Goal: Task Accomplishment & Management: Use online tool/utility

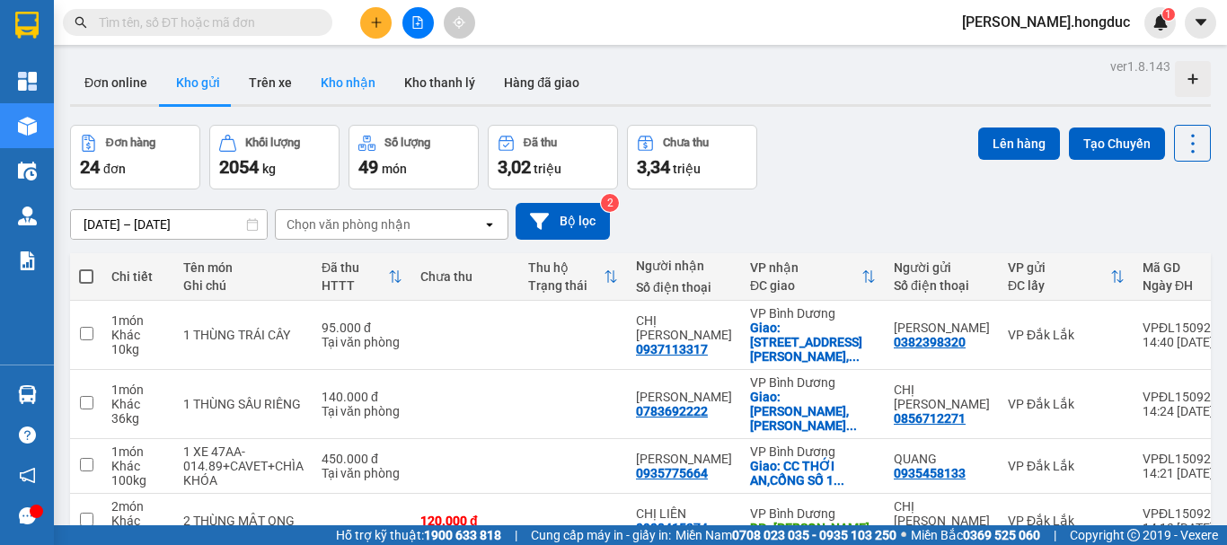
click at [306, 71] on button "Kho nhận" at bounding box center [348, 82] width 84 height 43
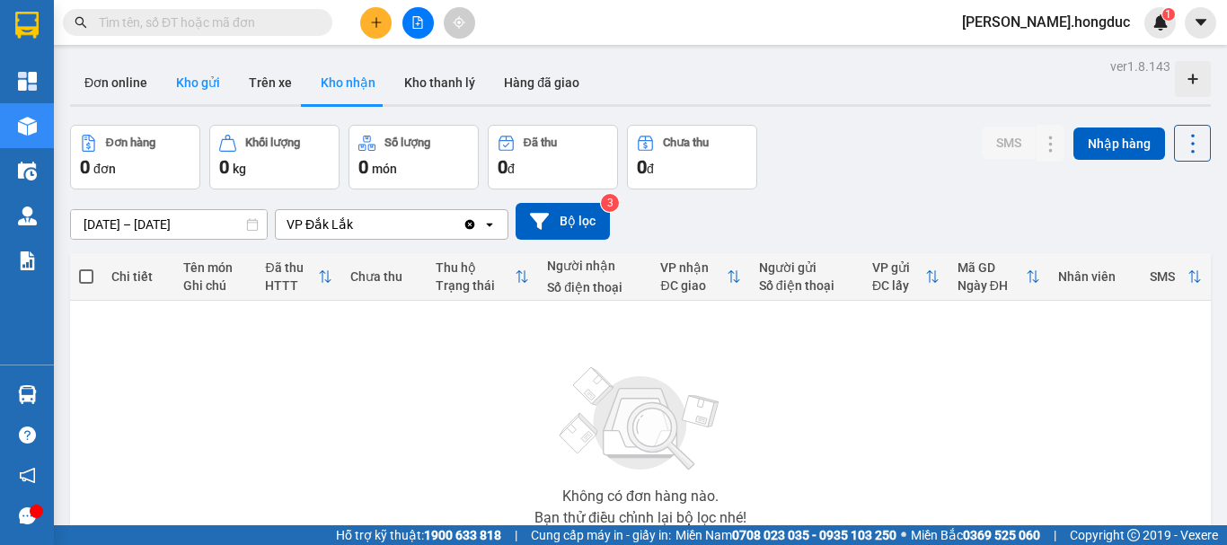
click at [189, 84] on button "Kho gửi" at bounding box center [198, 82] width 73 height 43
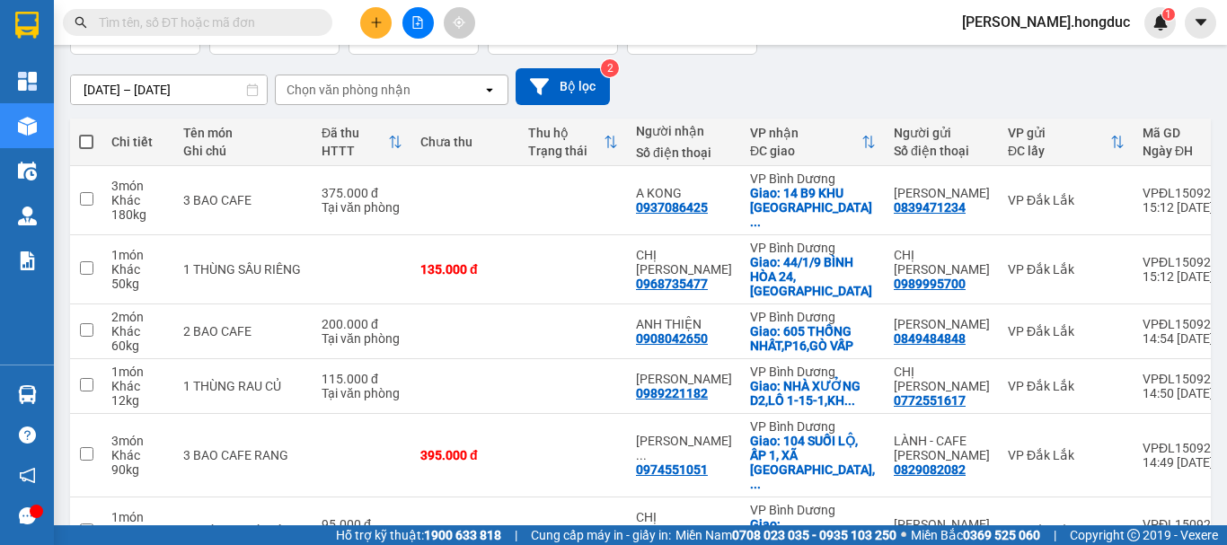
scroll to position [161, 0]
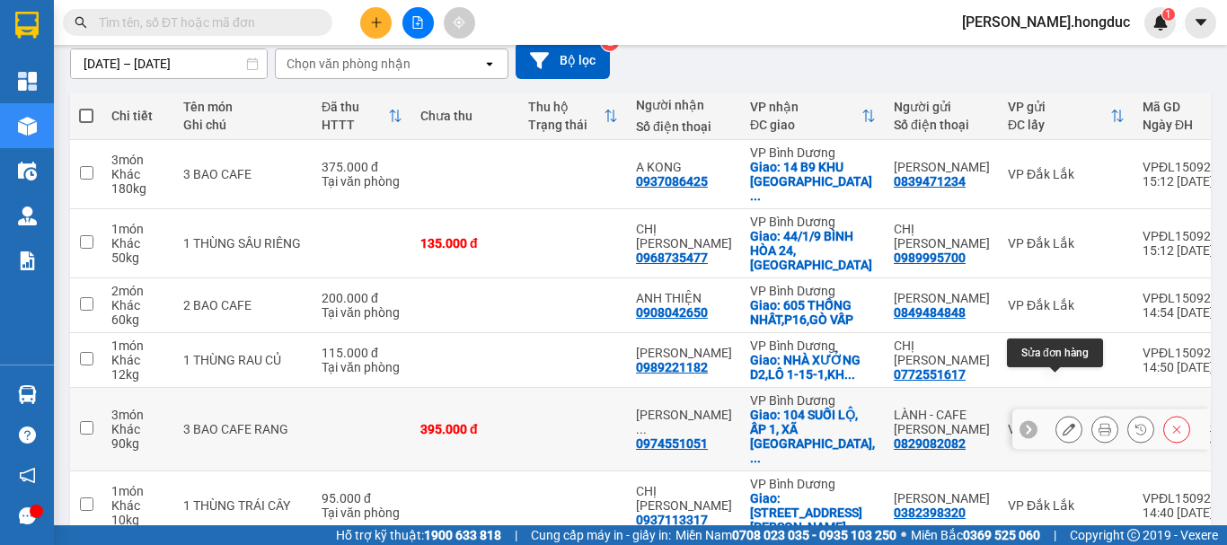
click at [1063, 423] on icon at bounding box center [1069, 429] width 13 height 13
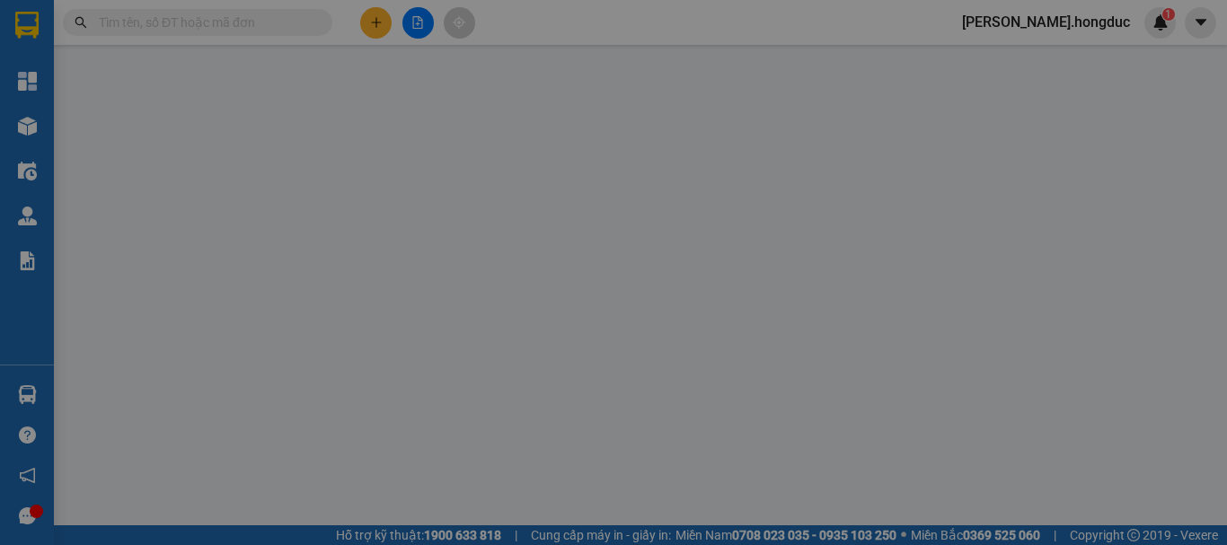
type input "0829082082"
type input "LÀNH - CAFE [PERSON_NAME]"
type input "0974551051"
type input "[PERSON_NAME]"
checkbox input "true"
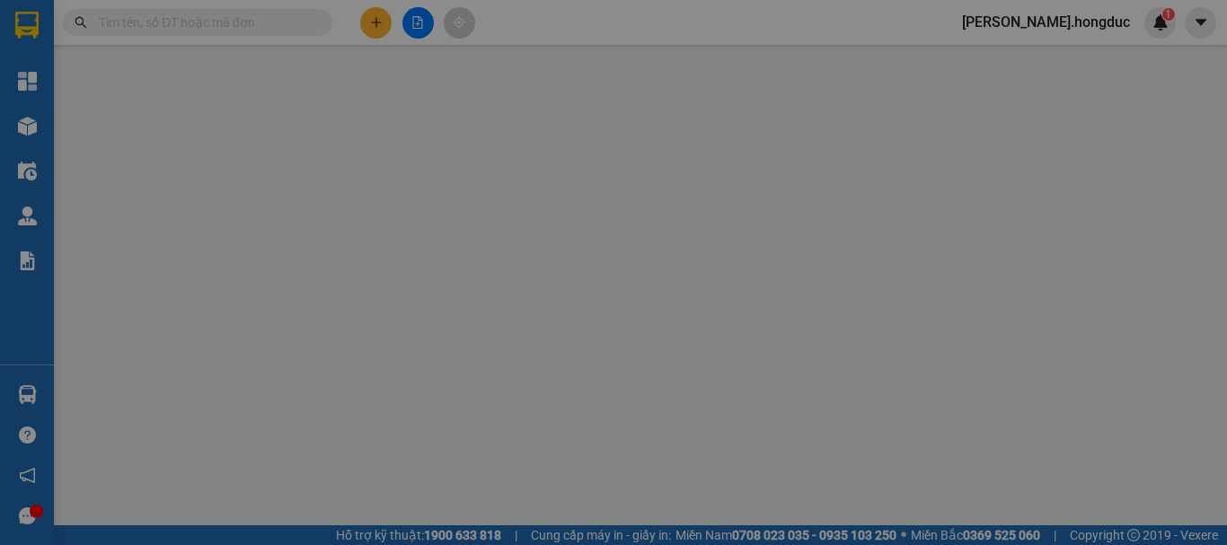
type input "104 SUỐI LỘ, ẤP 1, XÃ [GEOGRAPHIC_DATA], [GEOGRAPHIC_DATA]"
type input "395.000"
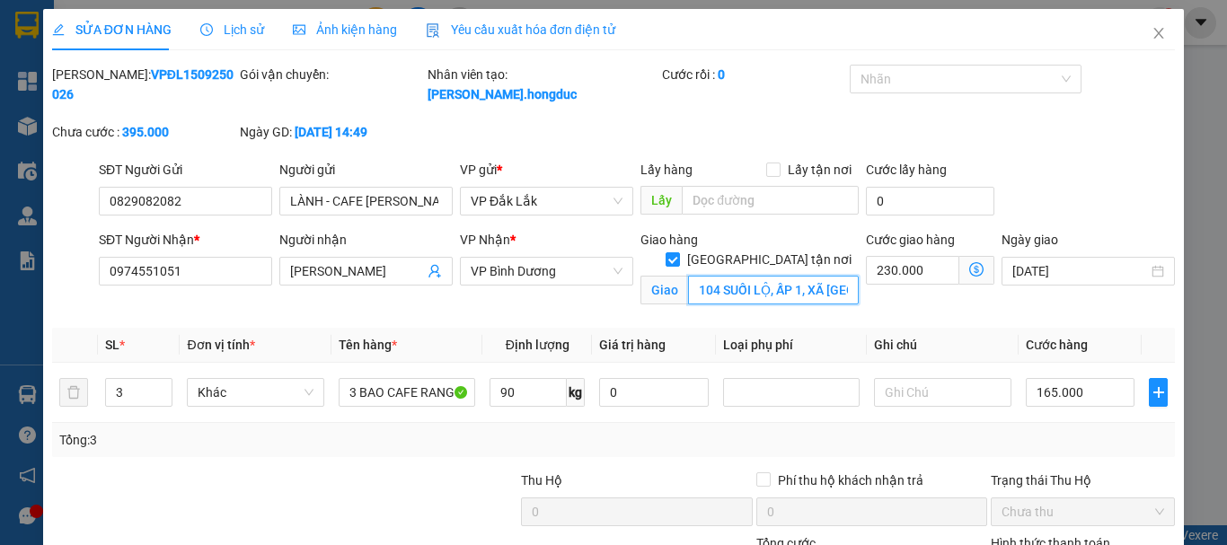
click at [824, 276] on input "104 SUỐI LỘ, ẤP 1, XÃ [GEOGRAPHIC_DATA], [GEOGRAPHIC_DATA]" at bounding box center [773, 290] width 171 height 29
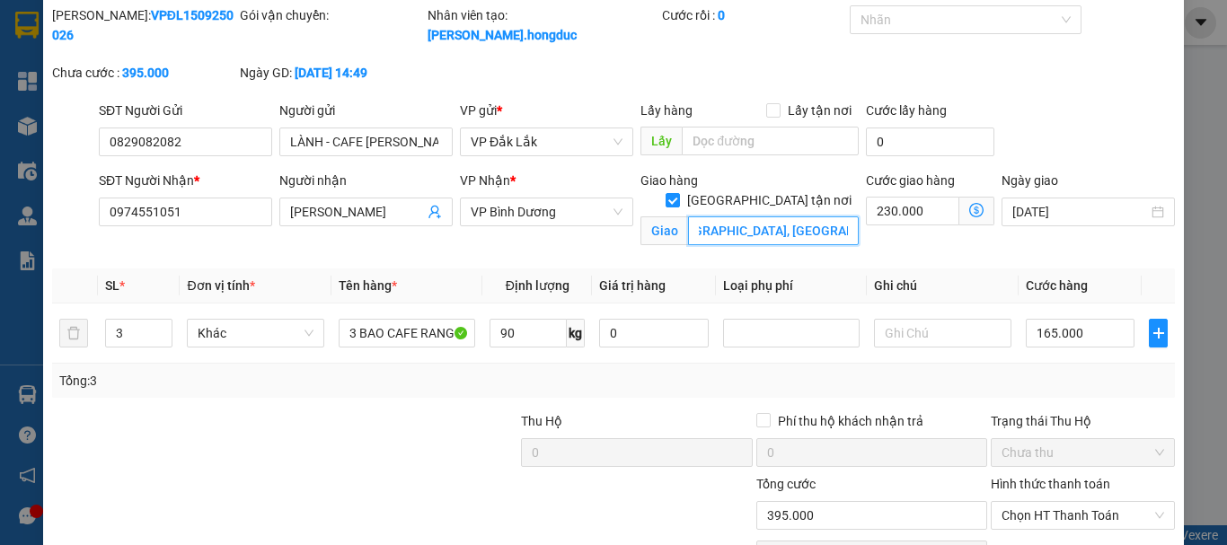
scroll to position [145, 0]
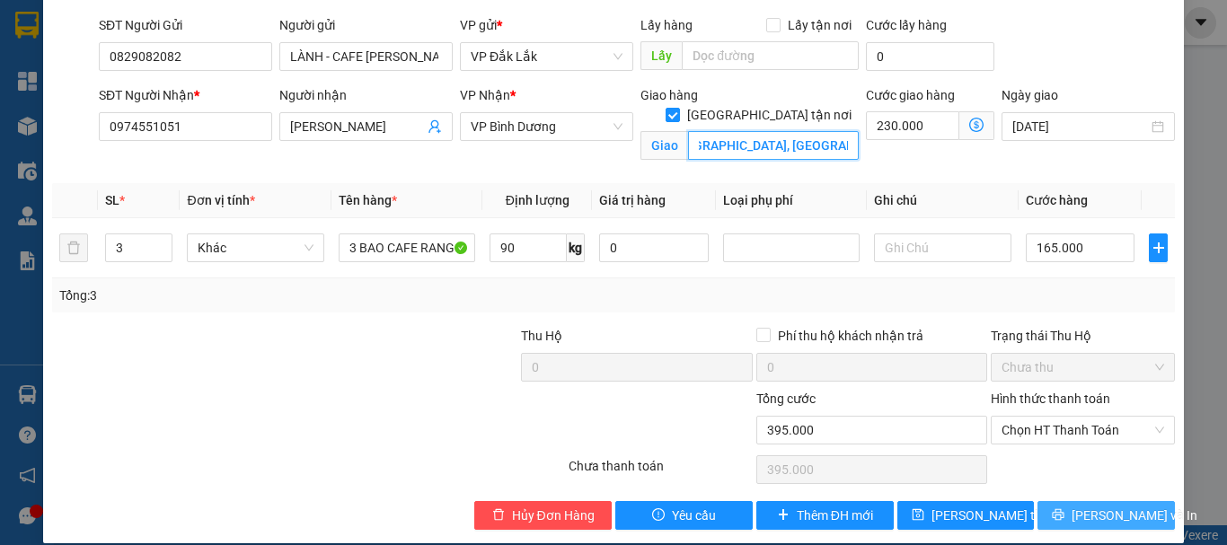
type input "104 SUỐI LỘ, ẤP 1, XÃ [GEOGRAPHIC_DATA], [GEOGRAPHIC_DATA], [GEOGRAPHIC_DATA]"
click at [1085, 506] on span "[PERSON_NAME] và In" at bounding box center [1135, 516] width 126 height 20
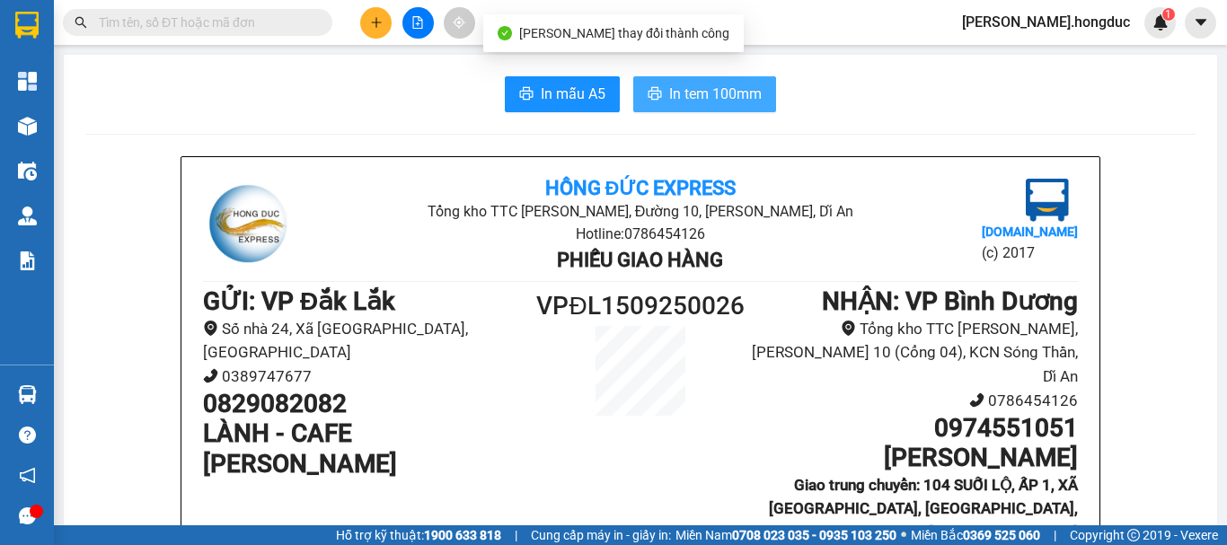
click at [648, 100] on icon "printer" at bounding box center [655, 93] width 14 height 14
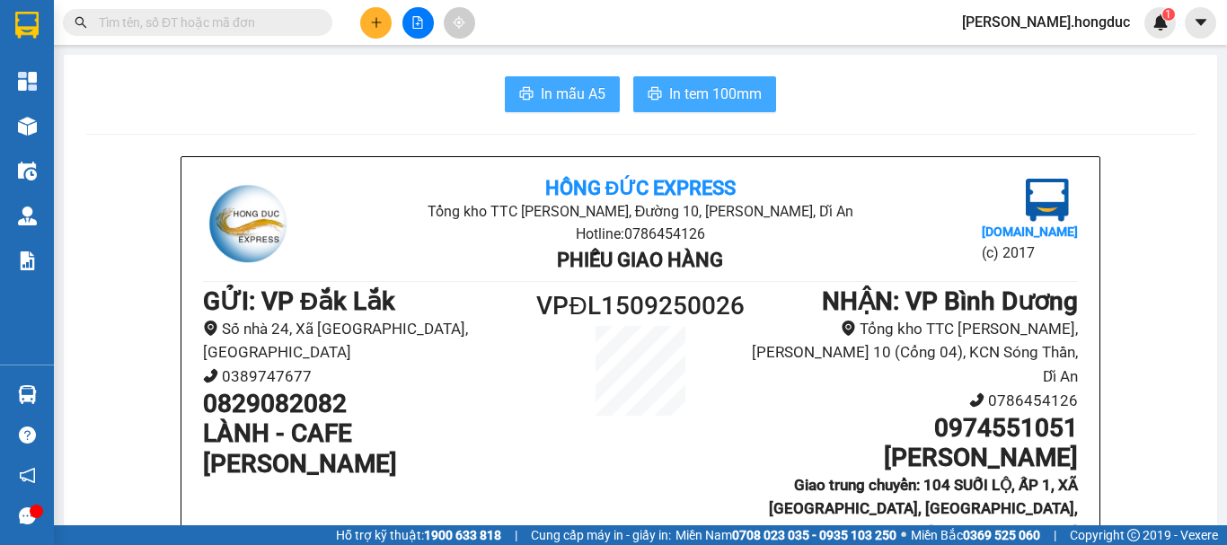
click at [561, 94] on span "In mẫu A5" at bounding box center [573, 94] width 65 height 22
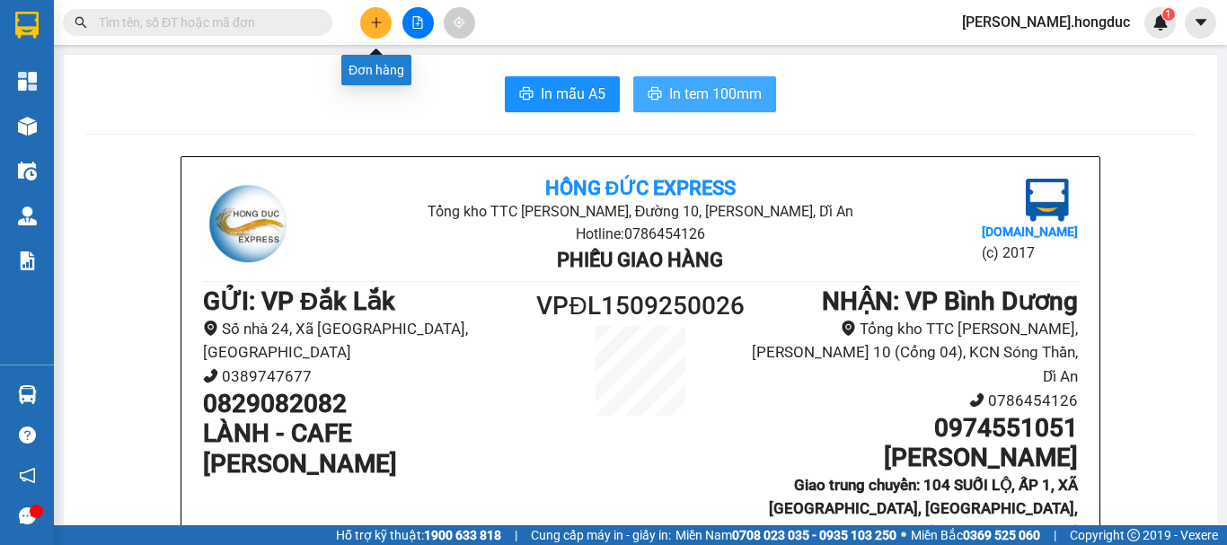
click at [366, 22] on button at bounding box center [375, 22] width 31 height 31
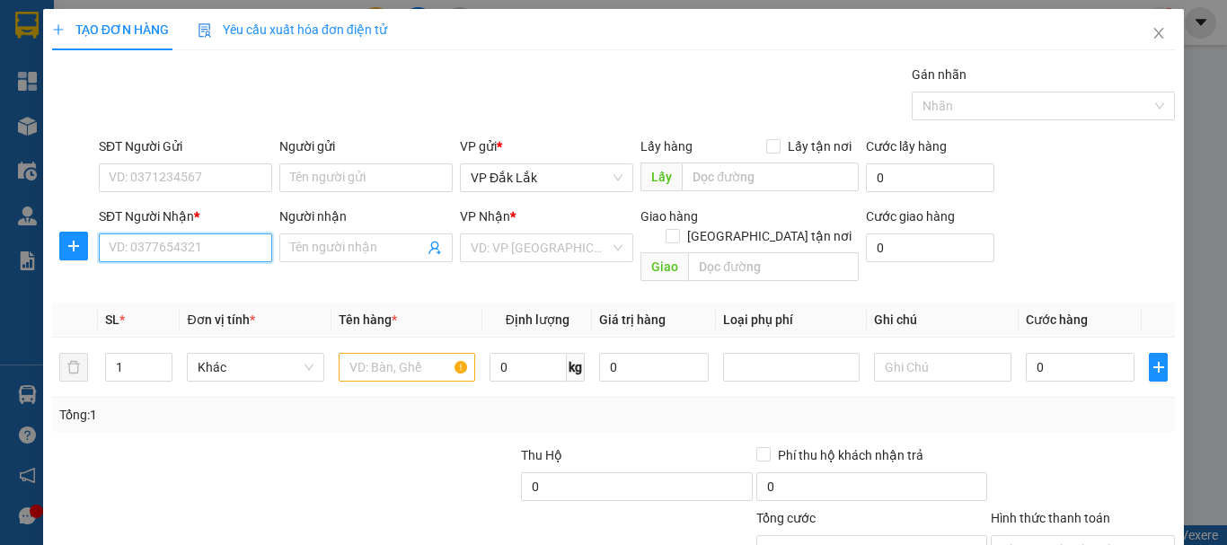
click at [217, 252] on input "SĐT Người Nhận *" at bounding box center [185, 248] width 173 height 29
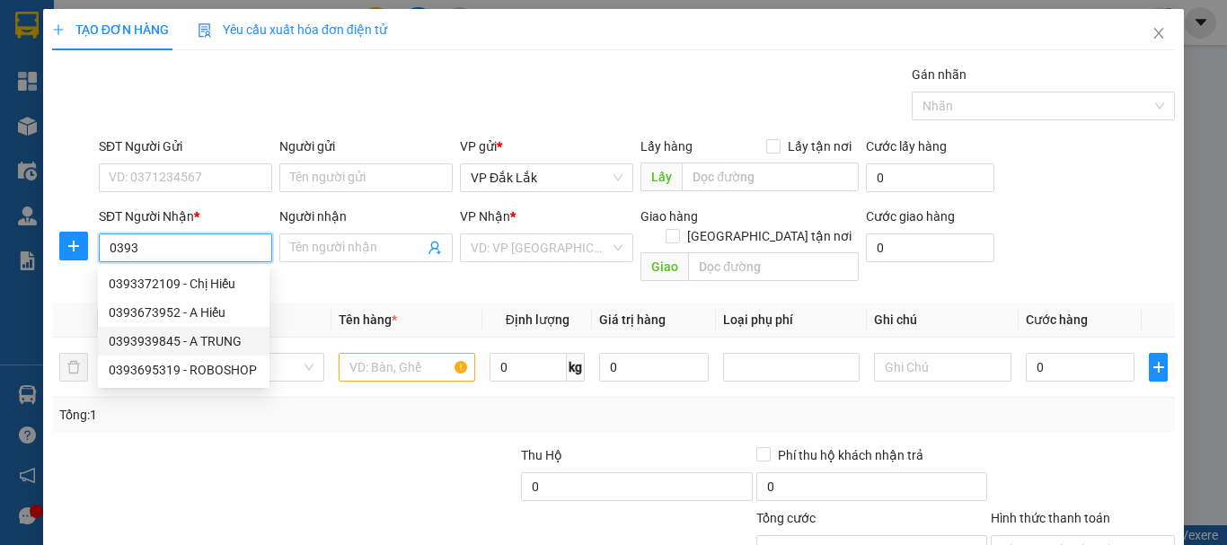
click at [187, 332] on div "0393939845 - A TRUNG" at bounding box center [184, 341] width 150 height 20
type input "0393939845"
type input "A TRUNG"
checkbox input "true"
type input "1262/3 [PERSON_NAME], [PERSON_NAME]LONG TRƯỜNG, Q.9, HCM"
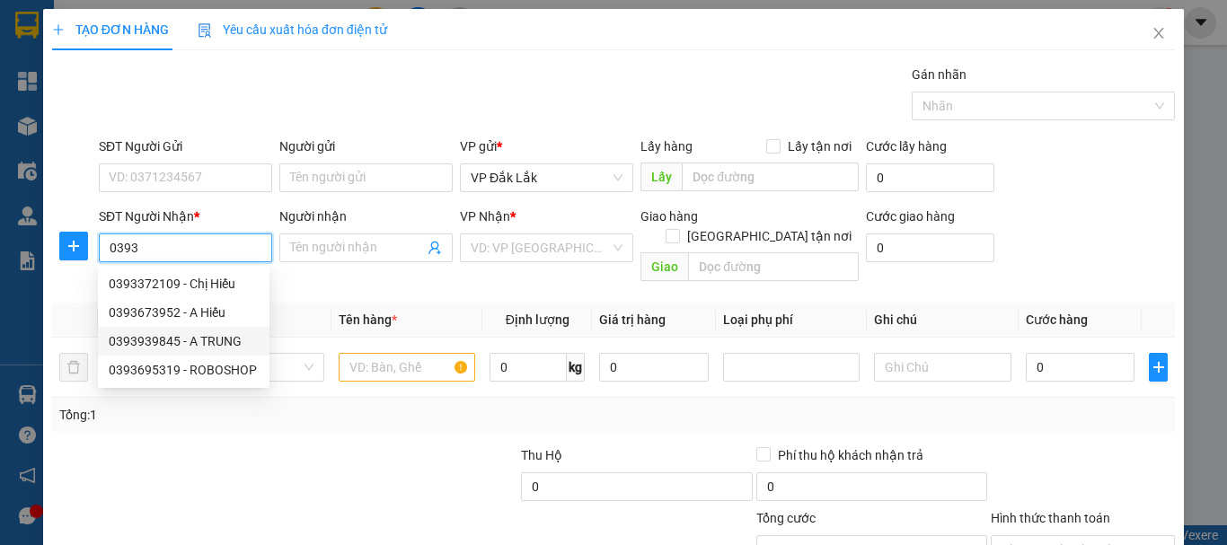
type input "155.000"
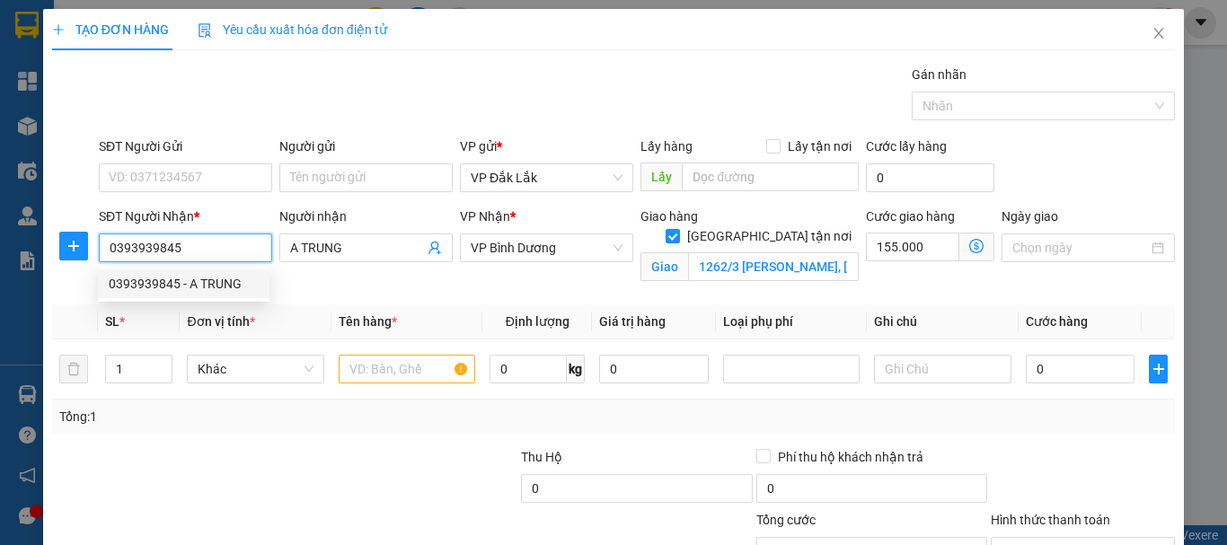
type input "375.000"
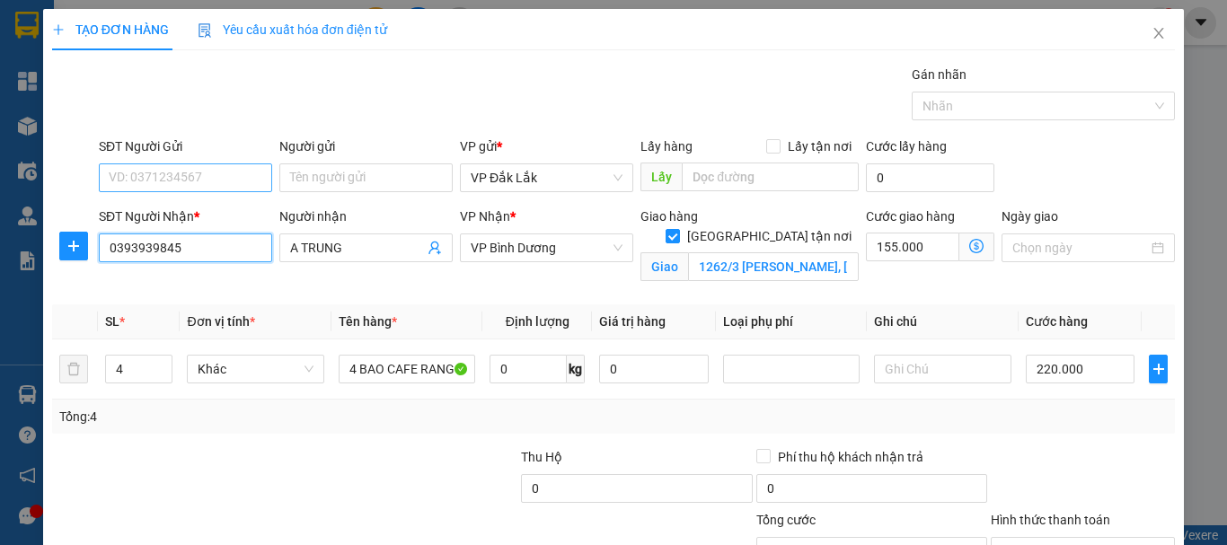
type input "0393939845"
click at [221, 181] on input "SĐT Người Gửi" at bounding box center [185, 177] width 173 height 29
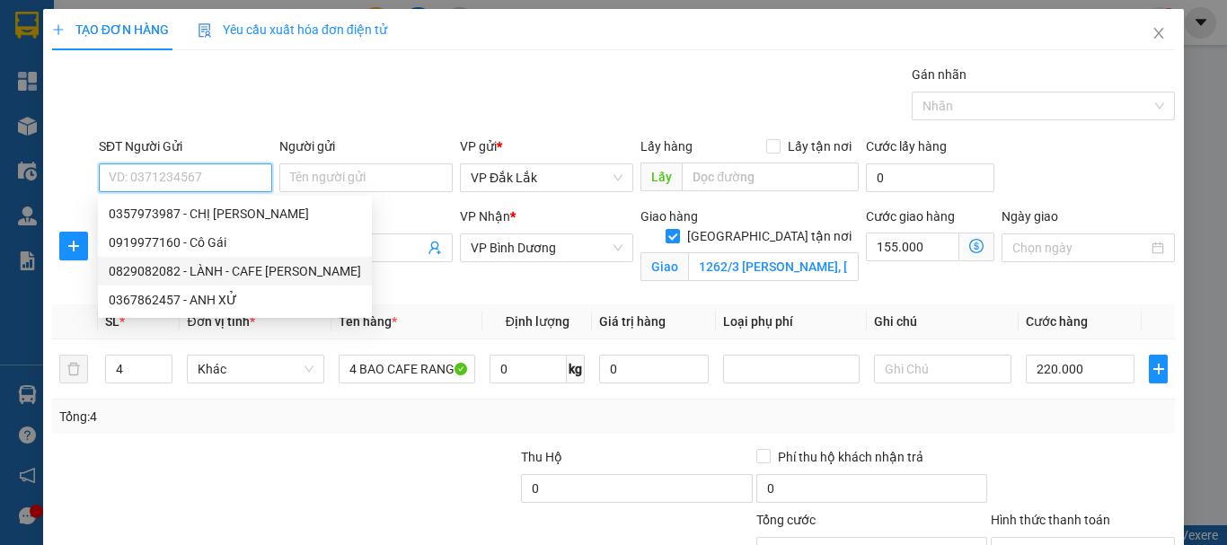
click at [206, 265] on div "0829082082 - LÀNH - CAFE [PERSON_NAME]" at bounding box center [235, 271] width 252 height 20
type input "0829082082"
type input "LÀNH - CAFE [PERSON_NAME]"
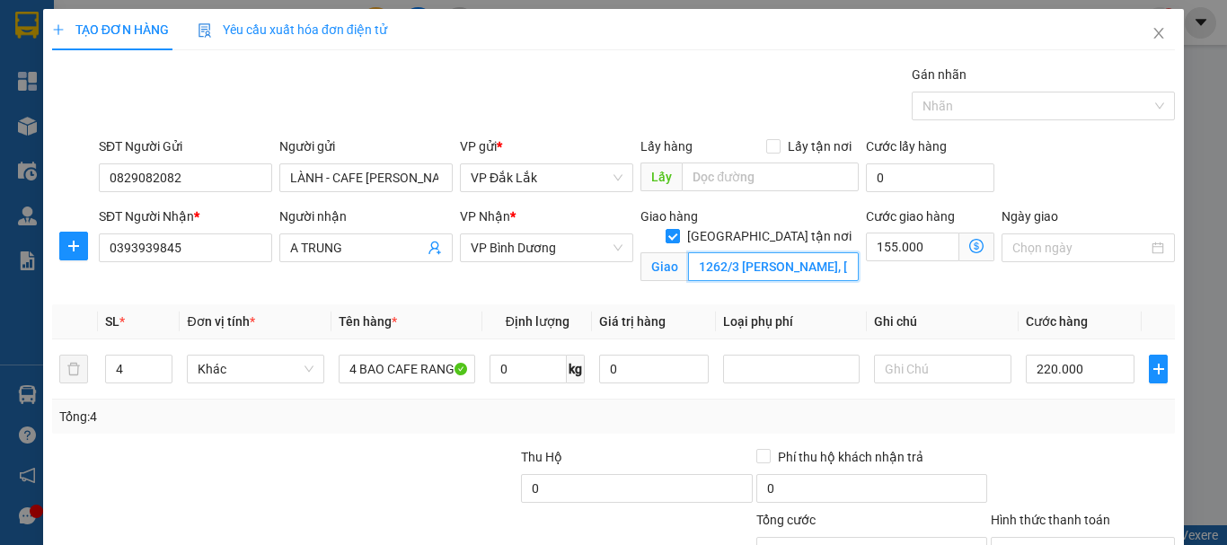
click at [737, 252] on input "1262/3 [PERSON_NAME], [PERSON_NAME]LONG TRƯỜNG, Q.9, HCM" at bounding box center [773, 266] width 171 height 29
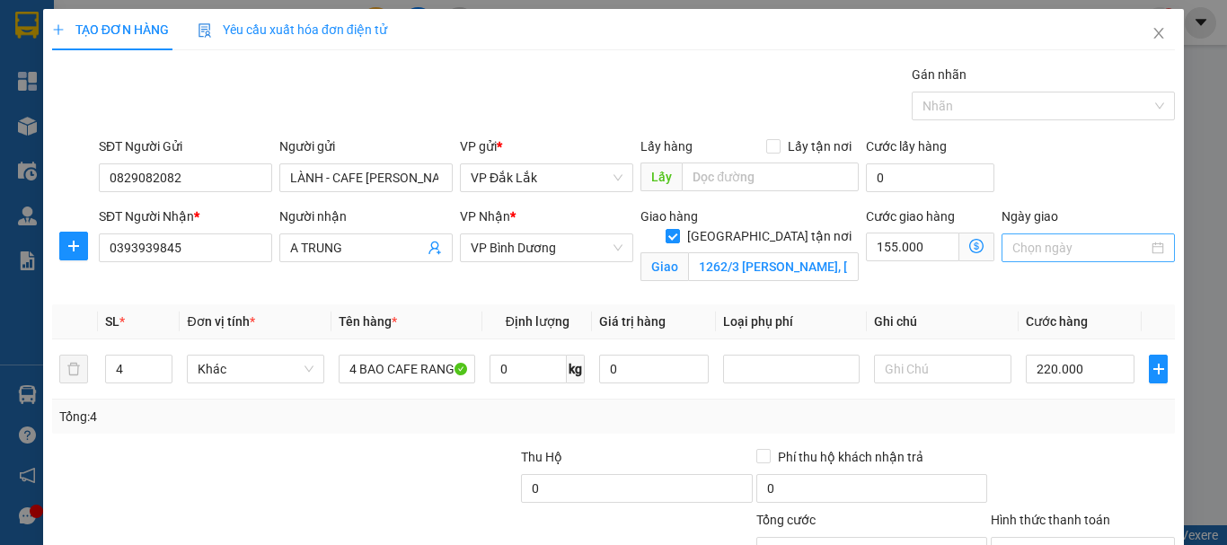
click at [1054, 247] on input "Ngày giao" at bounding box center [1080, 248] width 136 height 20
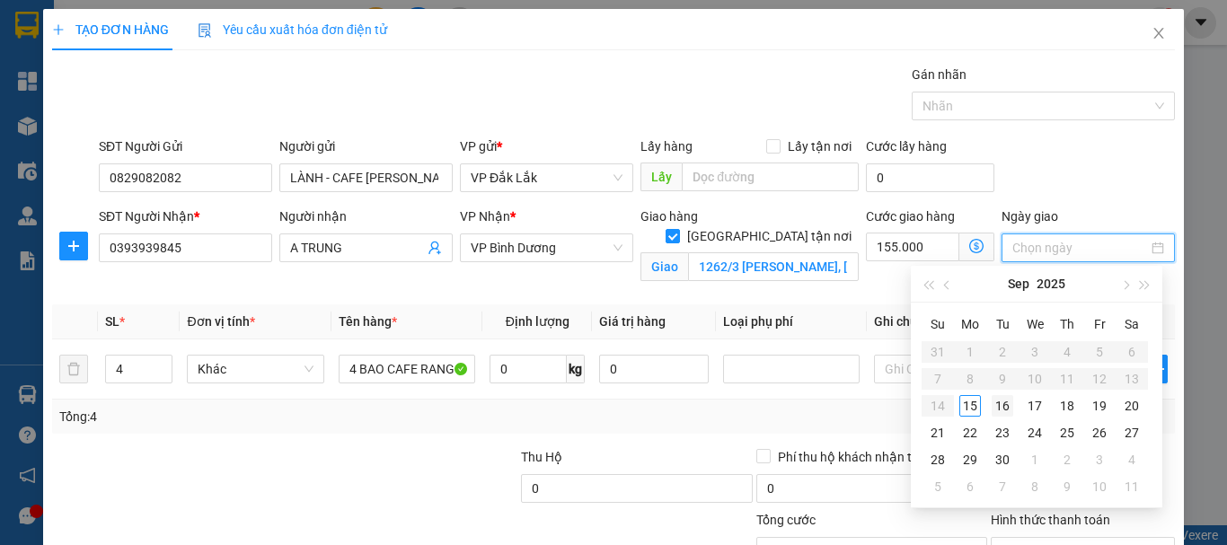
type input "[DATE]"
click at [1010, 398] on div "16" at bounding box center [1003, 406] width 22 height 22
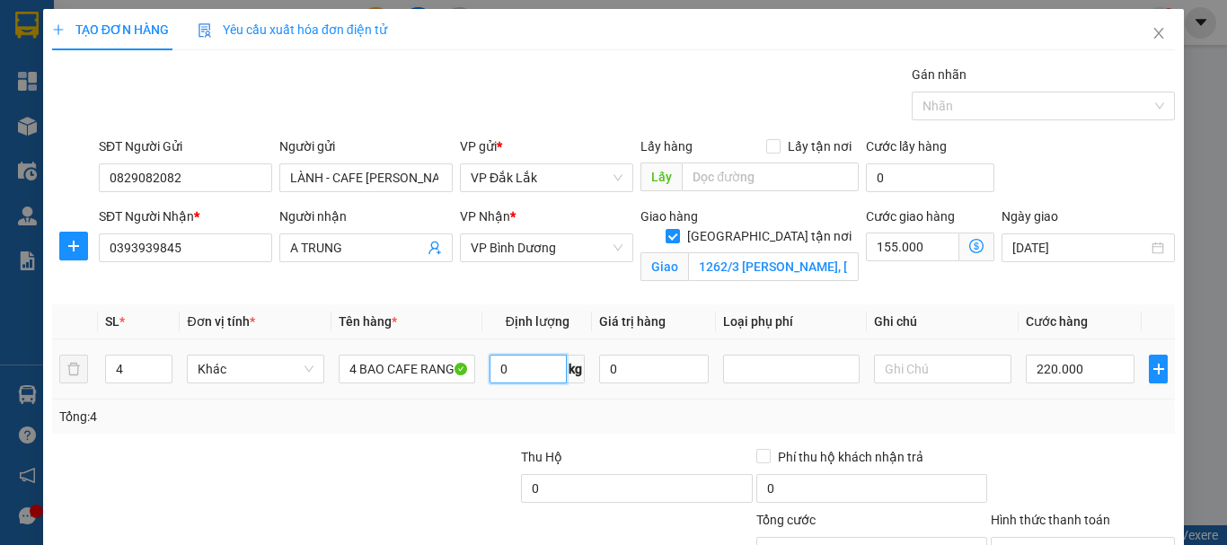
click at [532, 380] on input "0" at bounding box center [528, 369] width 77 height 29
type input "120"
click at [1099, 373] on input "220.000" at bounding box center [1081, 369] width 110 height 29
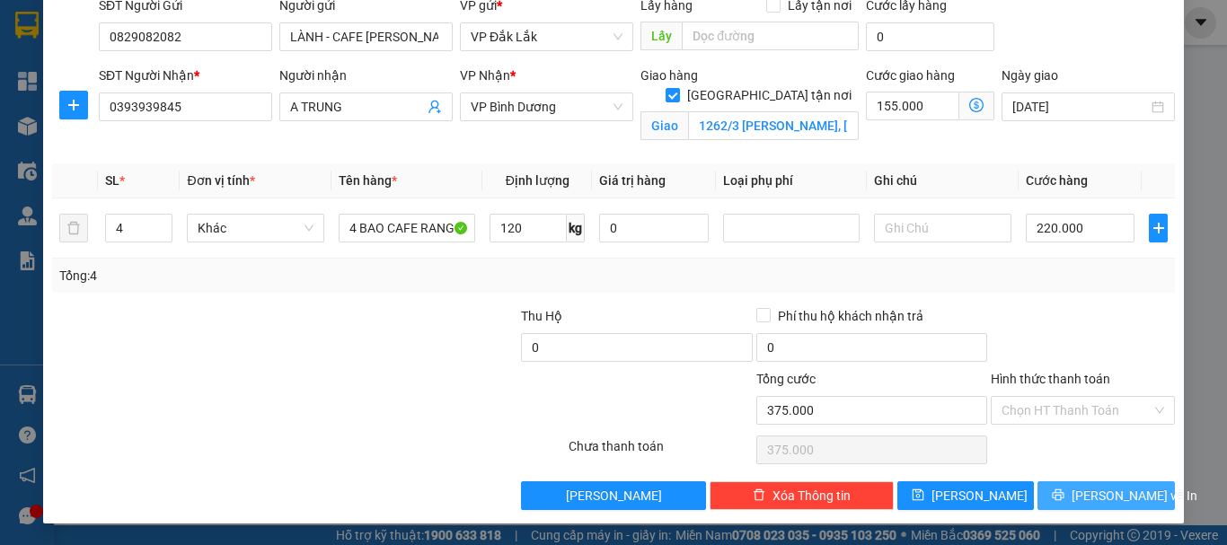
click at [1058, 494] on button "[PERSON_NAME] và In" at bounding box center [1105, 495] width 137 height 29
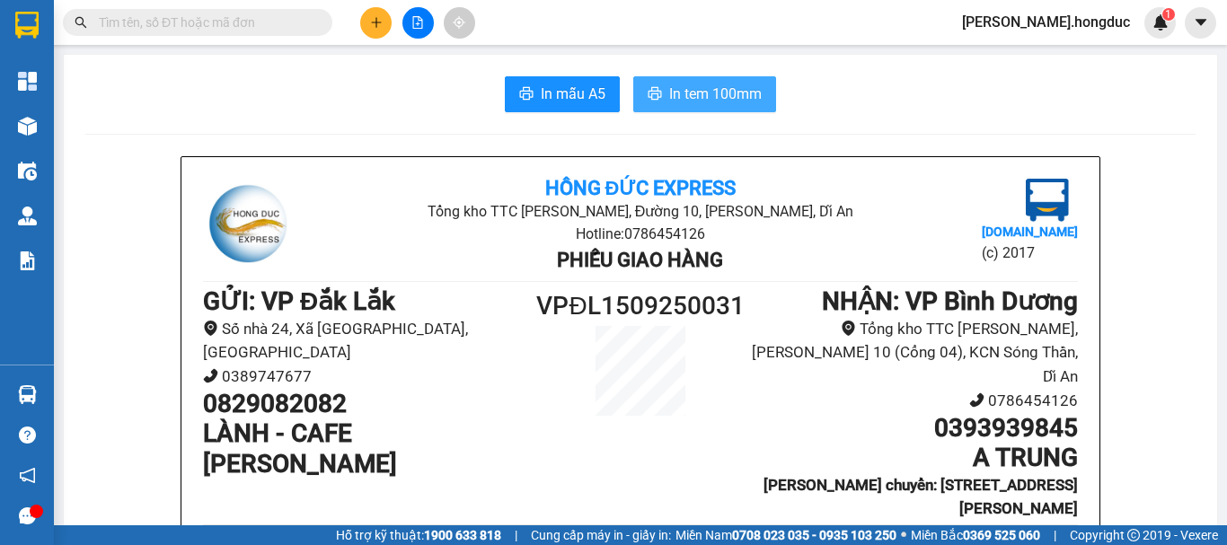
click at [669, 96] on span "In tem 100mm" at bounding box center [715, 94] width 93 height 22
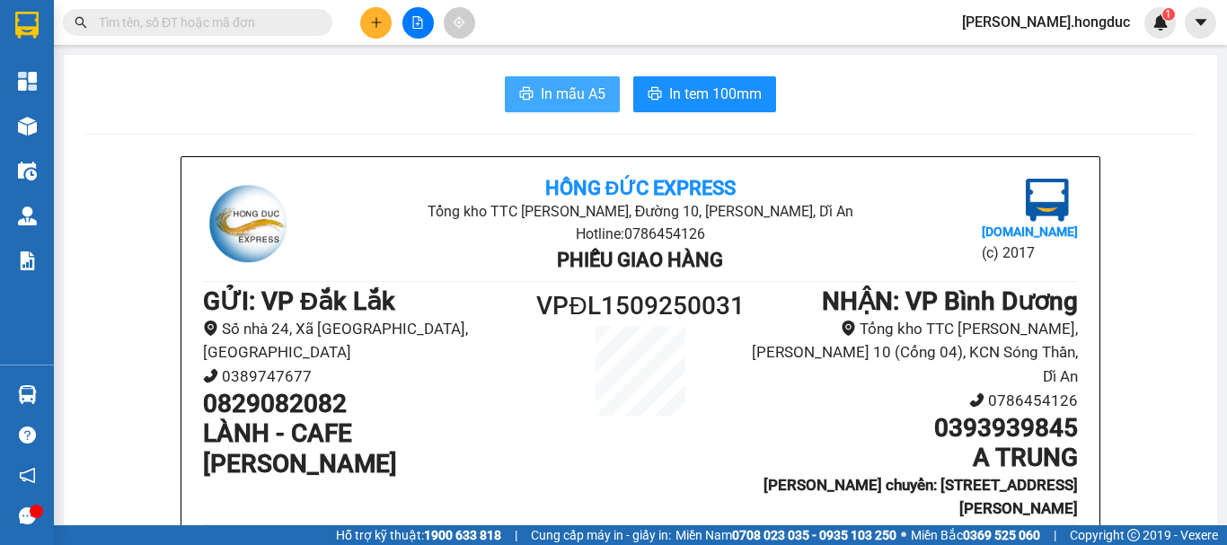
click at [585, 90] on span "In mẫu A5" at bounding box center [573, 94] width 65 height 22
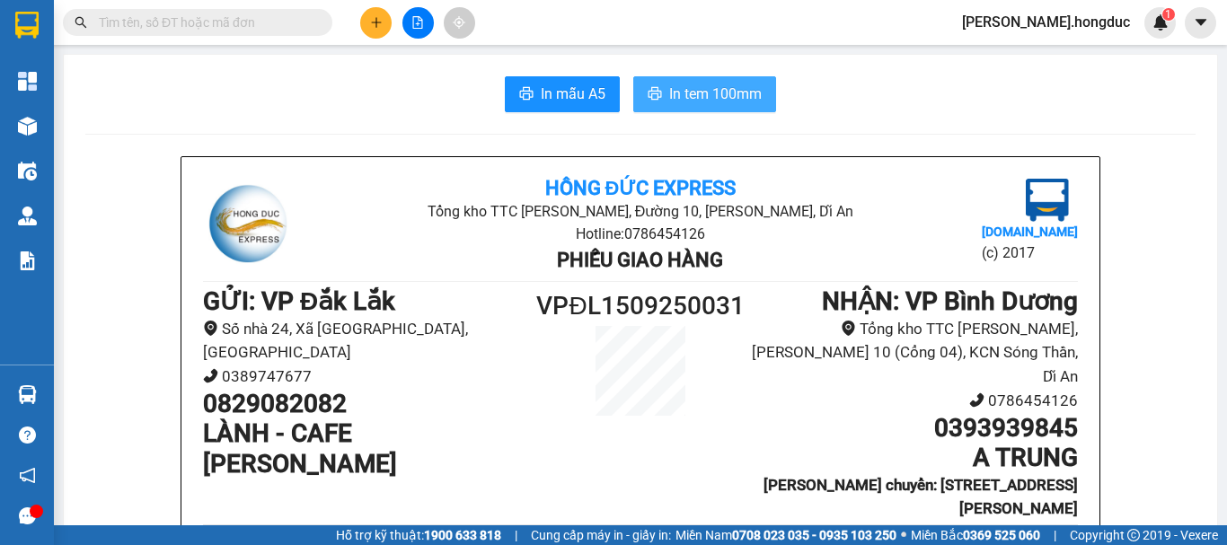
click at [669, 95] on span "In tem 100mm" at bounding box center [715, 94] width 93 height 22
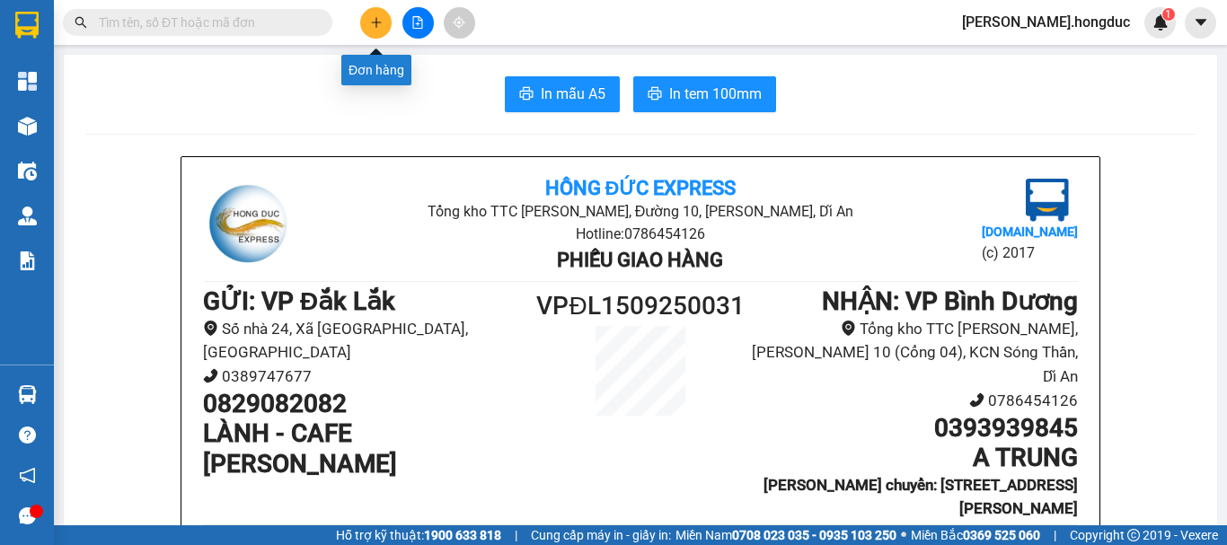
click at [371, 29] on button at bounding box center [375, 22] width 31 height 31
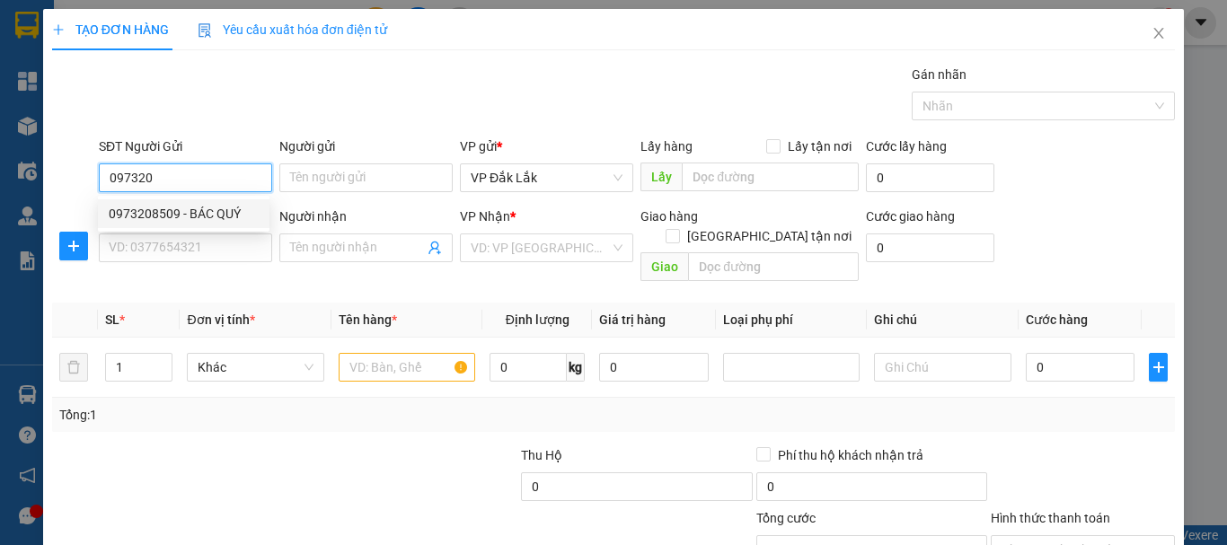
click at [180, 207] on div "0973208509 - BÁC QUÝ" at bounding box center [184, 214] width 150 height 20
type input "0973208509"
type input "BÁC QUÝ"
type input "0932331808"
type input "CHỊ NY"
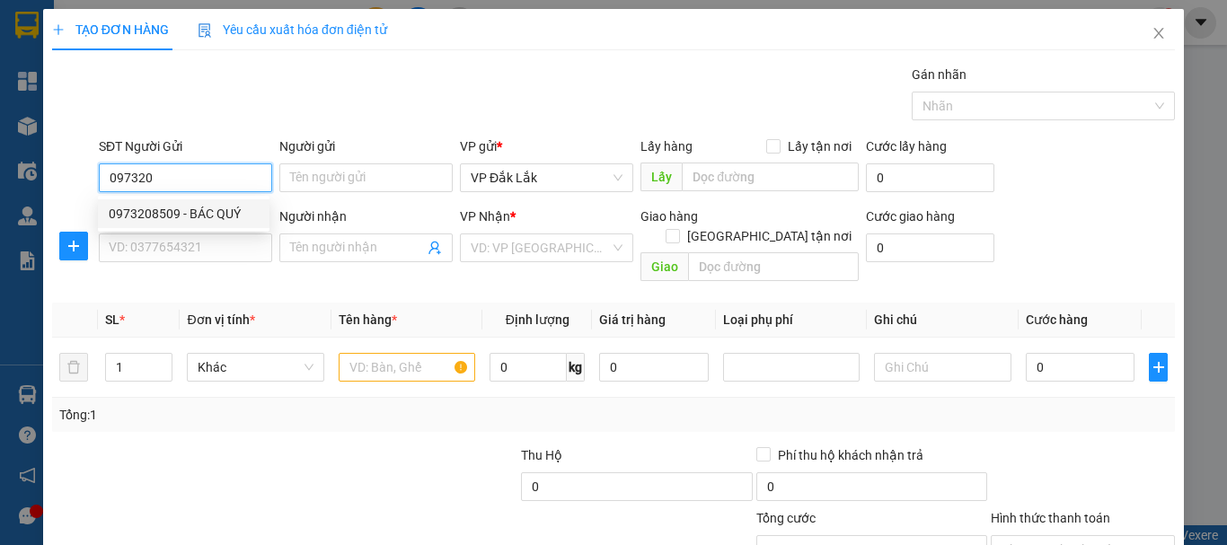
checkbox input "true"
type input "CC HIM LAM [GEOGRAPHIC_DATA], 01 [PERSON_NAME], P.AN BÌNH, [GEOGRAPHIC_DATA] AN"
type input "60.000"
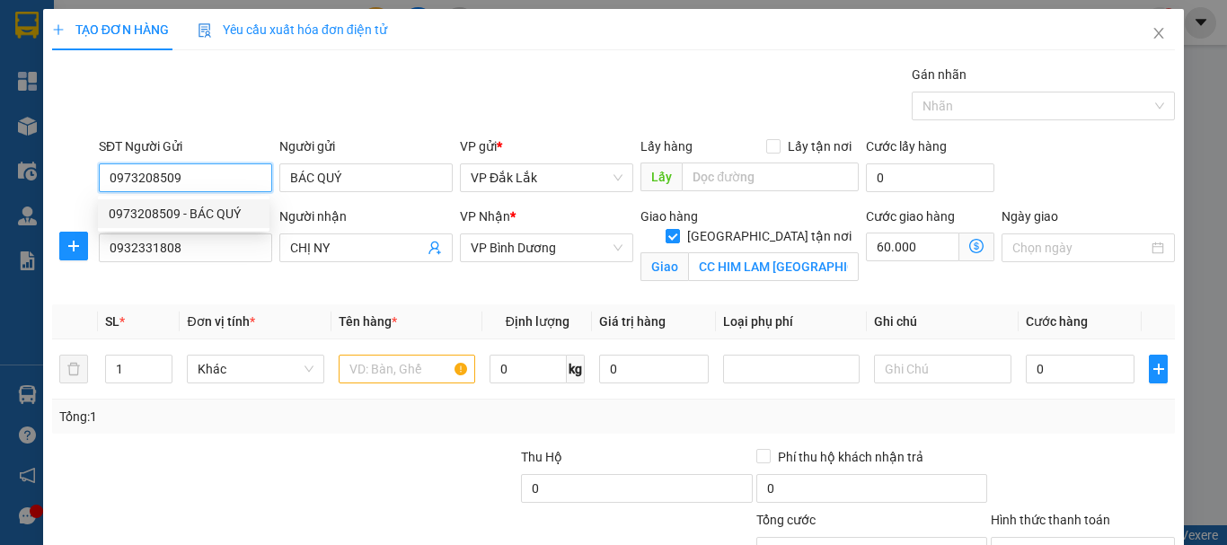
type input "95.000"
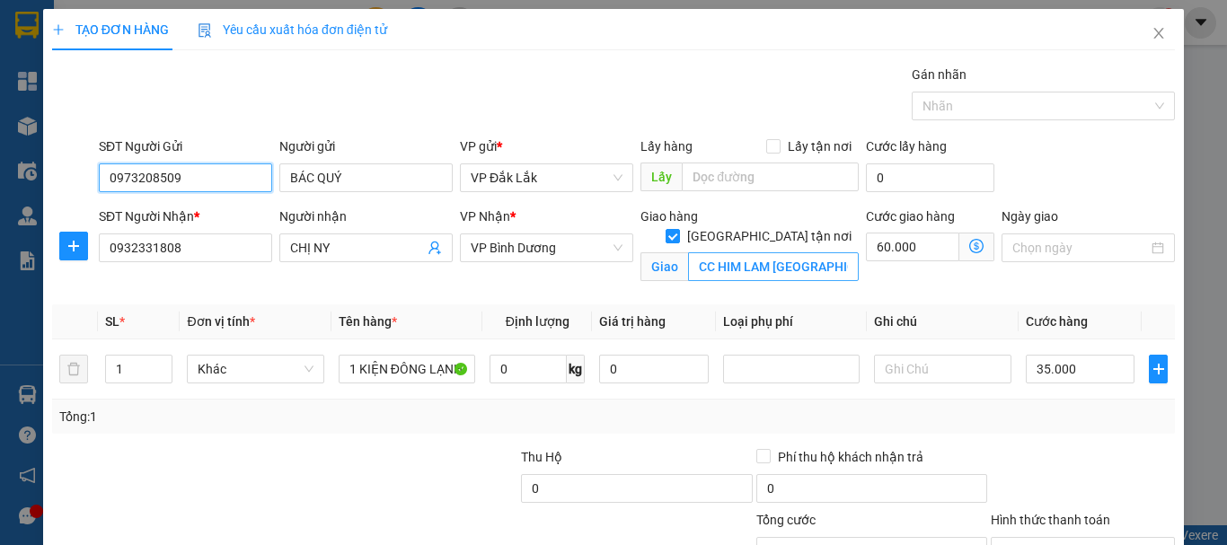
type input "0973208509"
click at [737, 252] on input "CC HIM LAM [GEOGRAPHIC_DATA], 01 [PERSON_NAME], P.AN BÌNH, [GEOGRAPHIC_DATA] AN" at bounding box center [773, 266] width 171 height 29
click at [909, 247] on input "60.000" at bounding box center [912, 247] width 93 height 29
type input "9"
type input "35.009"
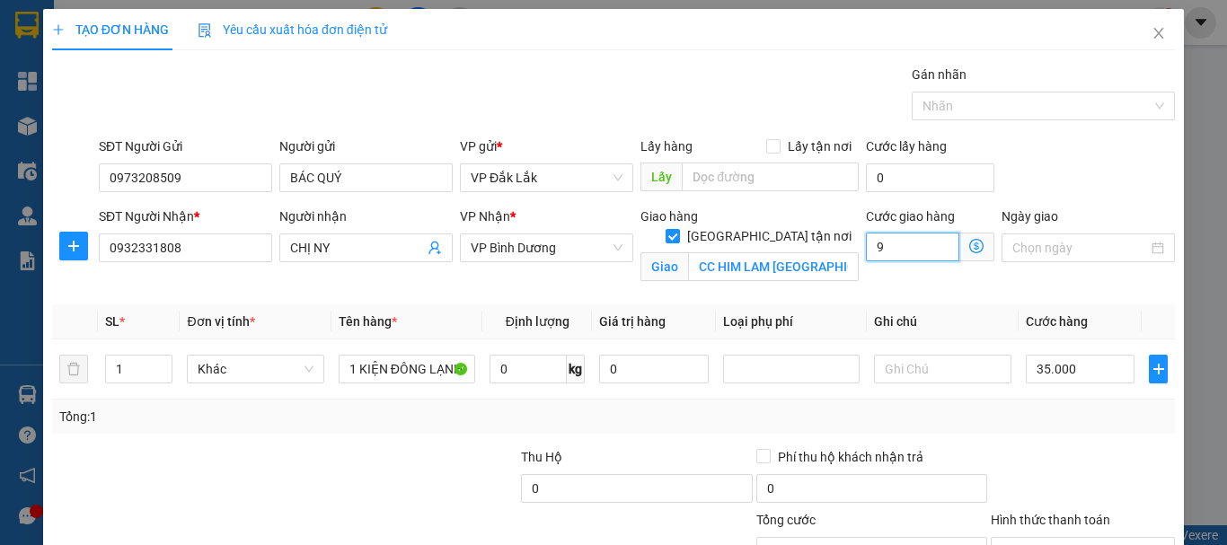
type input "35.009"
type input "90"
type input "35.090"
type input "900"
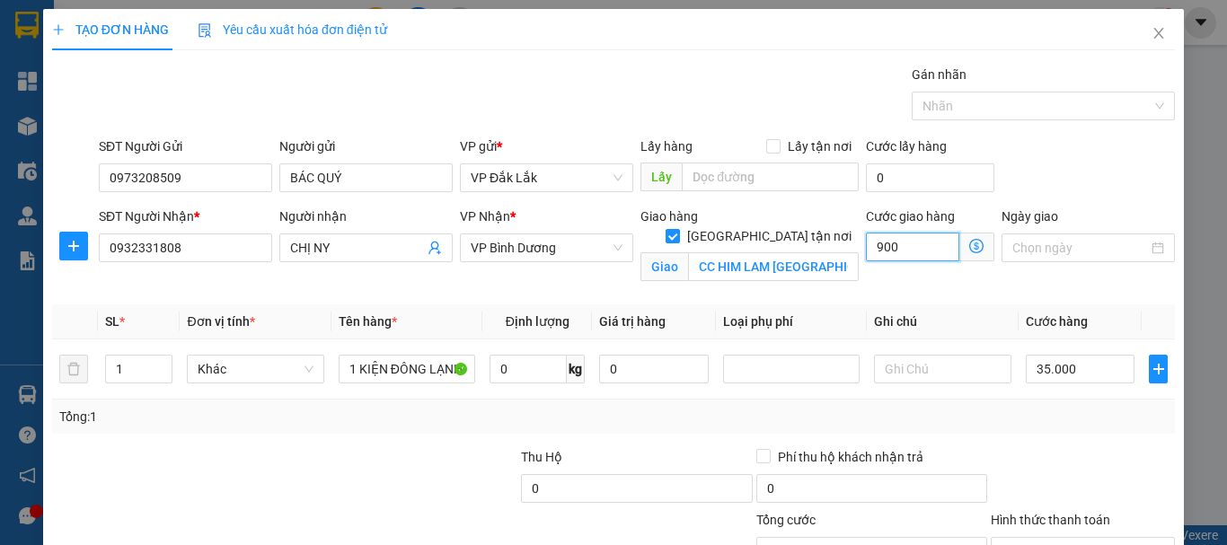
type input "35.900"
type input "9.000"
type input "44.000"
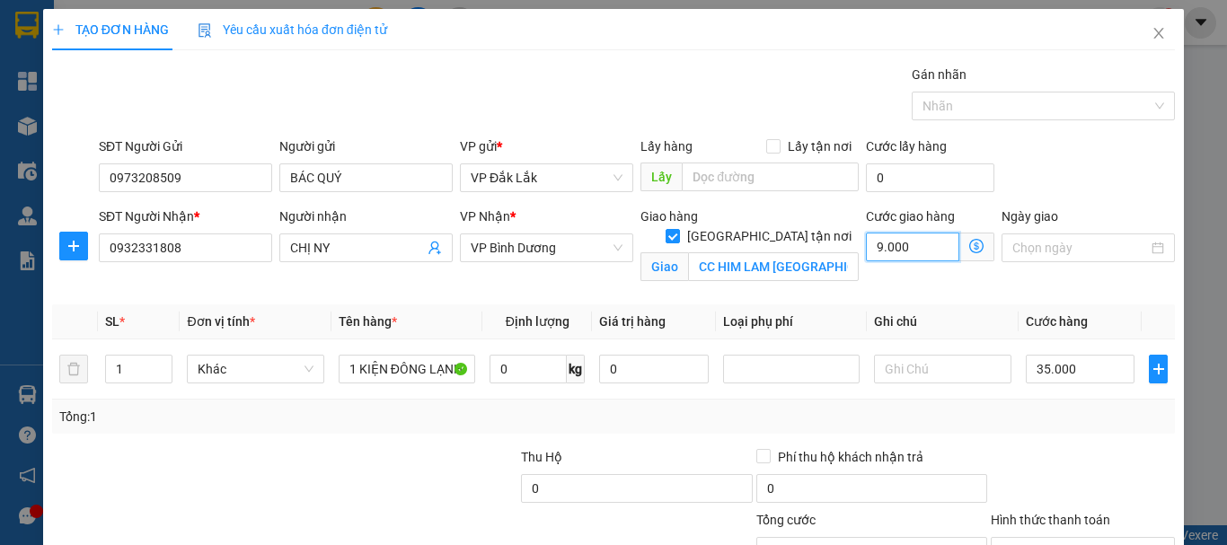
type input "90.000"
type input "125.000"
type input "90.000"
type input "2"
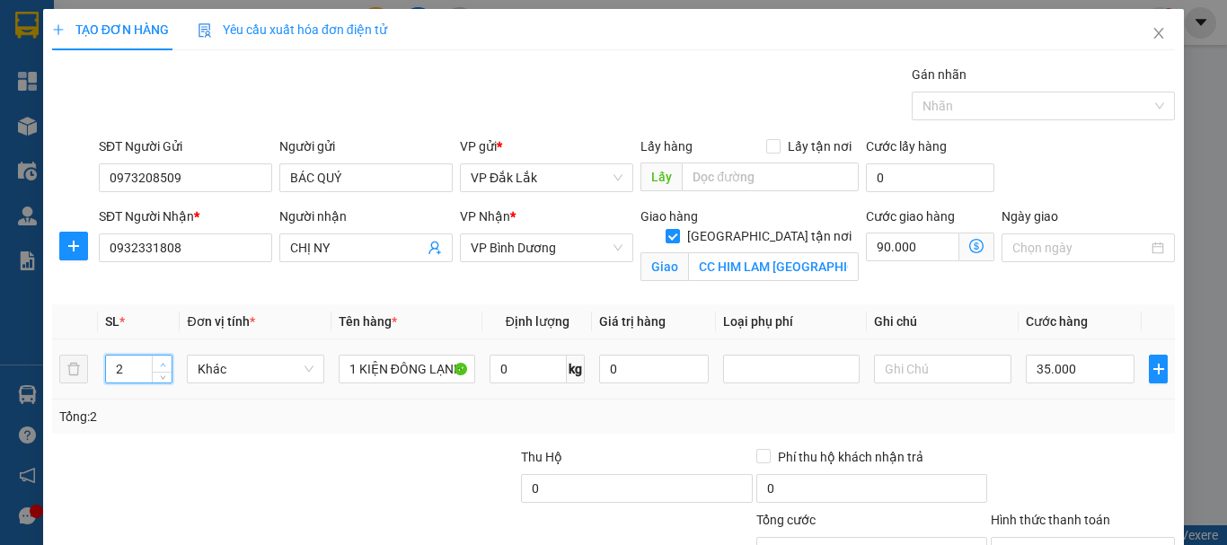
click at [161, 363] on icon "up" at bounding box center [163, 365] width 6 height 6
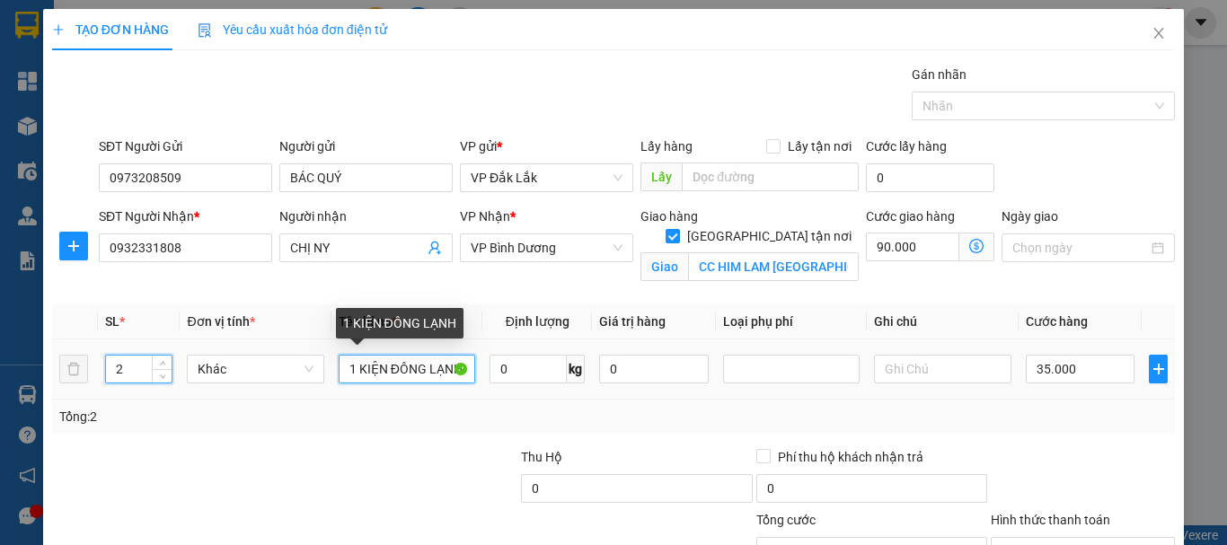
click at [400, 369] on input "1 KIỆN ĐÔNG LẠNH" at bounding box center [407, 369] width 137 height 29
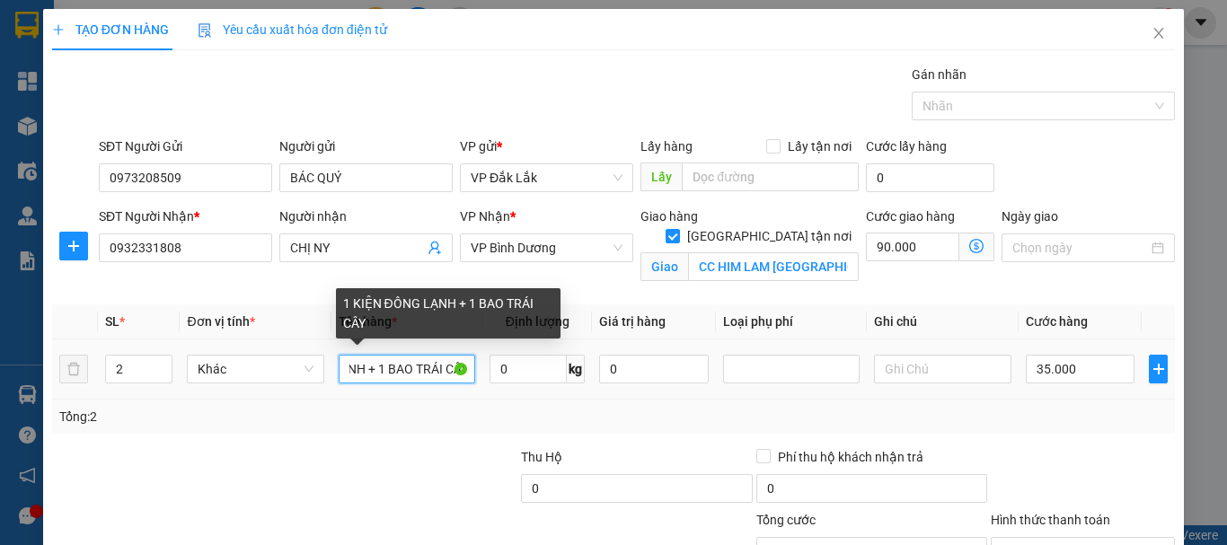
scroll to position [0, 103]
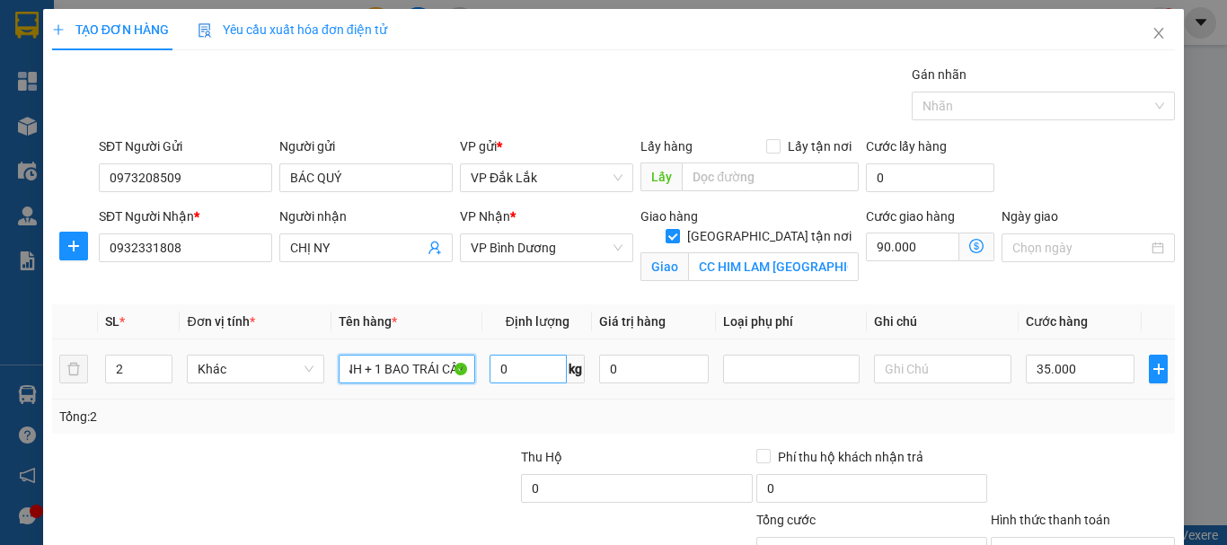
type input "1 KIỆN ĐÔNG LẠNH + 1 BAO TRÁI CÂY"
click at [507, 366] on input "0" at bounding box center [528, 369] width 77 height 29
type input "42"
click at [1072, 369] on input "35.000" at bounding box center [1081, 369] width 110 height 29
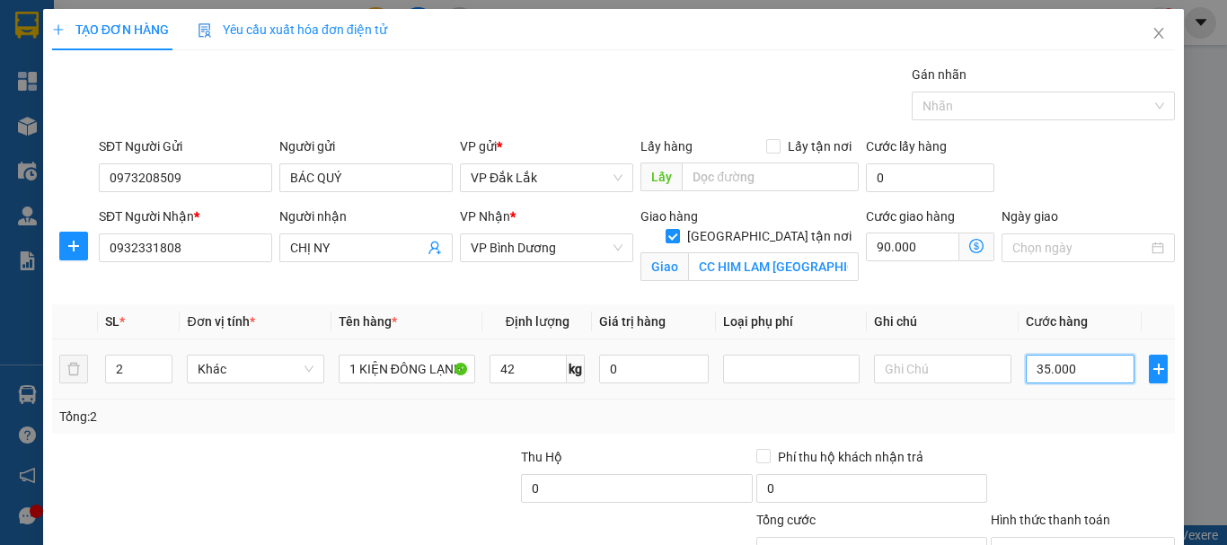
type input "1"
type input "90.001"
type input "10"
type input "90.010"
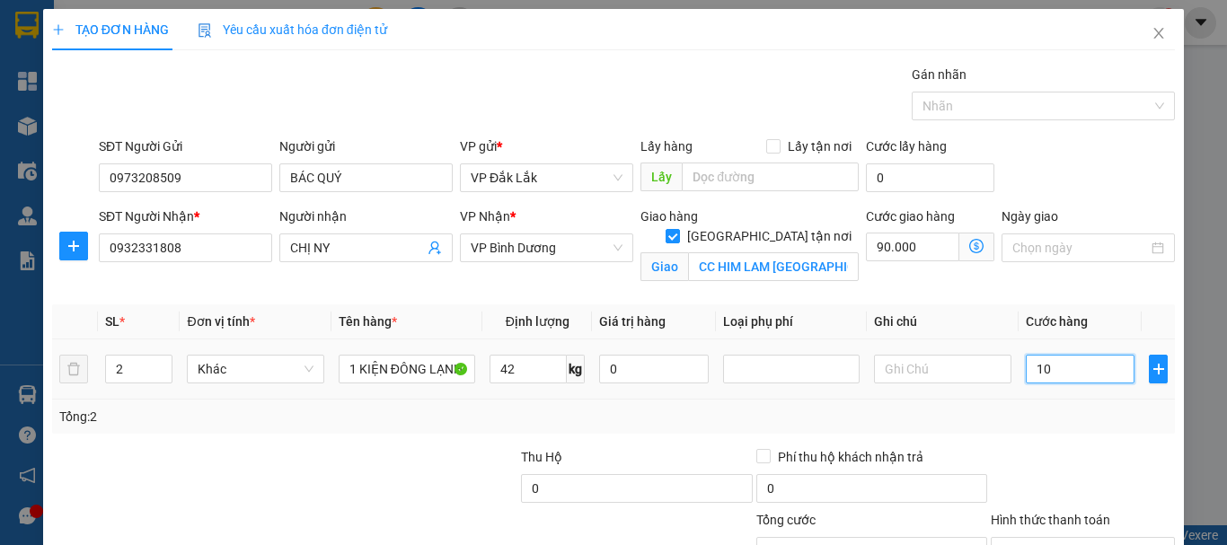
type input "90.010"
type input "100"
type input "90.100"
type input "1.000"
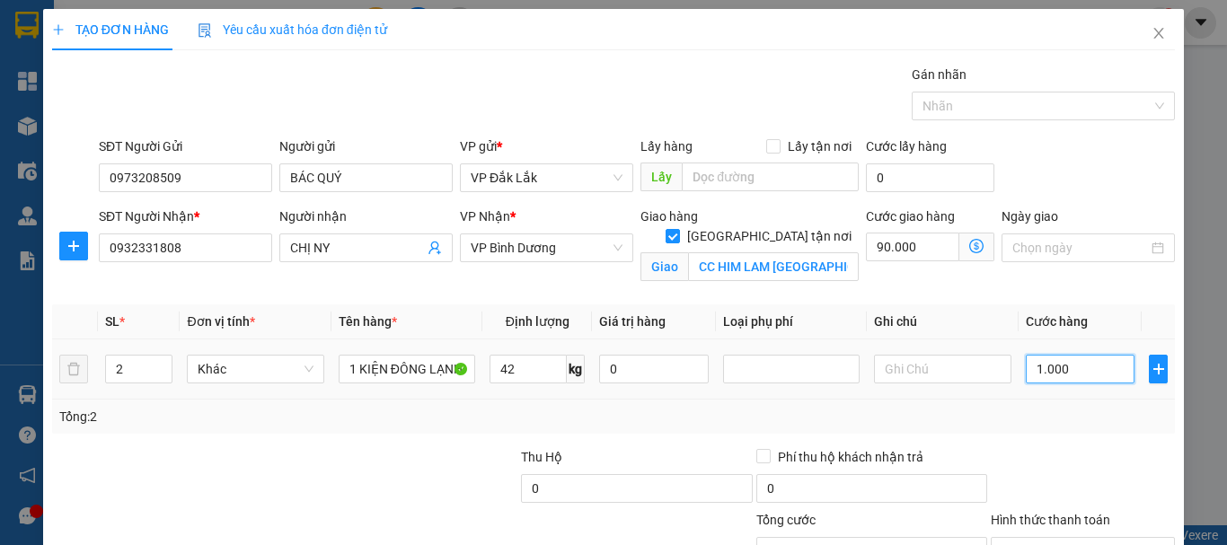
type input "91.000"
type input "10.000"
type input "100.000"
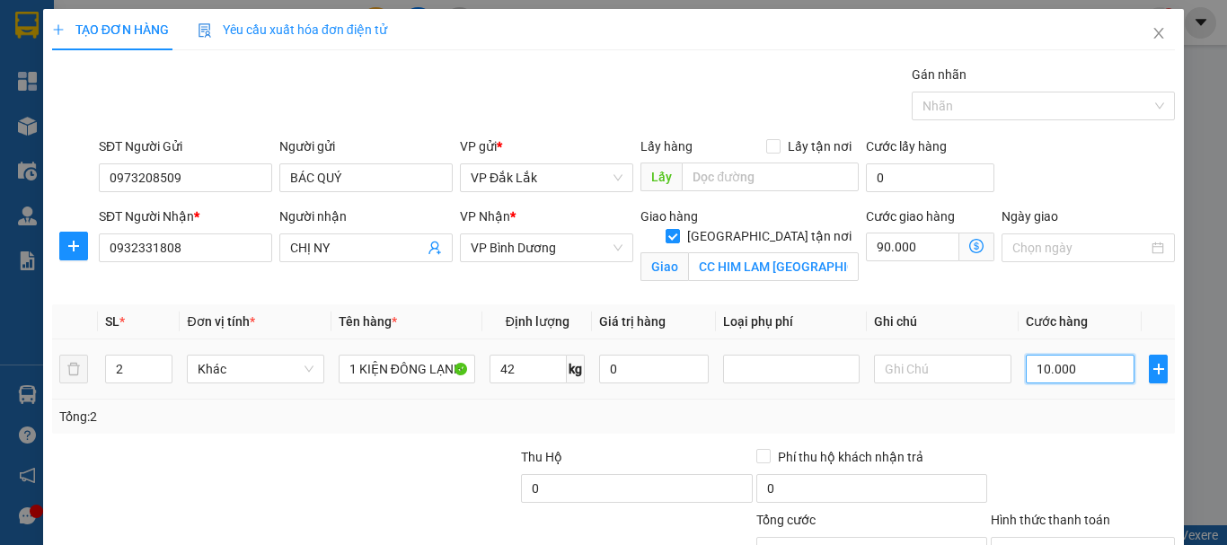
type input "100.000"
type input "190.000"
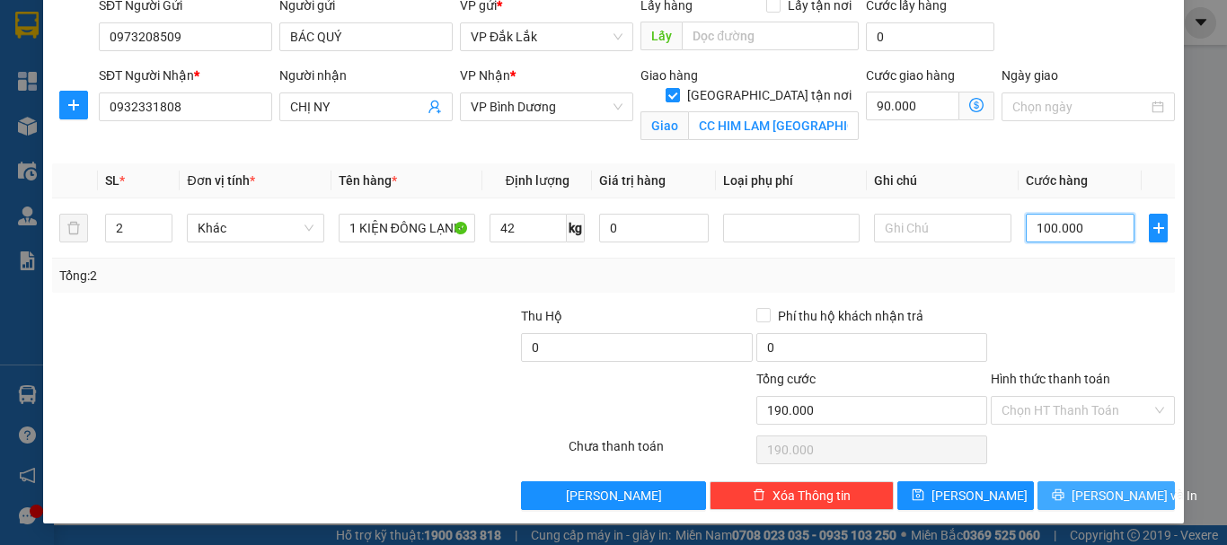
type input "100.000"
click at [1074, 501] on button "[PERSON_NAME] và In" at bounding box center [1105, 495] width 137 height 29
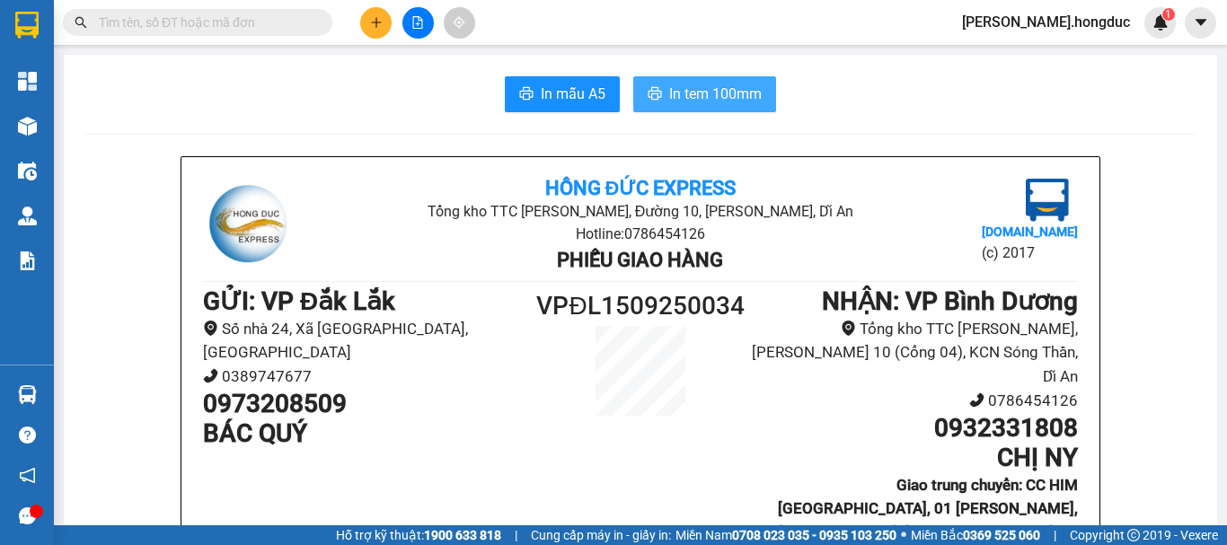
click at [684, 93] on span "In tem 100mm" at bounding box center [715, 94] width 93 height 22
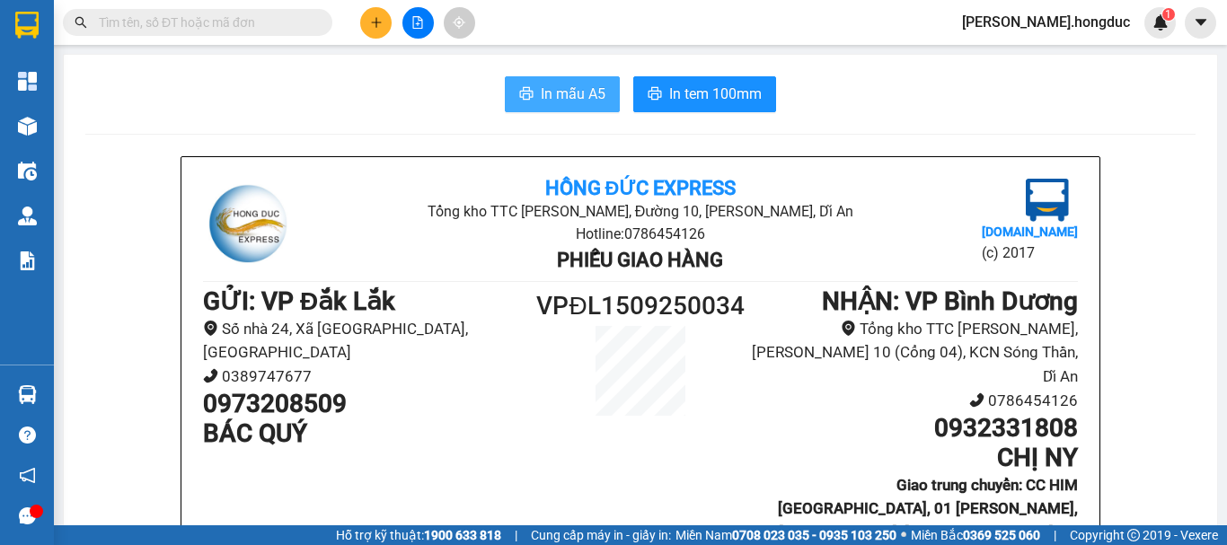
click at [554, 90] on span "In mẫu A5" at bounding box center [573, 94] width 65 height 22
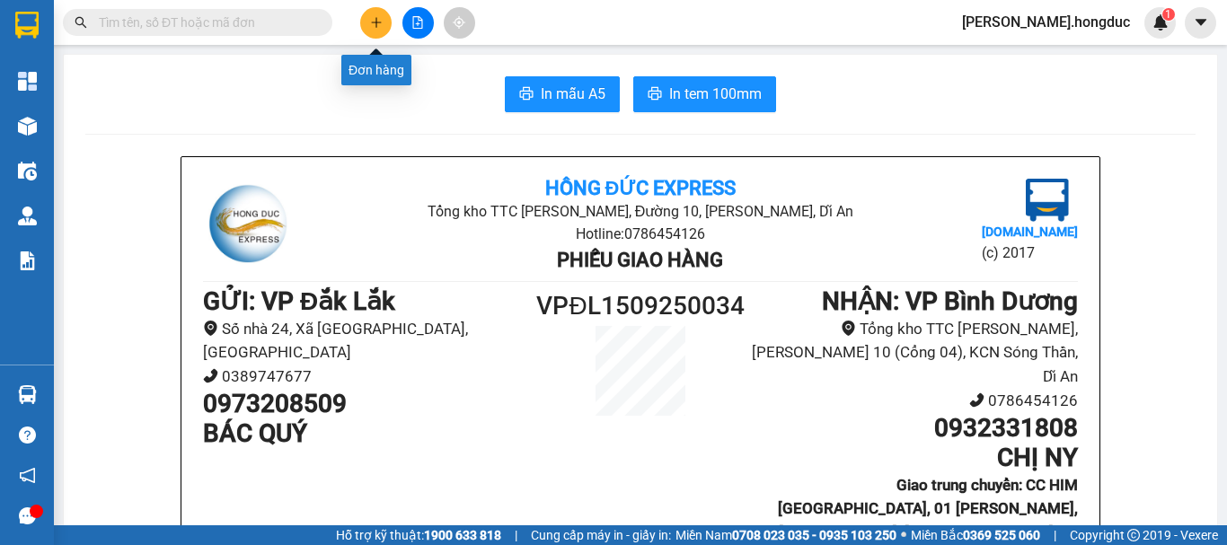
click at [375, 22] on icon "plus" at bounding box center [376, 22] width 10 height 1
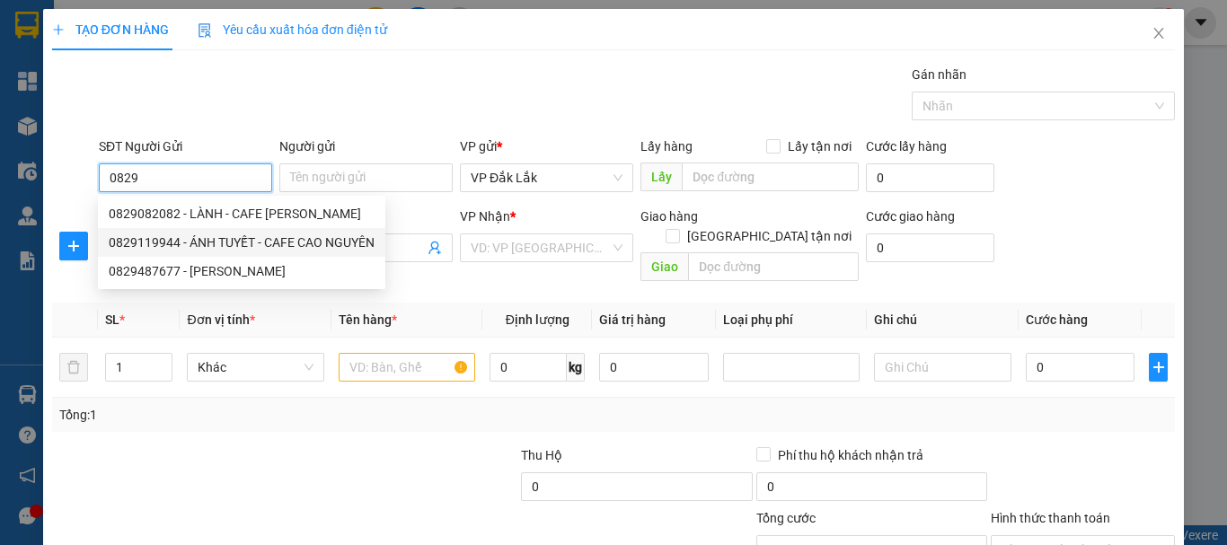
click at [202, 239] on div "0829119944 - ÁNH TUYẾT - CAFE CAO NGUYÊN" at bounding box center [242, 243] width 266 height 20
type input "0829119944"
type input "ÁNH TUYẾT - CAFE [PERSON_NAME]"
type input "0377206026"
type input "A TRÍ"
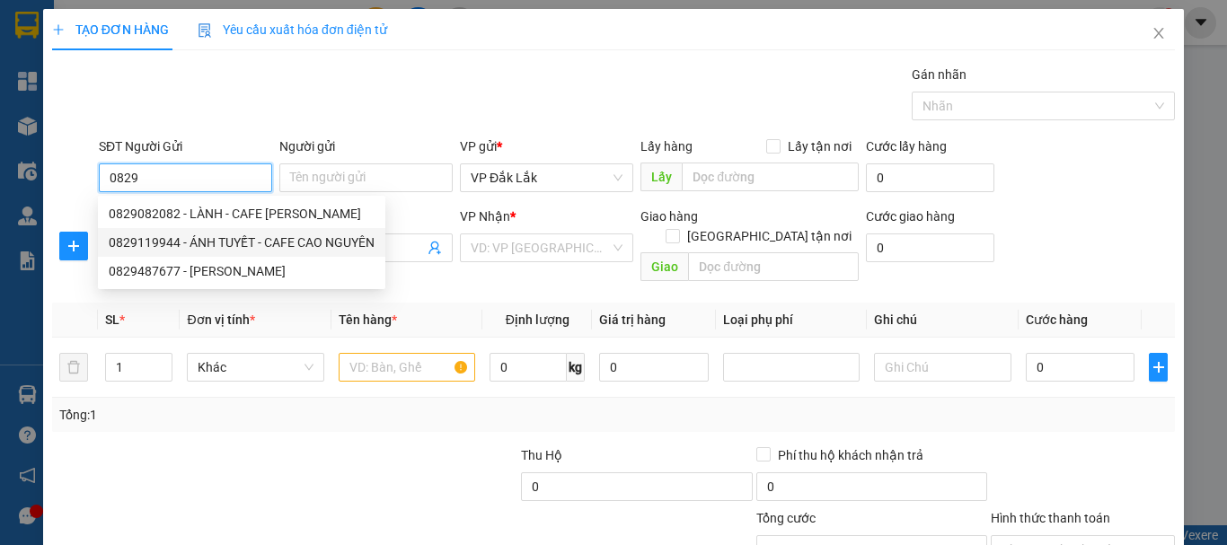
checkbox input "true"
type input "[STREET_ADDRESS][PERSON_NAME] HÒA"
type input "90.000"
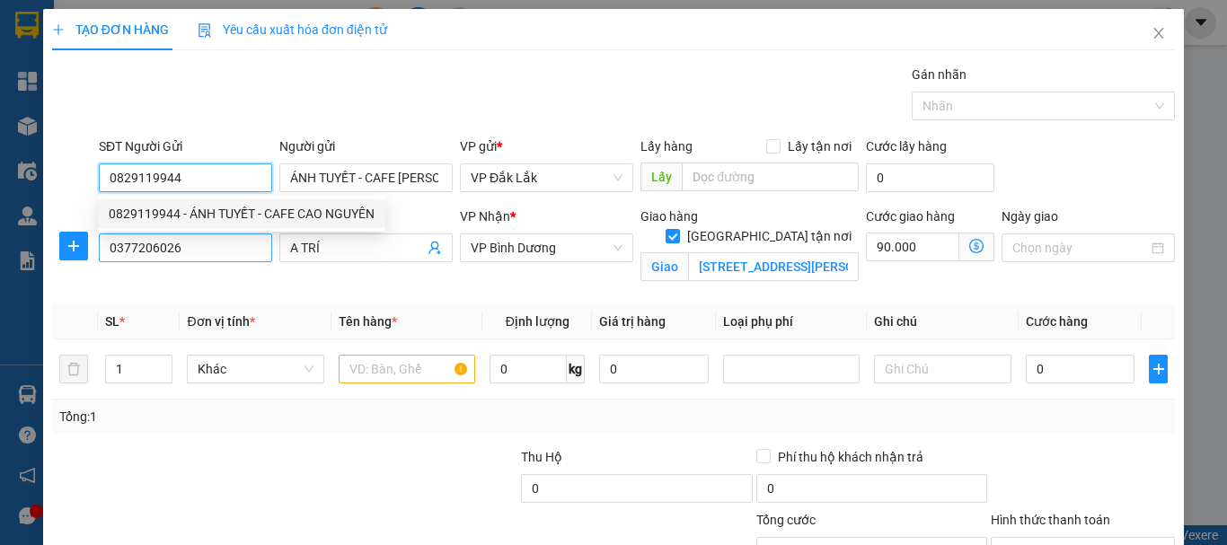
type input "170.000"
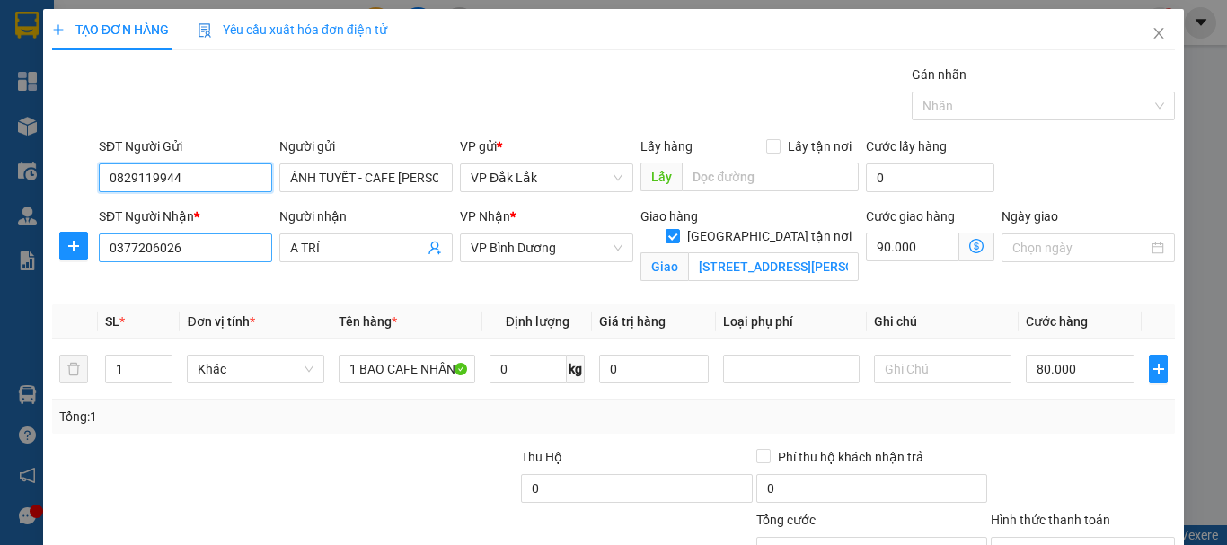
type input "0829119944"
click at [216, 252] on input "0377206026" at bounding box center [185, 248] width 173 height 29
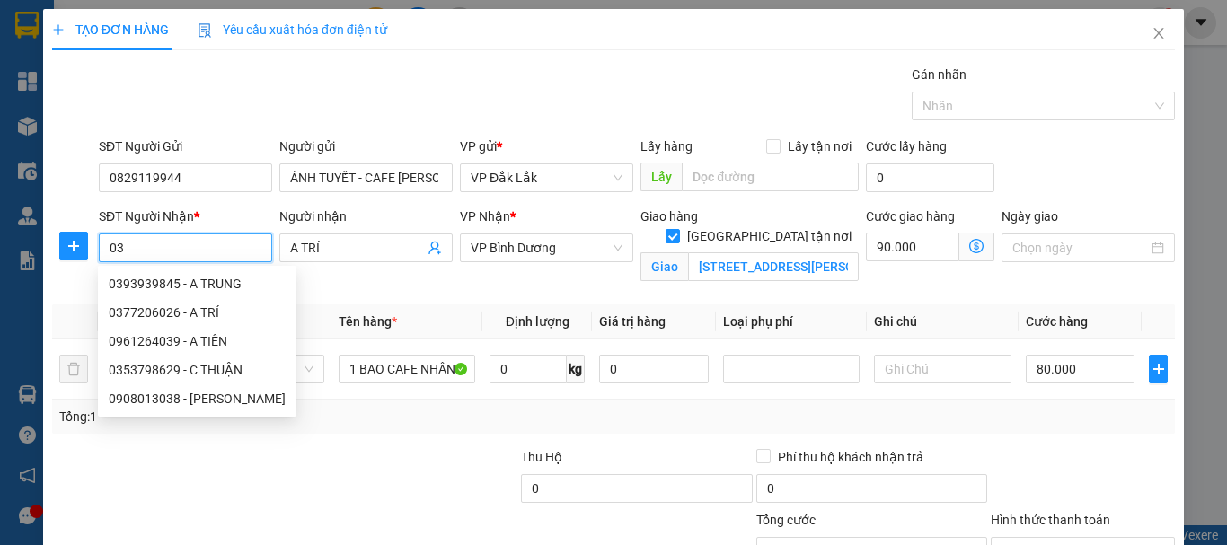
type input "0"
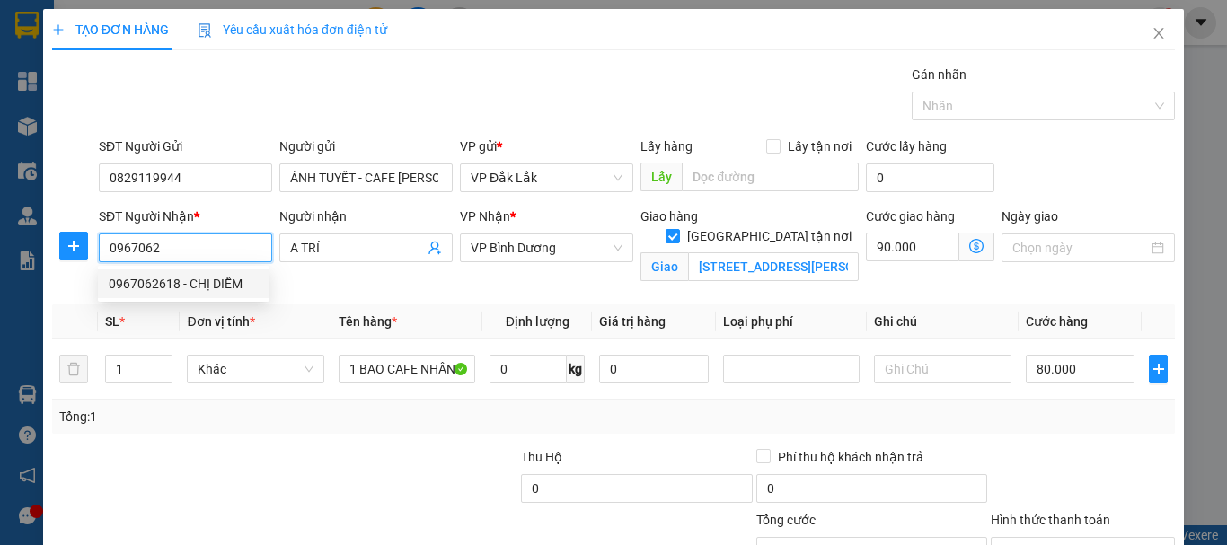
click at [203, 284] on div "0967062618 - CHỊ DIỄM" at bounding box center [184, 284] width 150 height 20
type input "0967062618"
type input "CHỊ DIỄM"
type input "167 MÃ LÒ, [GEOGRAPHIC_DATA], [GEOGRAPHIC_DATA], [GEOGRAPHIC_DATA]"
type input "150.000"
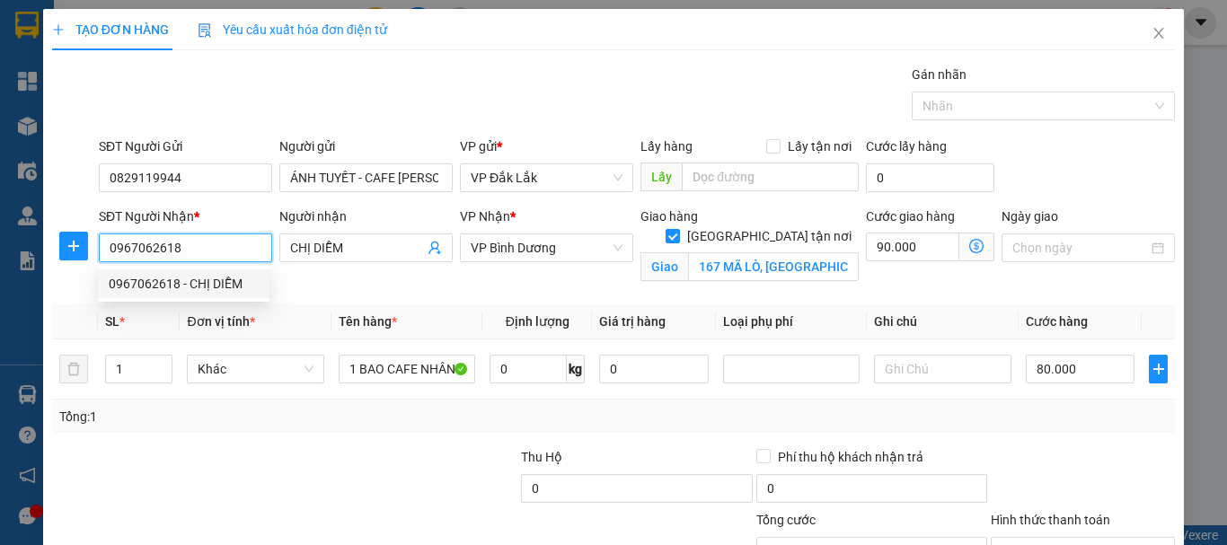
type input "150.000"
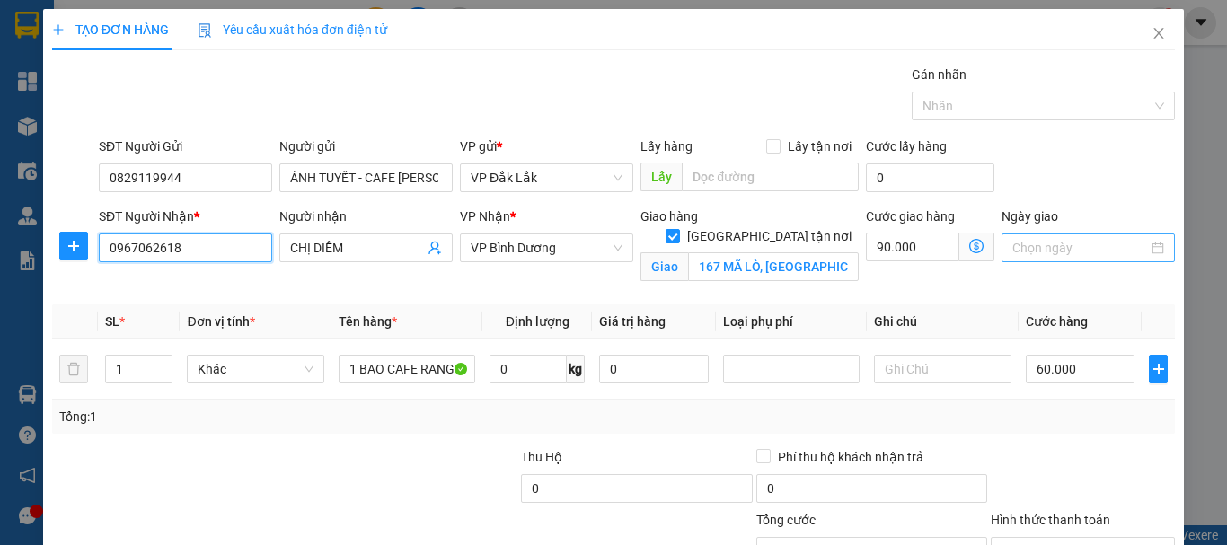
type input "0967062618"
click at [1020, 251] on input "Ngày giao" at bounding box center [1080, 248] width 136 height 20
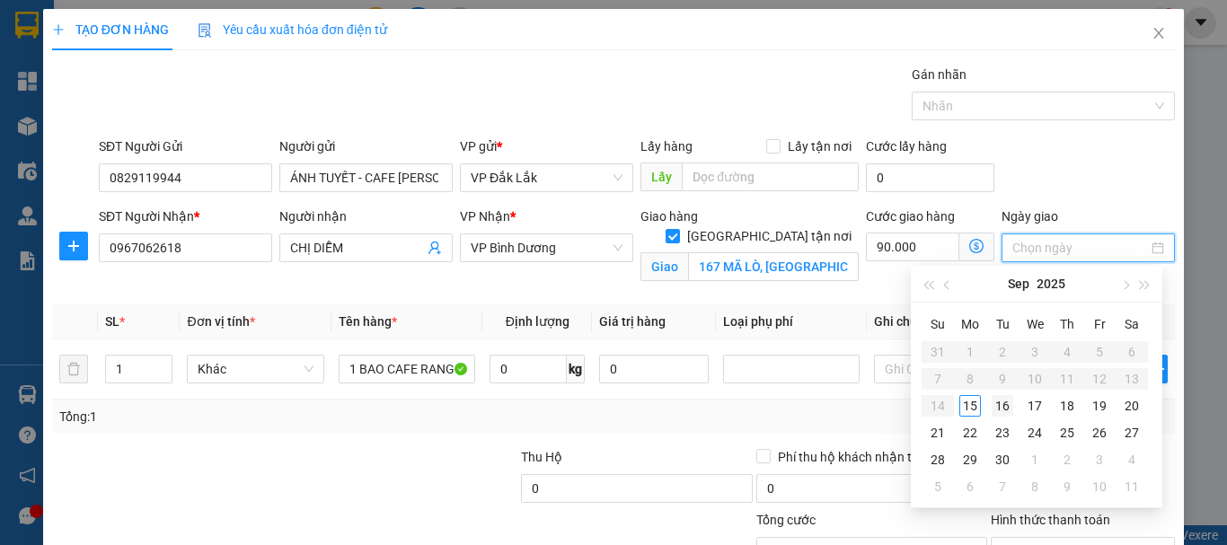
type input "[DATE]"
click at [1003, 401] on div "16" at bounding box center [1003, 406] width 22 height 22
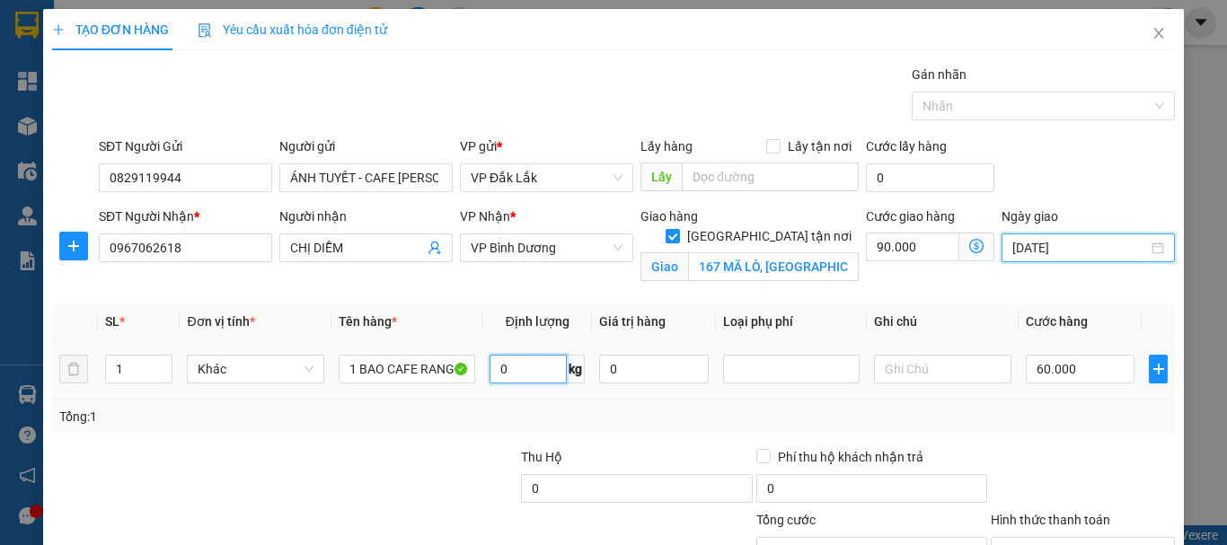
click at [540, 368] on input "0" at bounding box center [528, 369] width 77 height 29
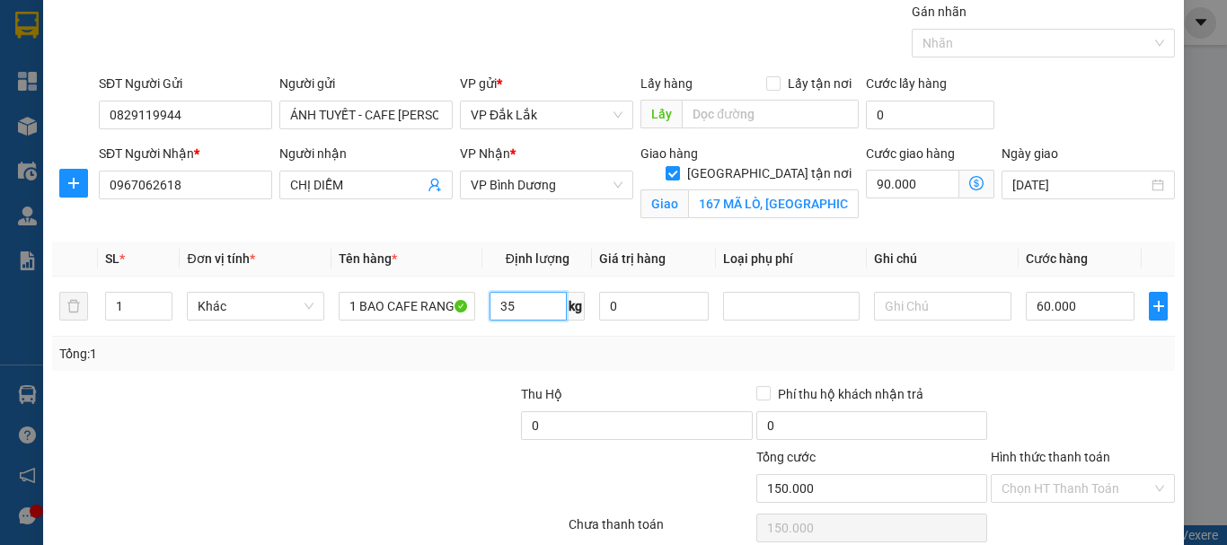
scroll to position [141, 0]
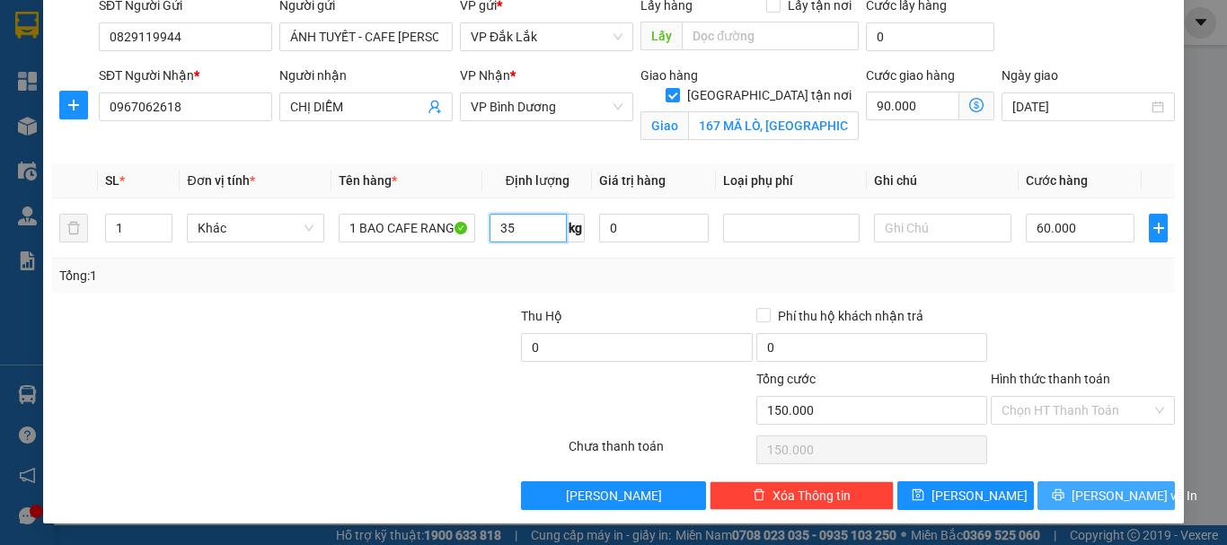
type input "35"
click at [1062, 499] on icon "printer" at bounding box center [1058, 495] width 13 height 13
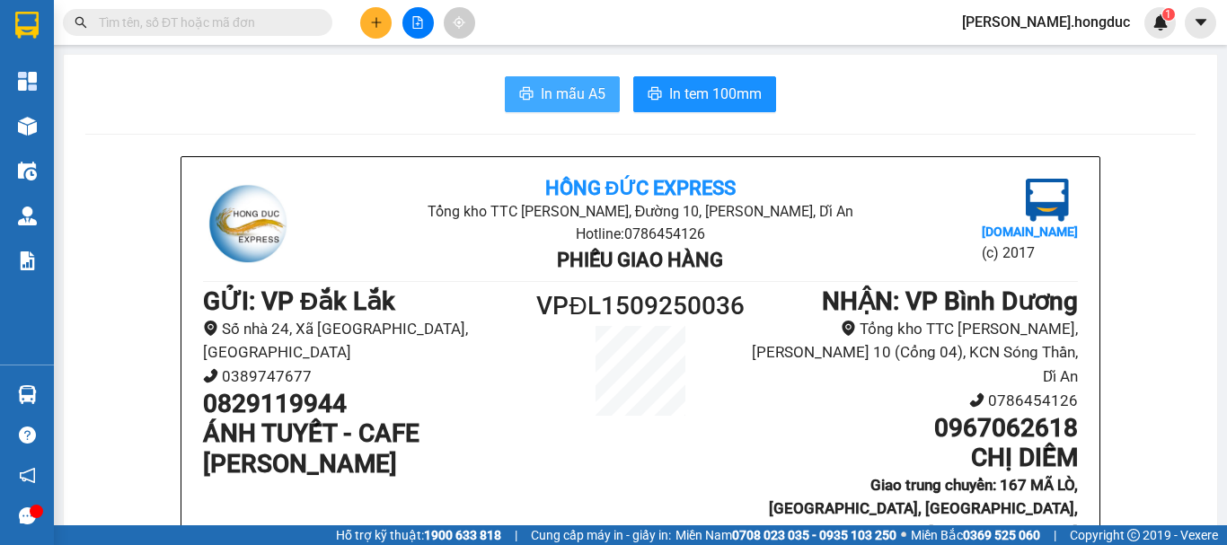
click at [590, 93] on span "In mẫu A5" at bounding box center [573, 94] width 65 height 22
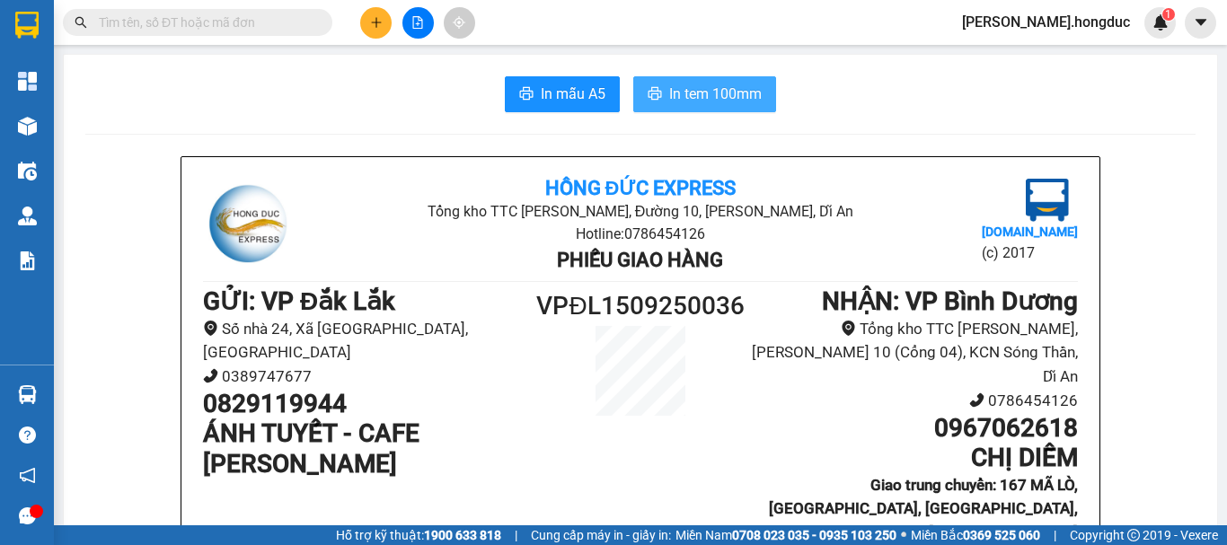
click at [693, 94] on span "In tem 100mm" at bounding box center [715, 94] width 93 height 22
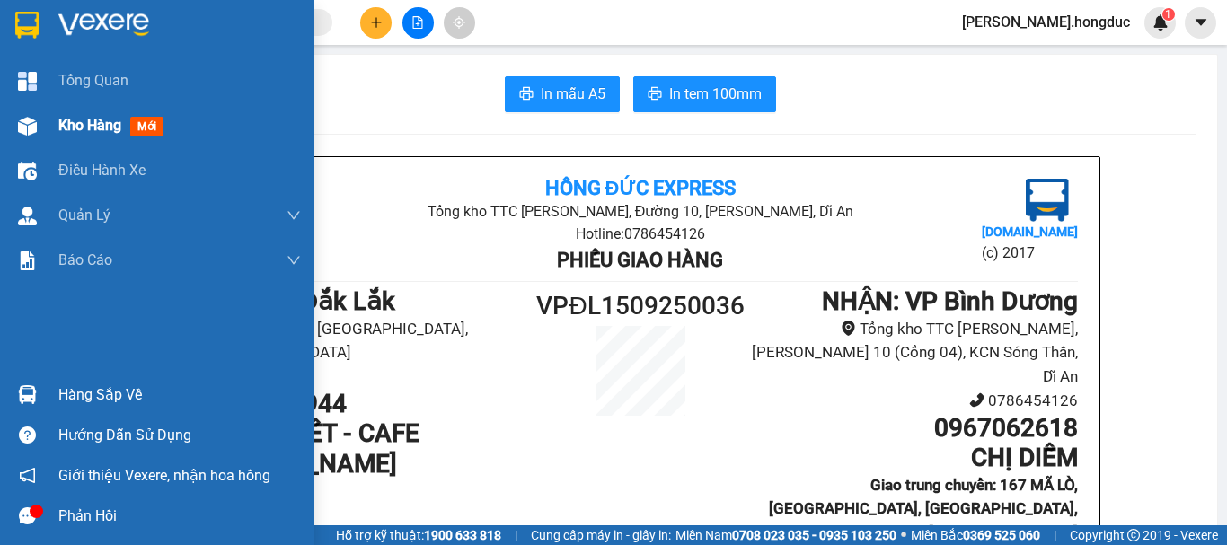
click at [66, 124] on span "Kho hàng" at bounding box center [89, 125] width 63 height 17
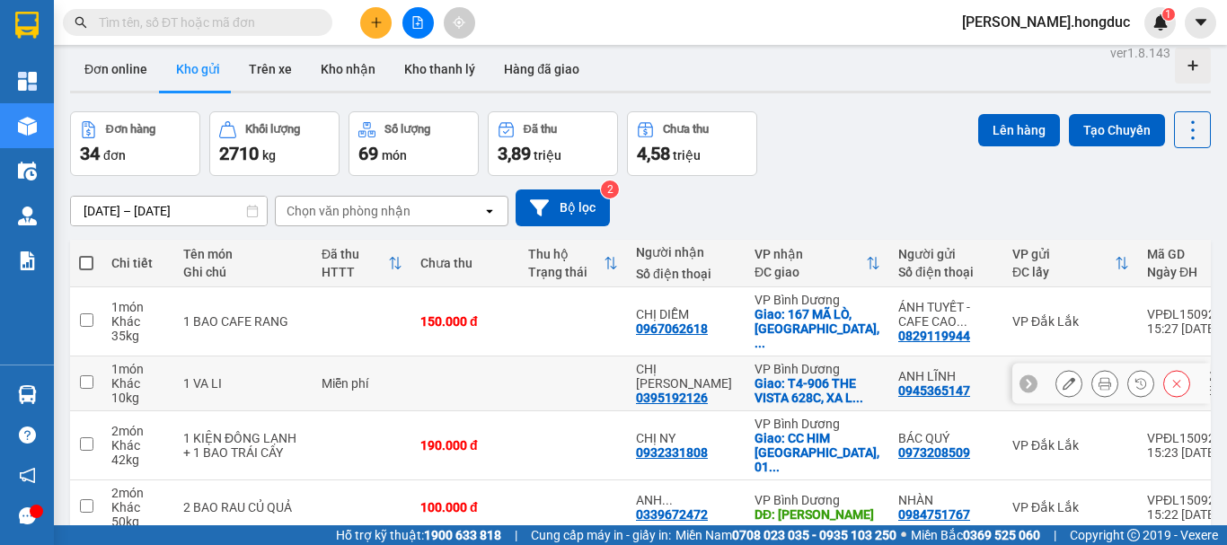
scroll to position [14, 0]
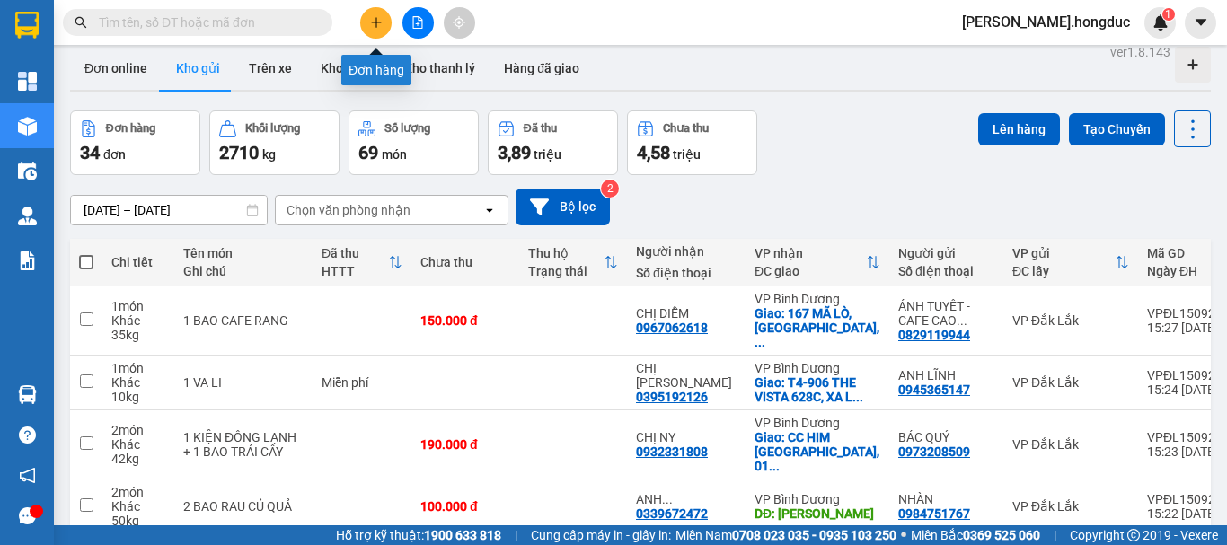
click at [375, 27] on icon "plus" at bounding box center [376, 22] width 13 height 13
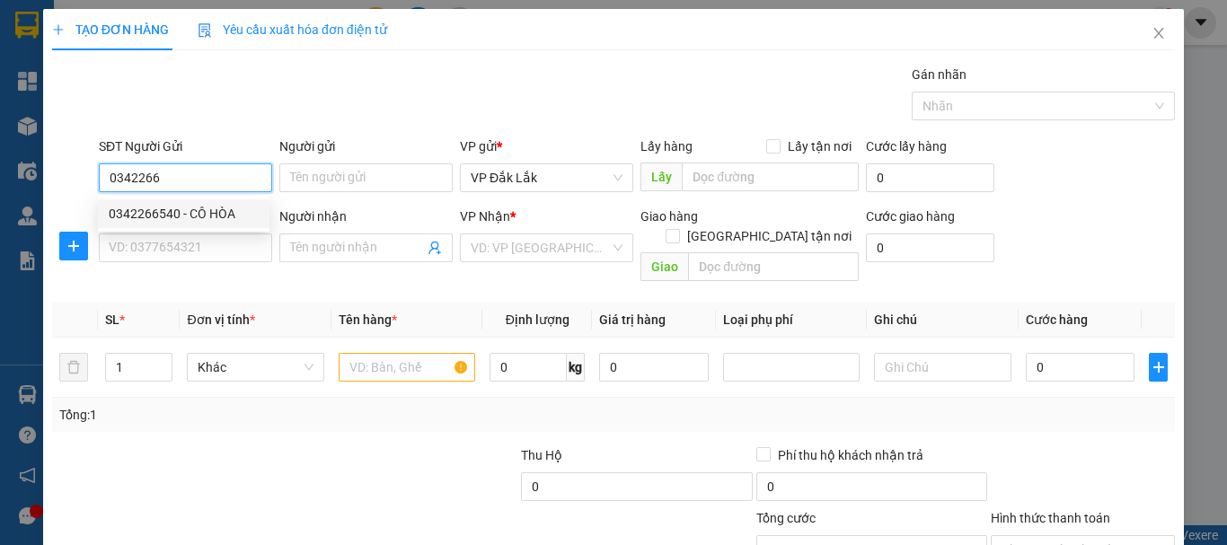
click at [175, 211] on div "0342266540 - CÔ HÒA" at bounding box center [184, 214] width 150 height 20
type input "0342266540"
type input "CÔ HÒA"
type input "0913347129"
type input "[PERSON_NAME]"
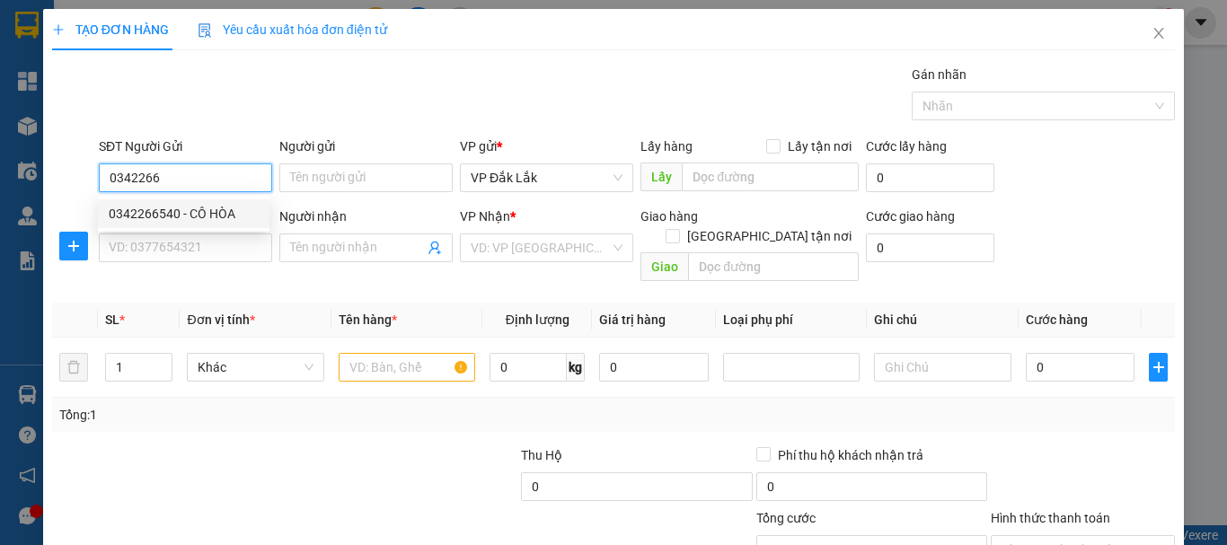
checkbox input "true"
type input "[STREET_ADDRESS]"
type input "100.000"
type input "400.000"
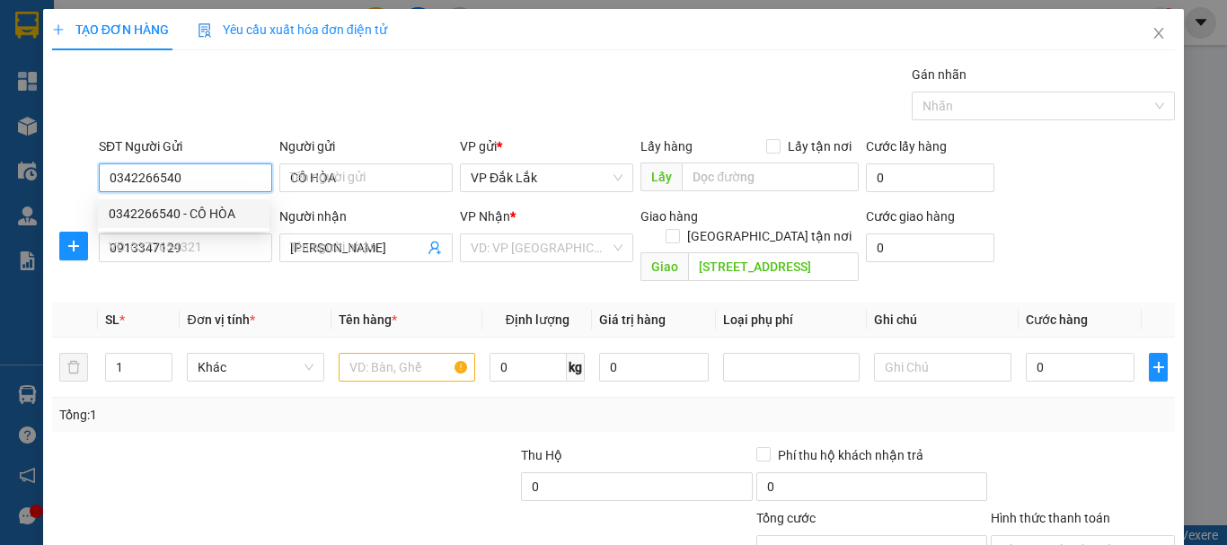
type input "400.000"
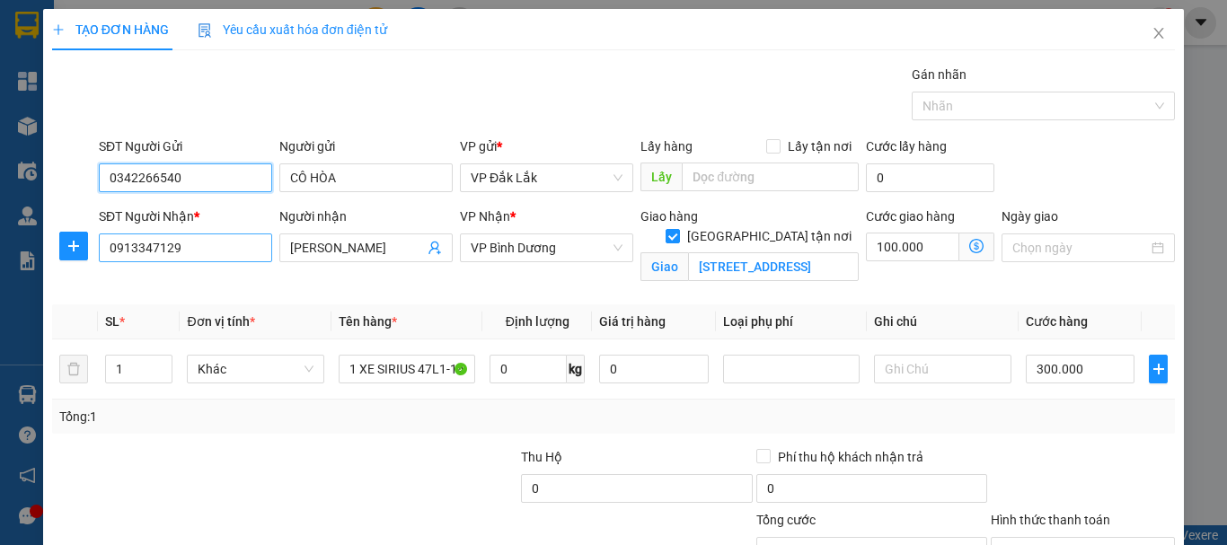
type input "0342266540"
click at [217, 246] on input "0913347129" at bounding box center [185, 248] width 173 height 29
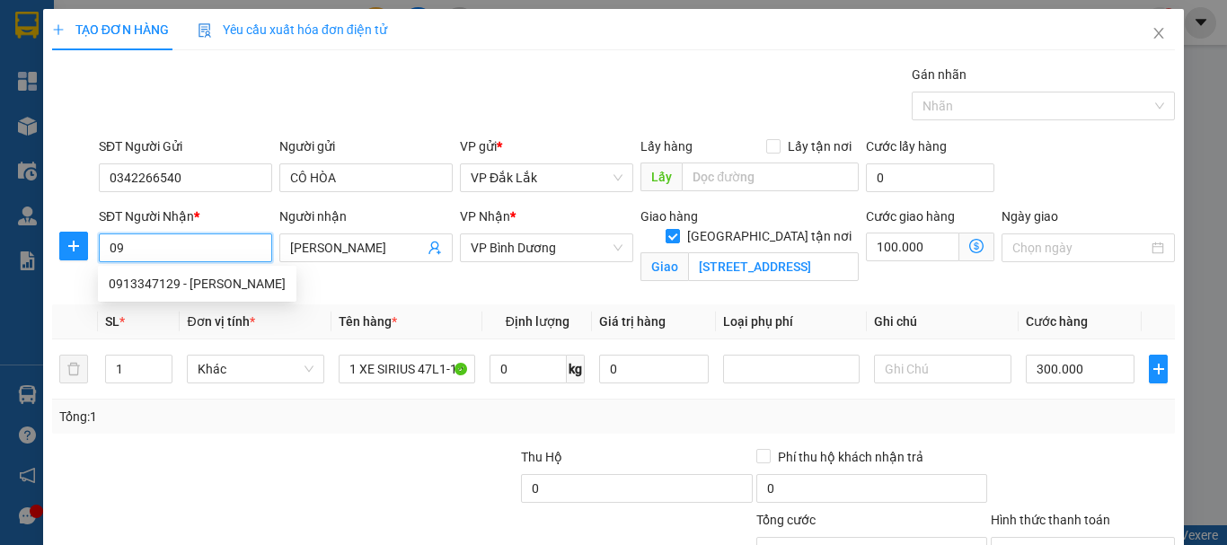
type input "0"
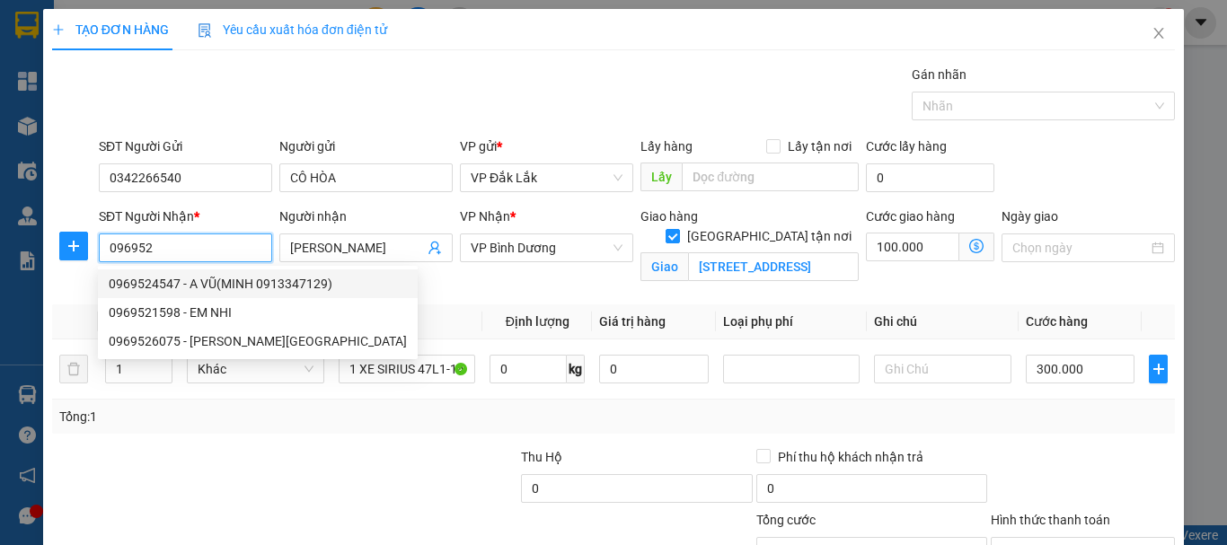
click at [194, 279] on div "0969524547 - A VŨ(MINH 0913347129)" at bounding box center [258, 284] width 298 height 20
type input "0969524547"
type input "A VŨ(MINH 0913347129)"
type input "01 ĐƯỜNG 8, TĂNG NHƠN [GEOGRAPHIC_DATA], Q.9"
type input "375.000"
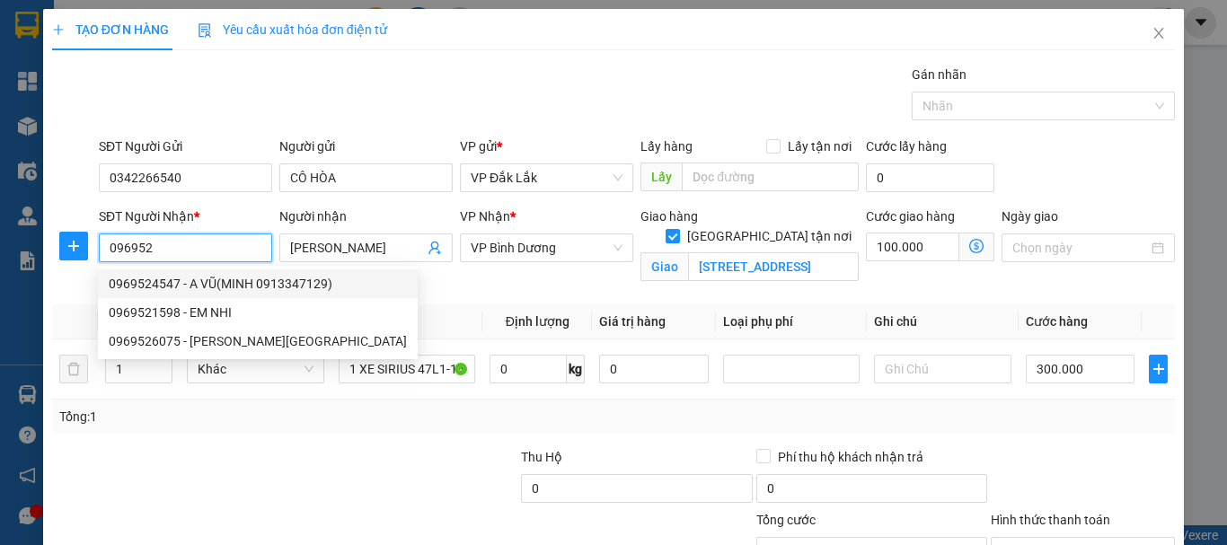
type input "375.000"
type input "75.000"
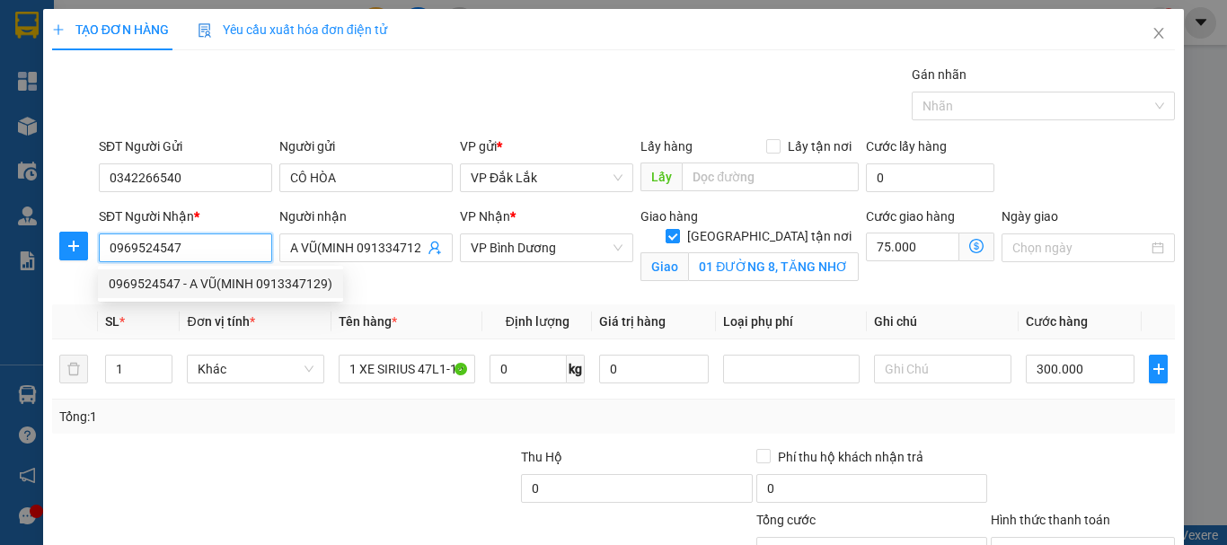
type input "115.000"
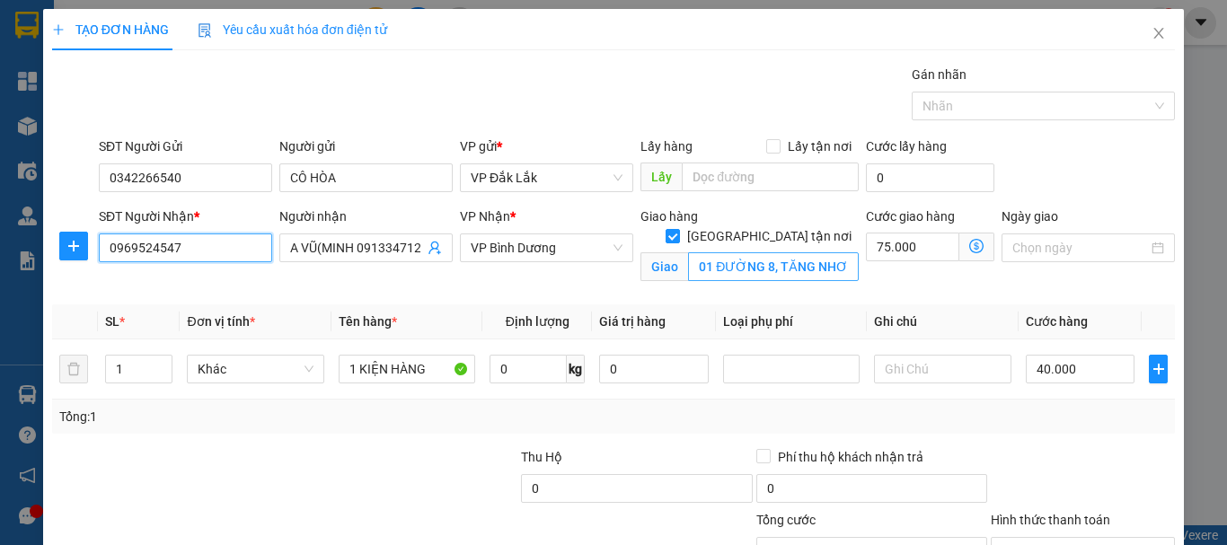
type input "0969524547"
click at [688, 252] on input "01 ĐƯỜNG 8, TĂNG NHƠN [GEOGRAPHIC_DATA], Q.9" at bounding box center [773, 266] width 171 height 29
type input "9"
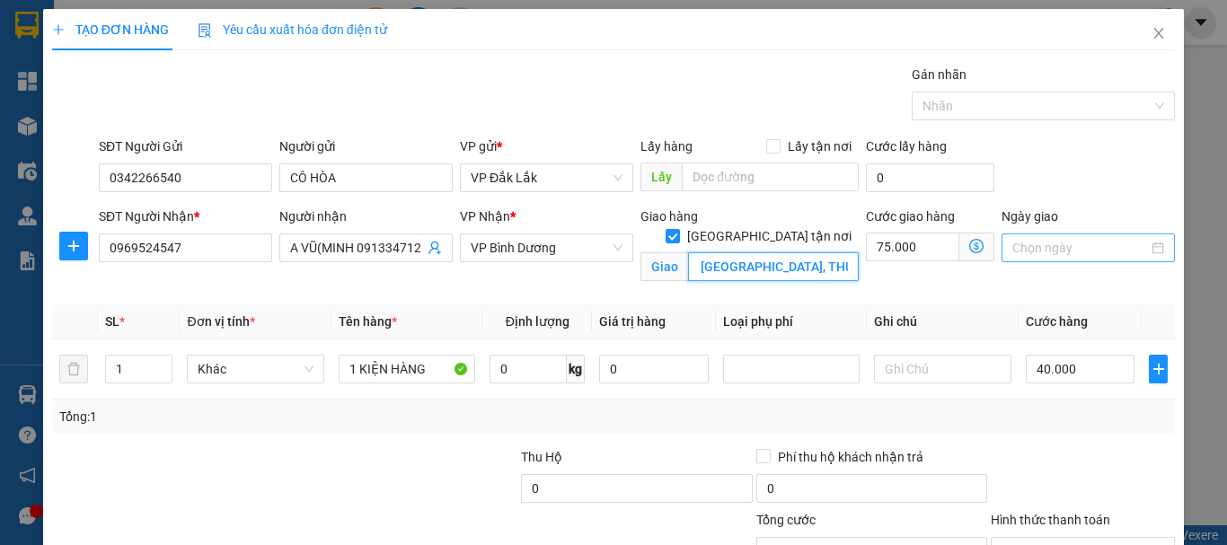
type input "S10.02 [GEOGRAPHIC_DATA], [GEOGRAPHIC_DATA], THỦ [GEOGRAPHIC_DATA]"
click at [1025, 247] on input "Ngày giao" at bounding box center [1080, 248] width 136 height 20
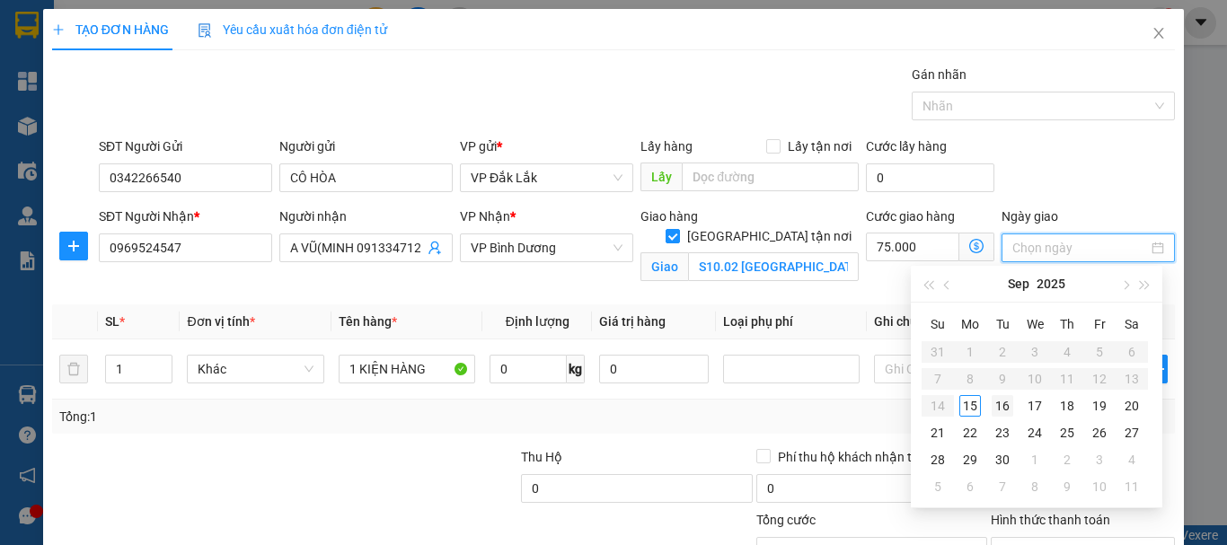
type input "[DATE]"
click at [1006, 407] on div "16" at bounding box center [1003, 406] width 22 height 22
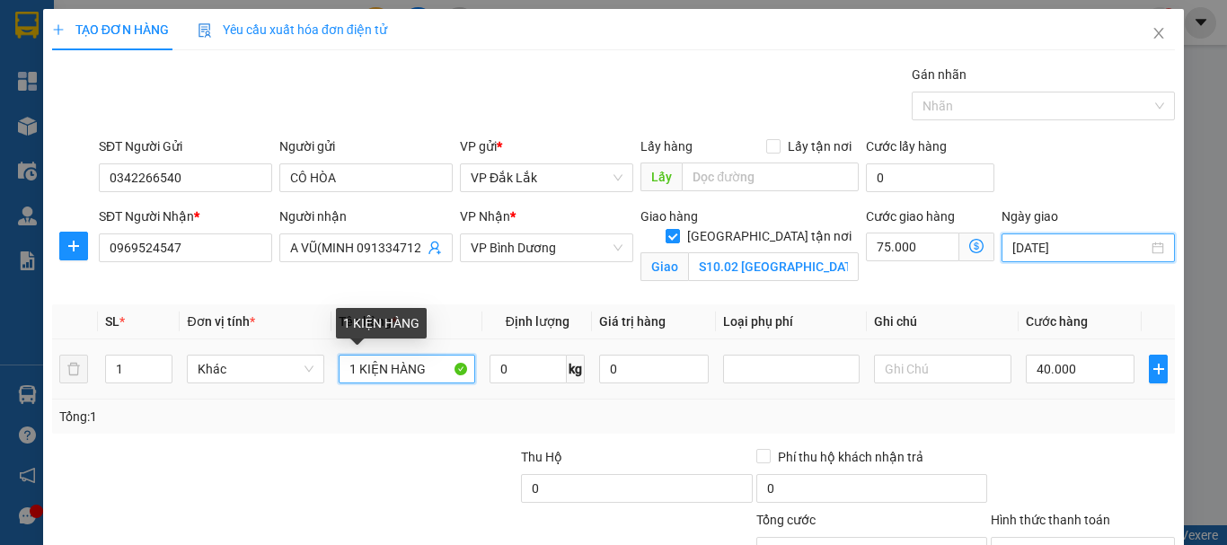
click at [427, 369] on input "1 KIỆN HÀNG" at bounding box center [407, 369] width 137 height 29
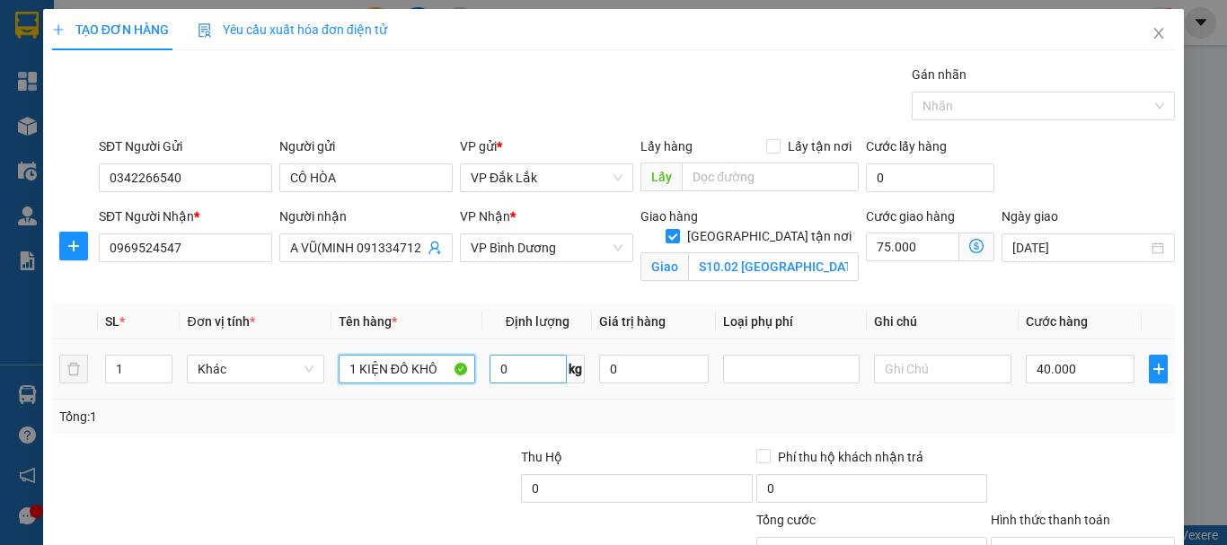
type input "1 KIỆN ĐỒ KHÔ"
click at [539, 372] on input "0" at bounding box center [528, 369] width 77 height 29
type input "1"
click at [1086, 371] on input "40.000" at bounding box center [1081, 369] width 110 height 29
type input "3"
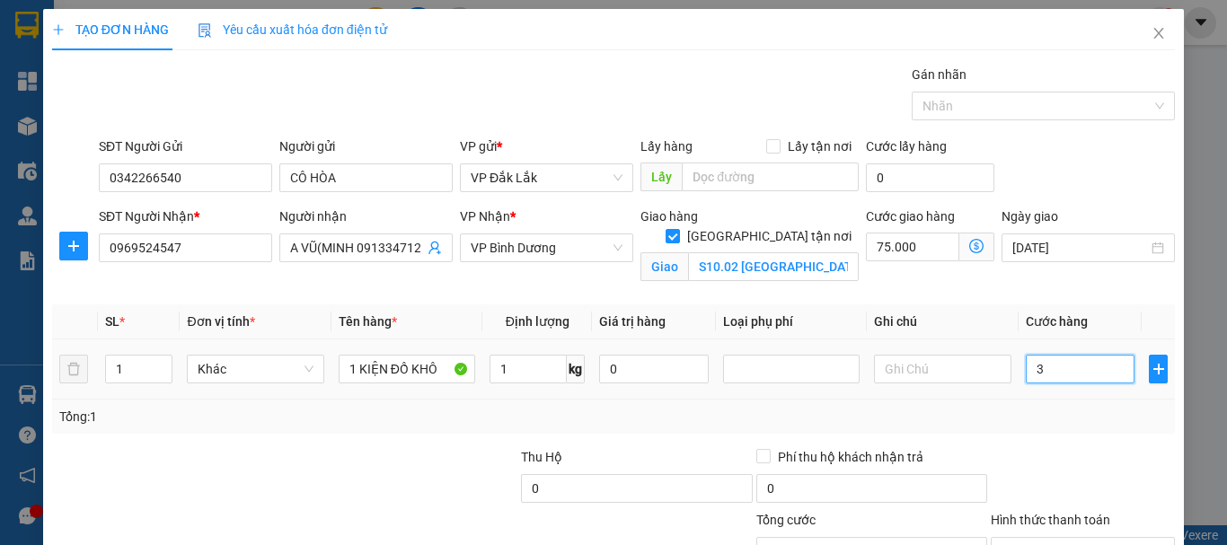
type input "75.003"
type input "30"
type input "75.030"
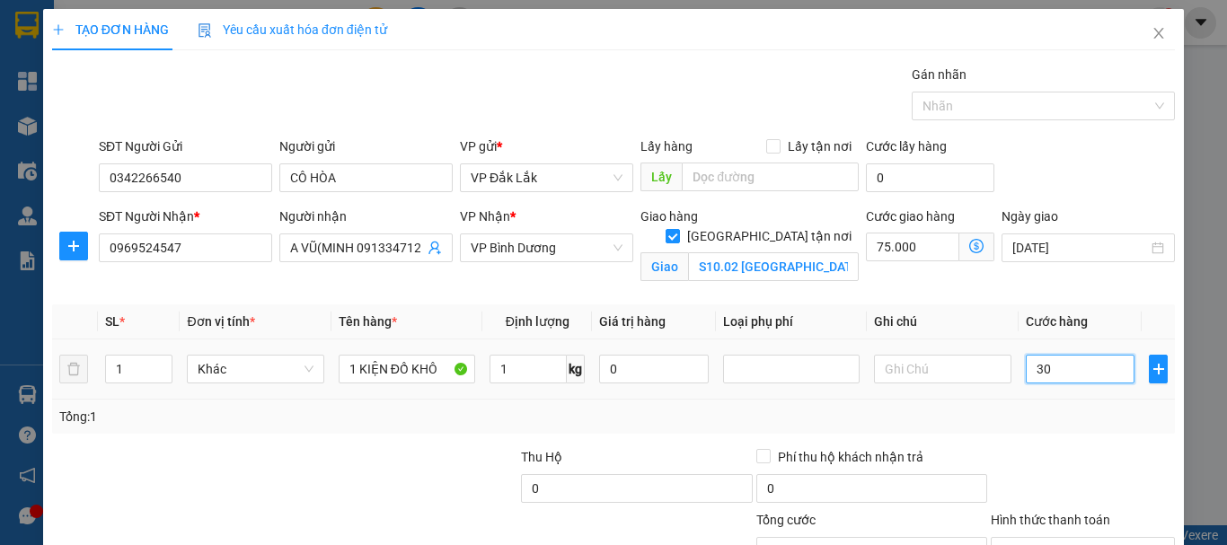
type input "300"
type input "75.300"
type input "3.000"
type input "78.000"
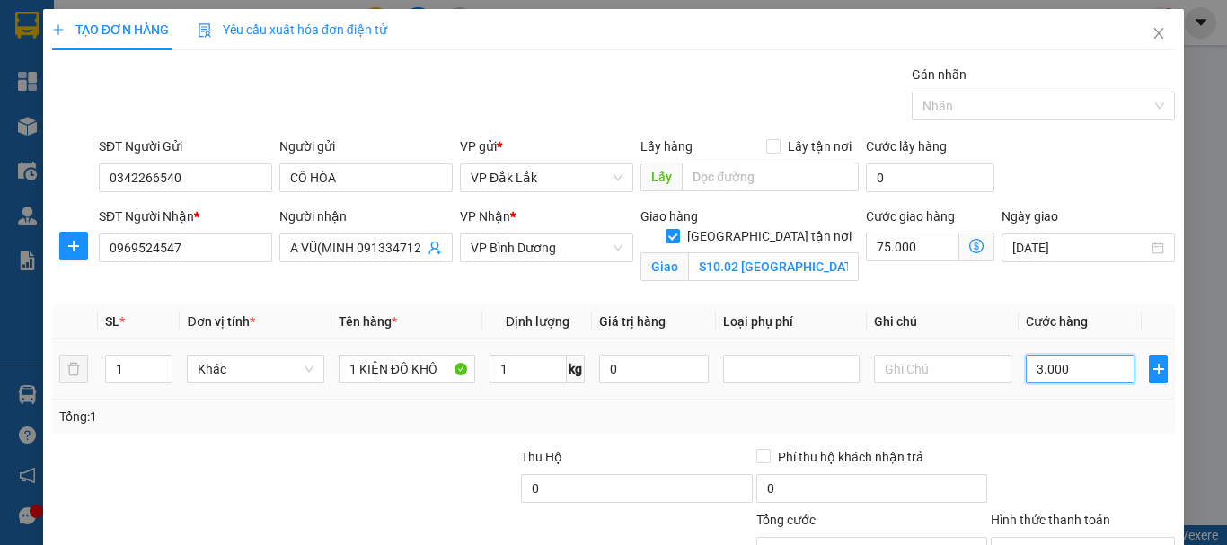
type input "78.000"
type input "30.000"
type input "105.000"
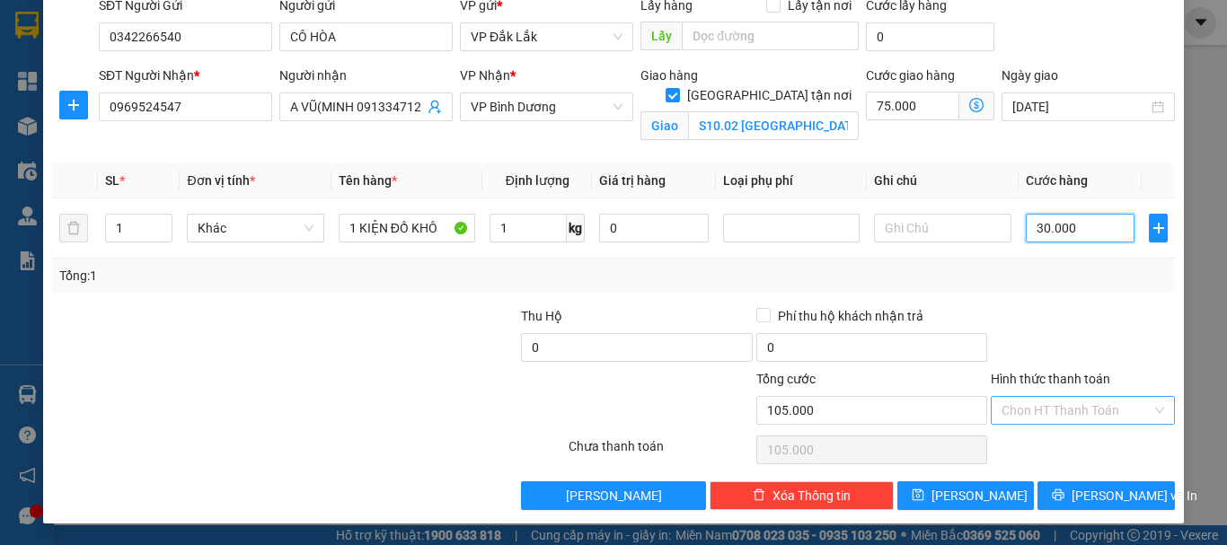
type input "30.000"
click at [1072, 410] on input "Hình thức thanh toán" at bounding box center [1077, 410] width 150 height 27
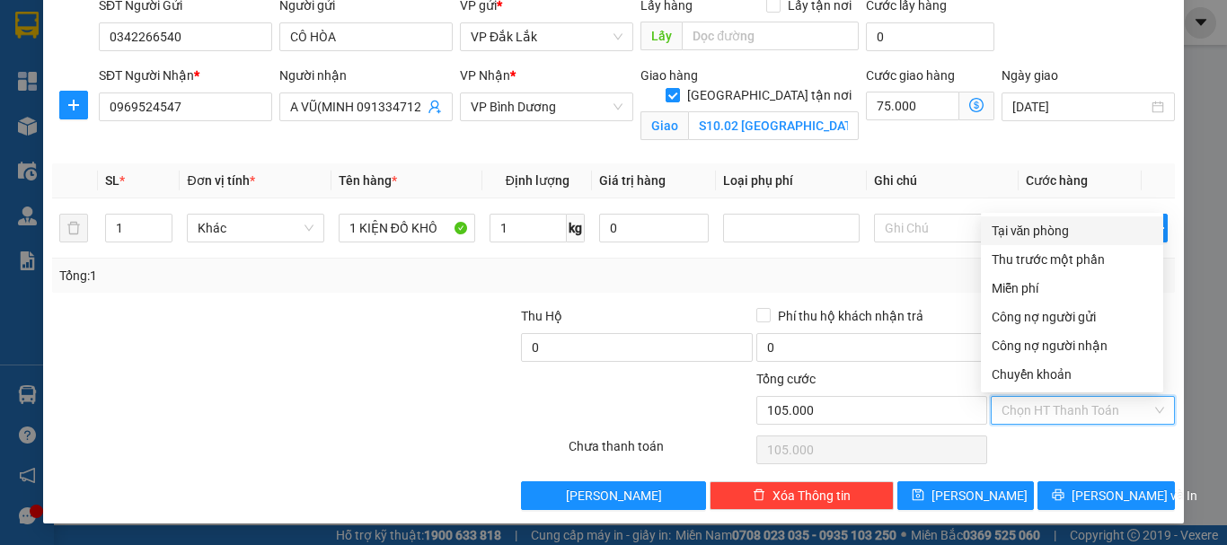
click at [1037, 232] on div "Tại văn phòng" at bounding box center [1072, 231] width 161 height 20
type input "0"
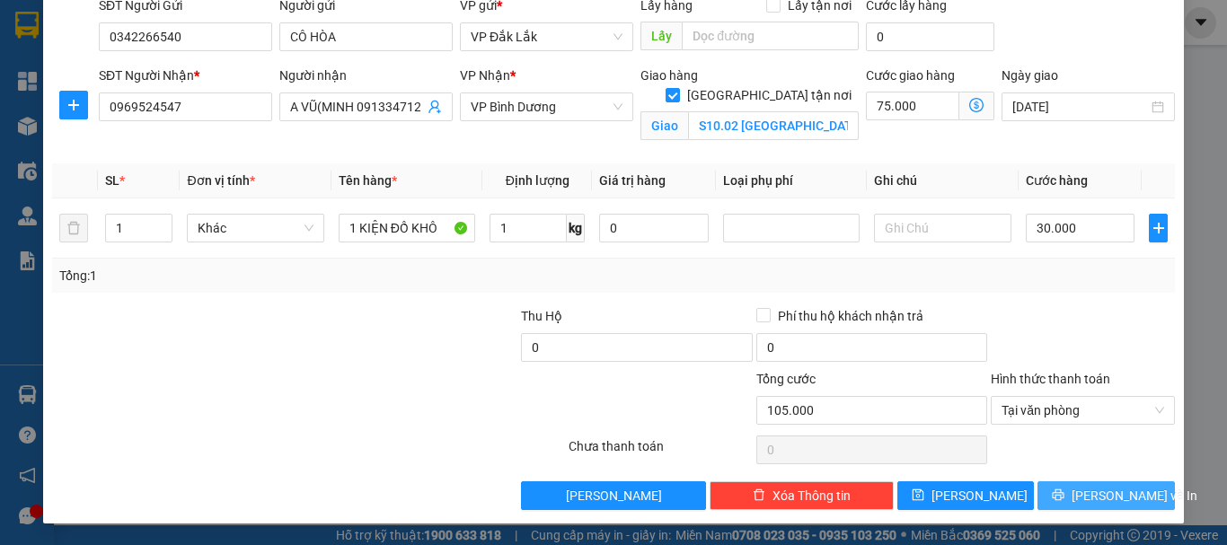
click at [1118, 489] on span "[PERSON_NAME] và In" at bounding box center [1135, 496] width 126 height 20
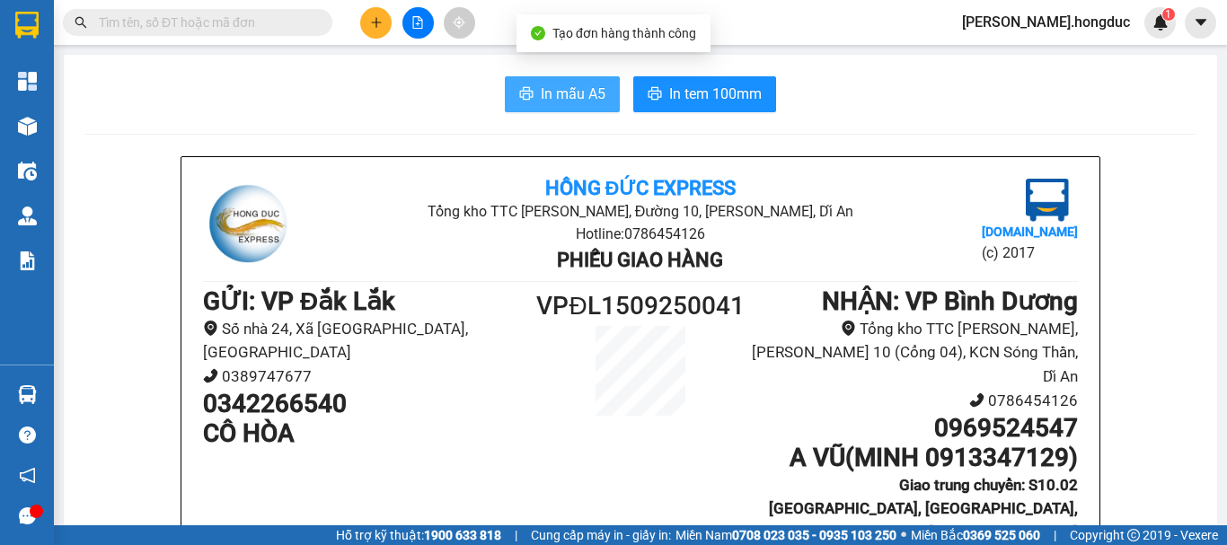
click at [560, 98] on span "In mẫu A5" at bounding box center [573, 94] width 65 height 22
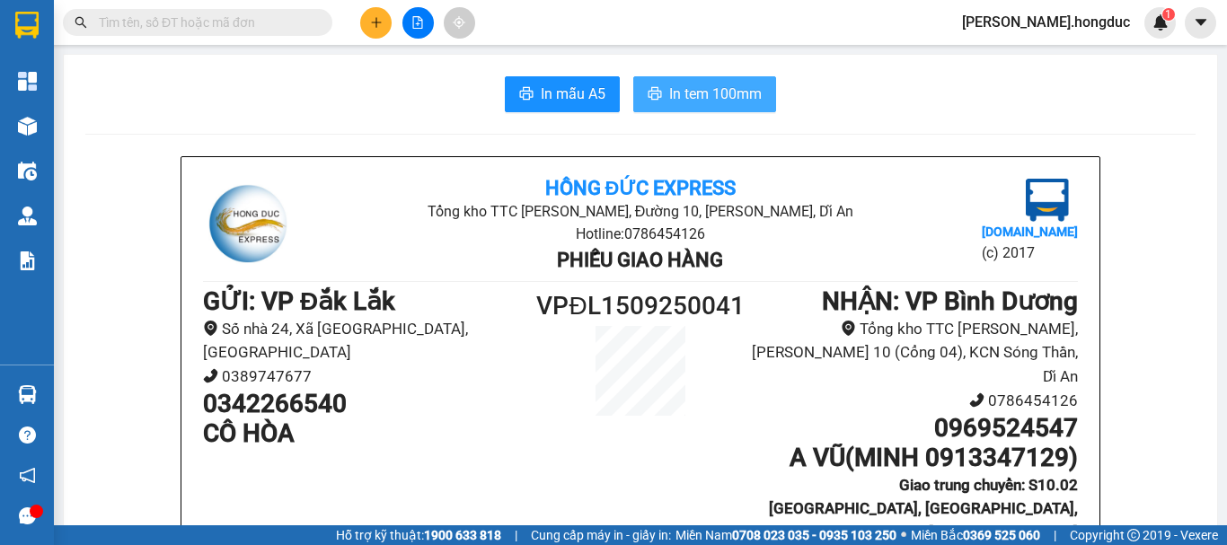
click at [725, 88] on span "In tem 100mm" at bounding box center [715, 94] width 93 height 22
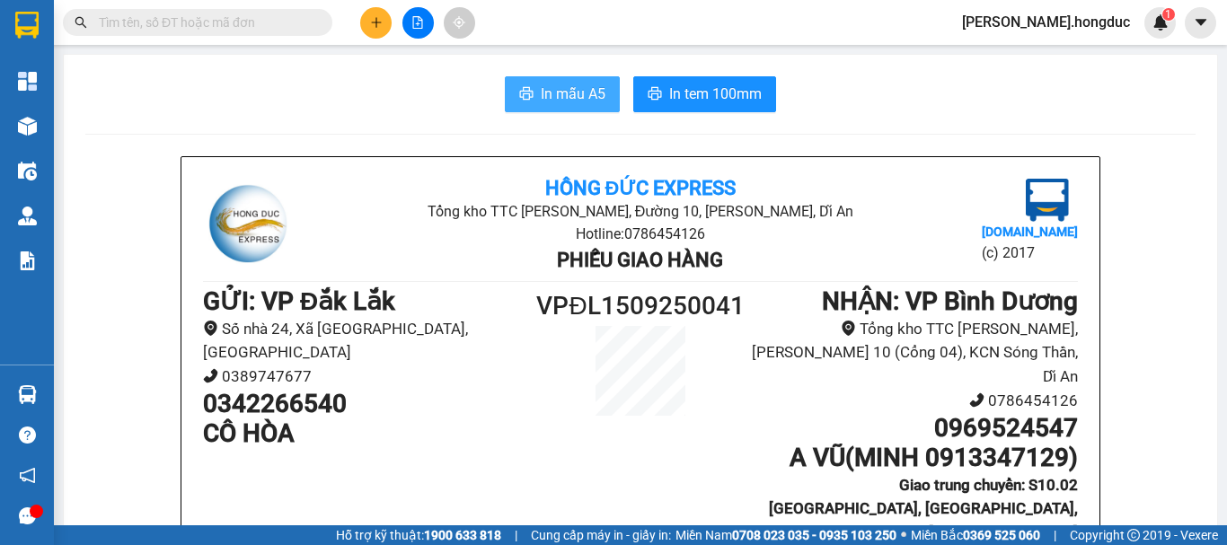
click at [546, 102] on span "In mẫu A5" at bounding box center [573, 94] width 65 height 22
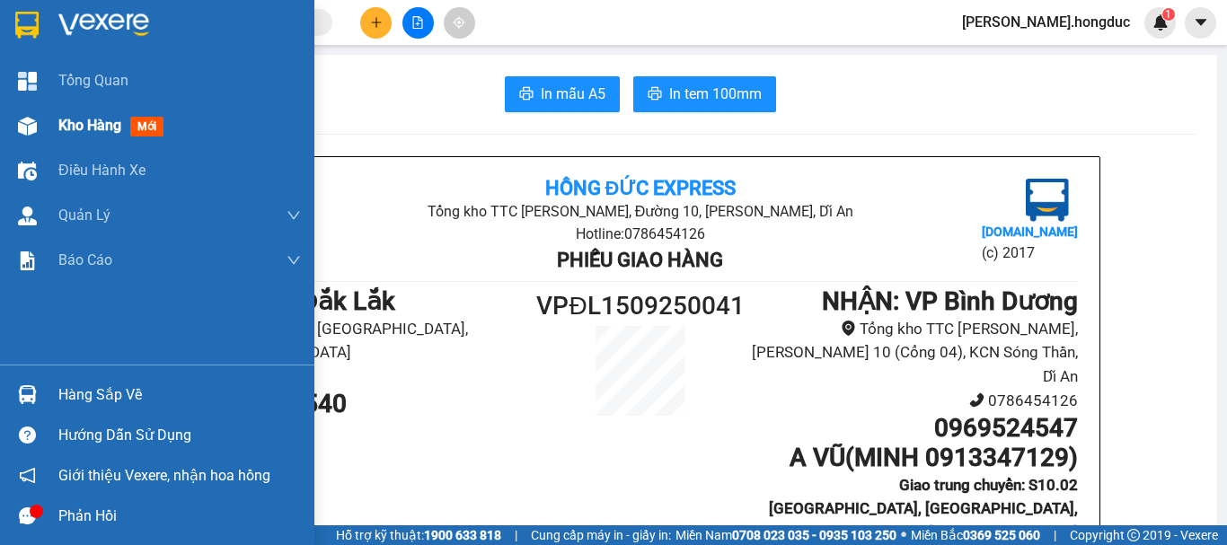
click at [80, 127] on span "Kho hàng" at bounding box center [89, 125] width 63 height 17
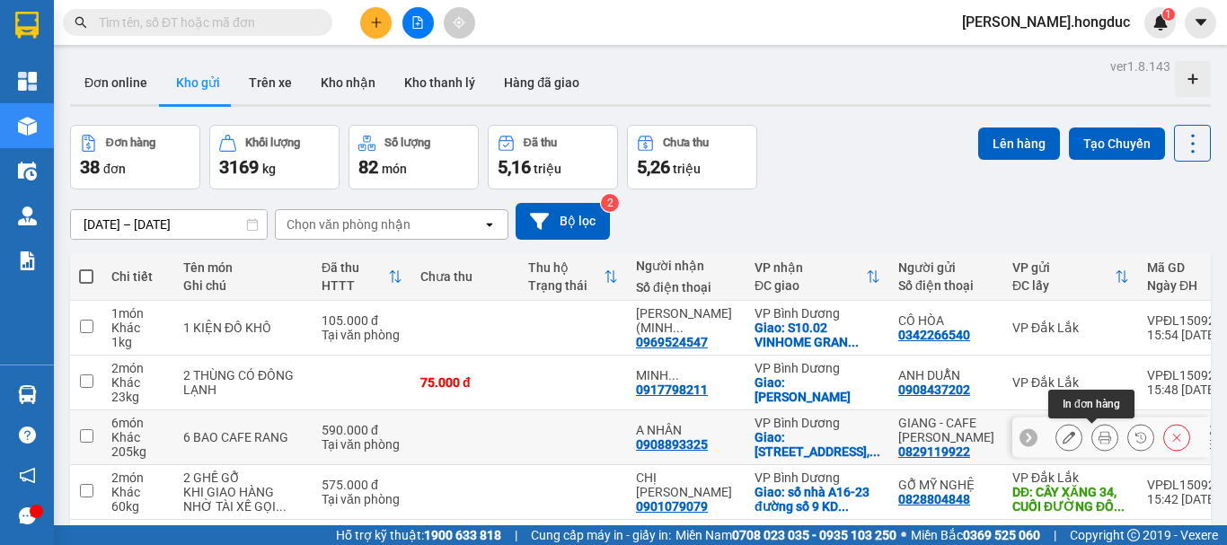
click at [1099, 441] on icon at bounding box center [1105, 437] width 13 height 13
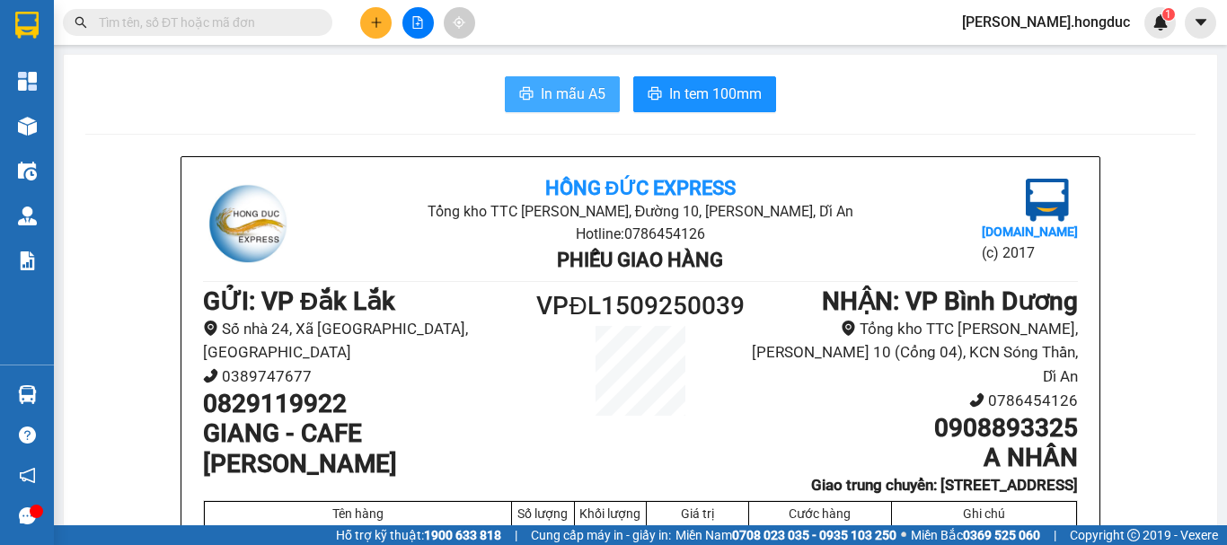
click at [570, 98] on span "In mẫu A5" at bounding box center [573, 94] width 65 height 22
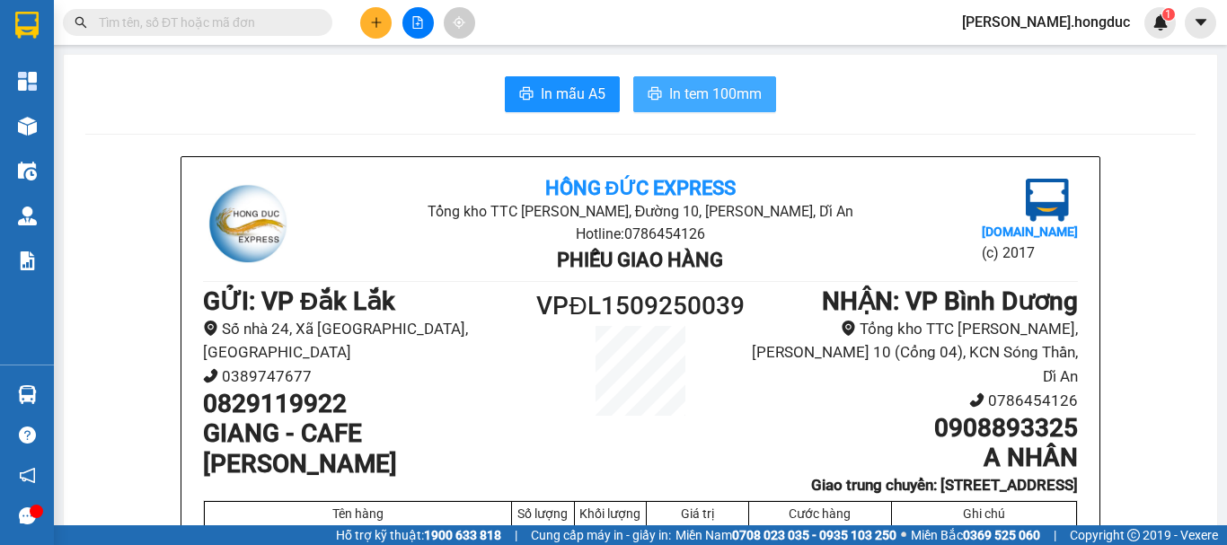
click at [676, 105] on span "In tem 100mm" at bounding box center [715, 94] width 93 height 22
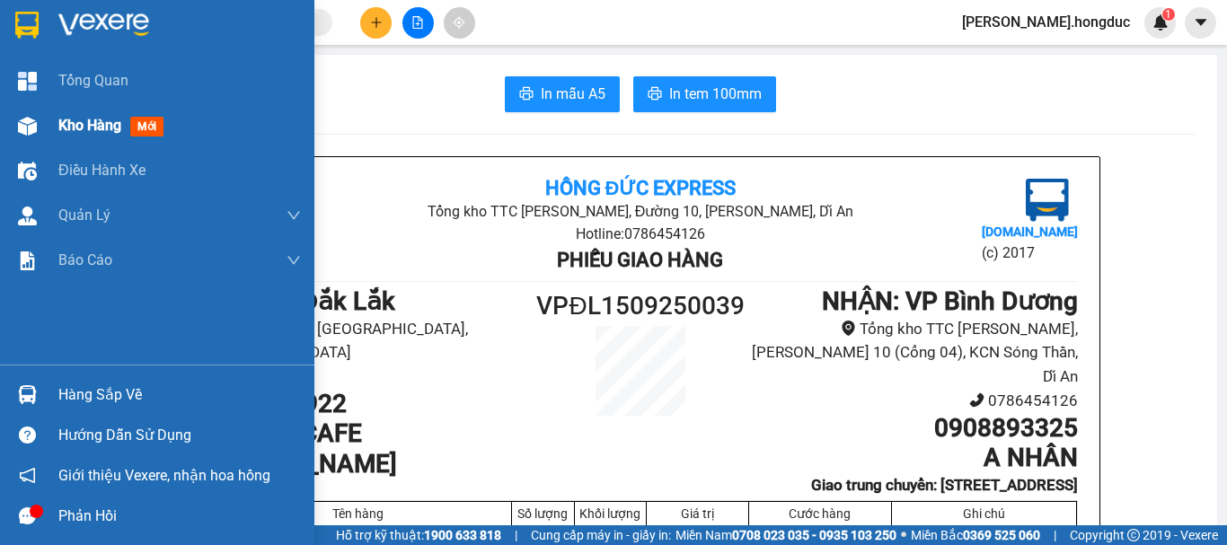
click at [78, 125] on span "Kho hàng" at bounding box center [89, 125] width 63 height 17
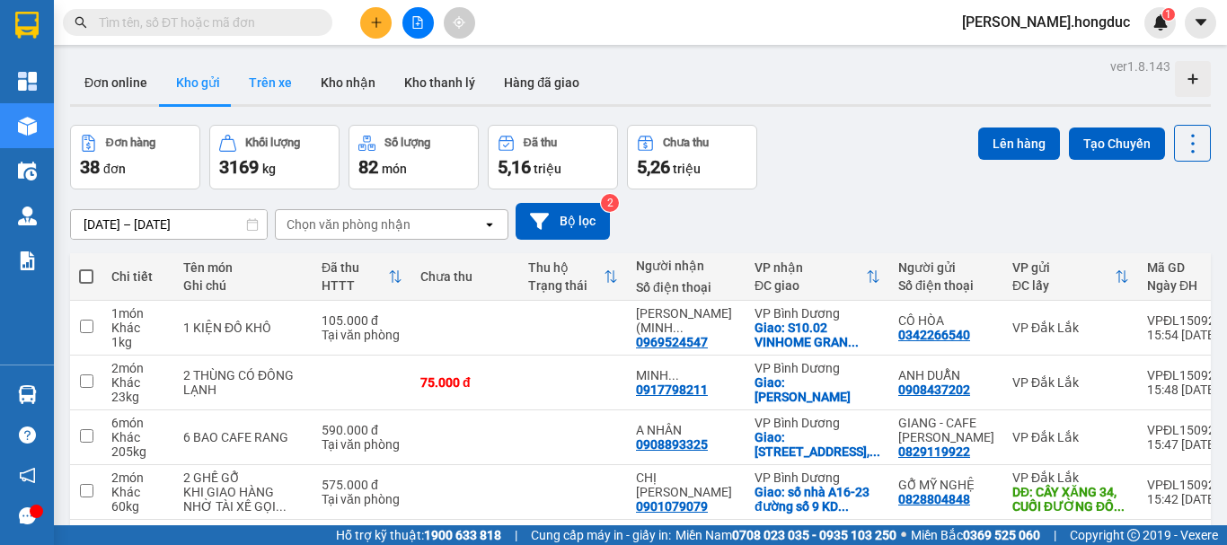
click at [267, 79] on button "Trên xe" at bounding box center [270, 82] width 72 height 43
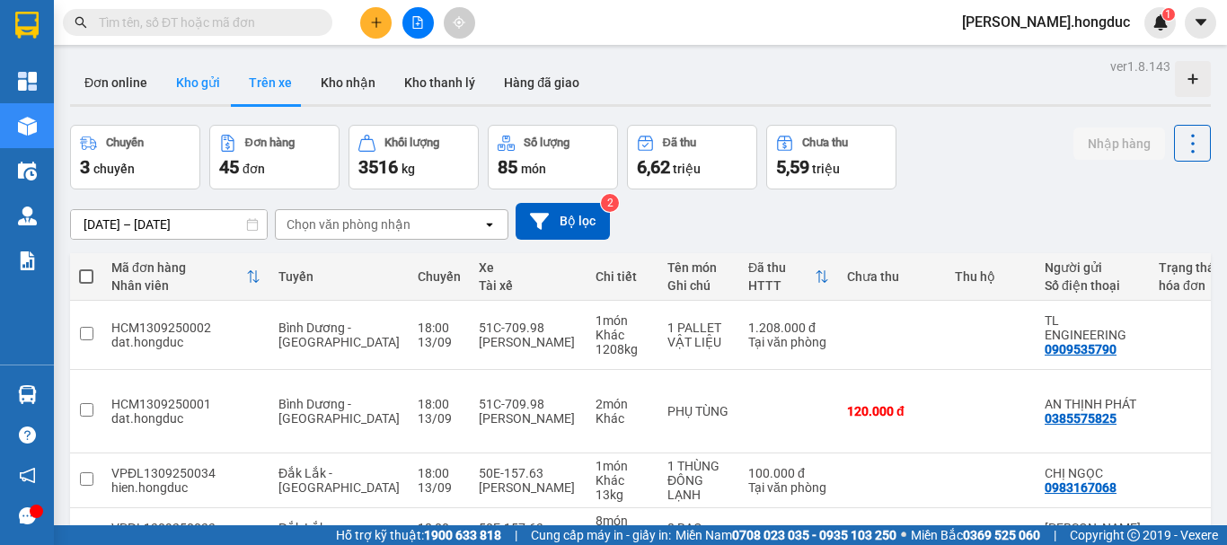
click at [195, 85] on button "Kho gửi" at bounding box center [198, 82] width 73 height 43
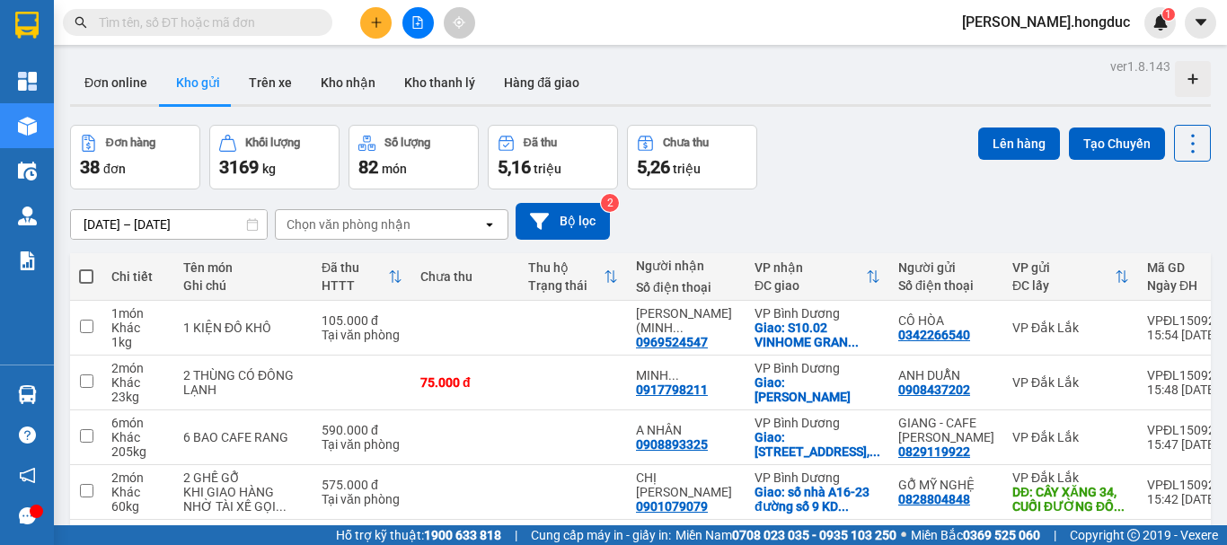
click at [86, 274] on span at bounding box center [86, 276] width 14 height 14
click at [86, 268] on input "checkbox" at bounding box center [86, 268] width 0 height 0
checkbox input "true"
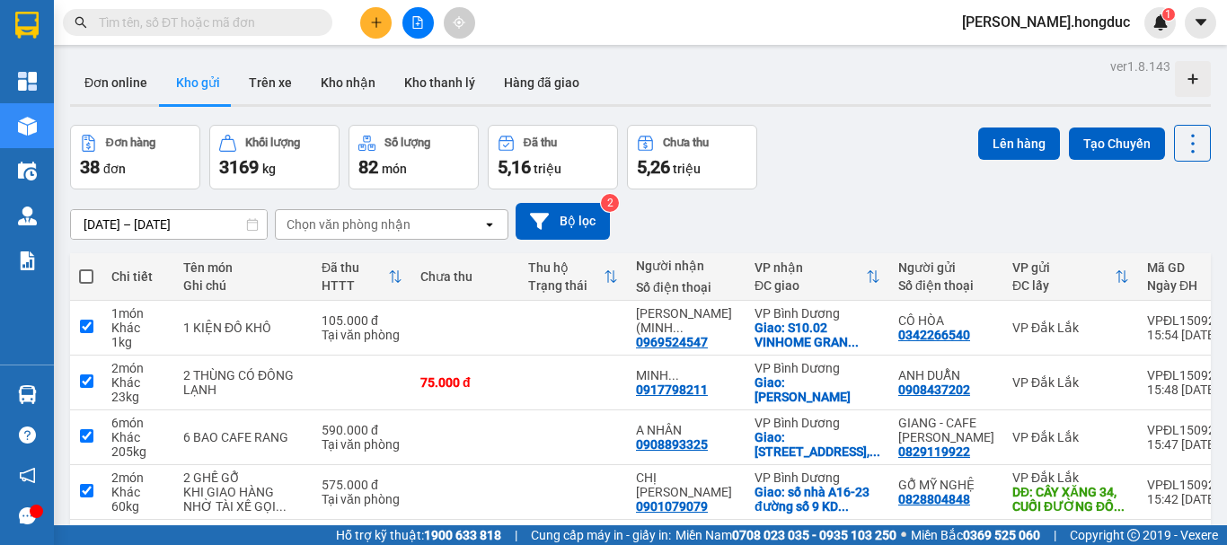
checkbox input "true"
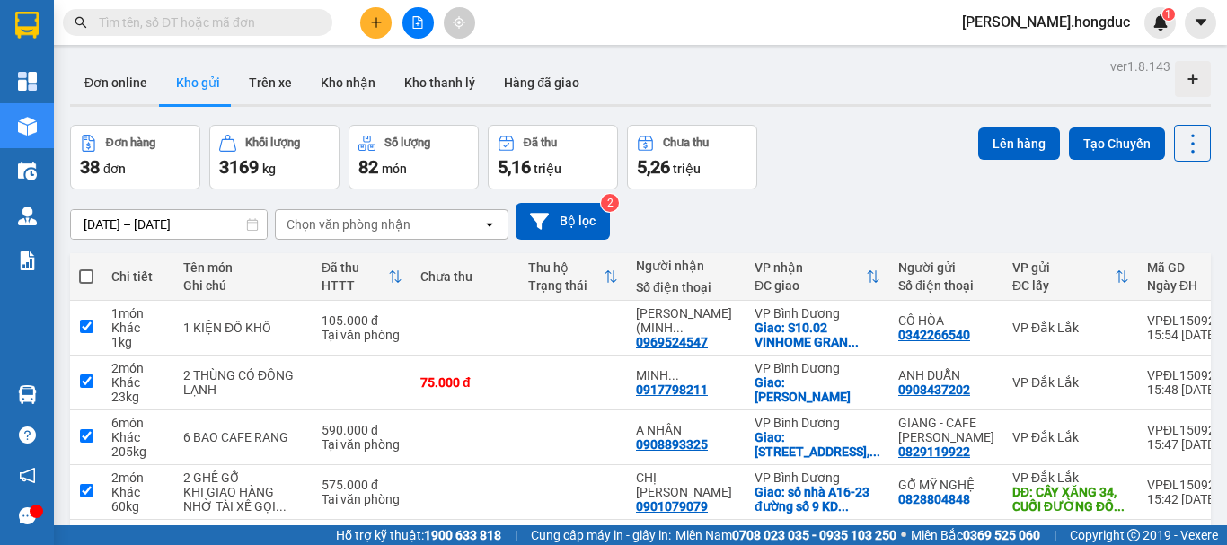
checkbox input "true"
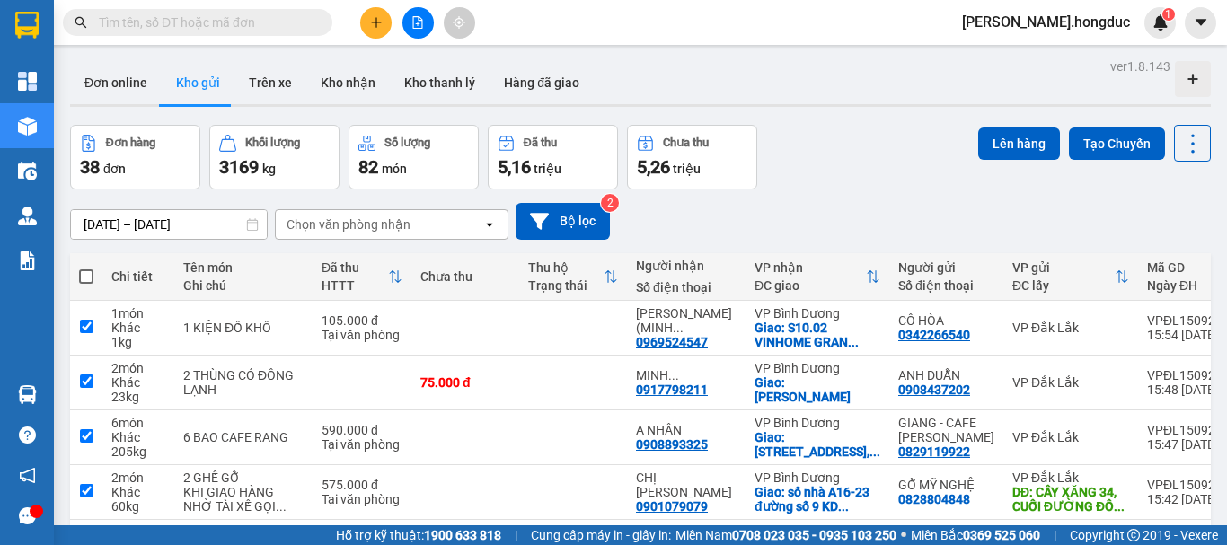
checkbox input "true"
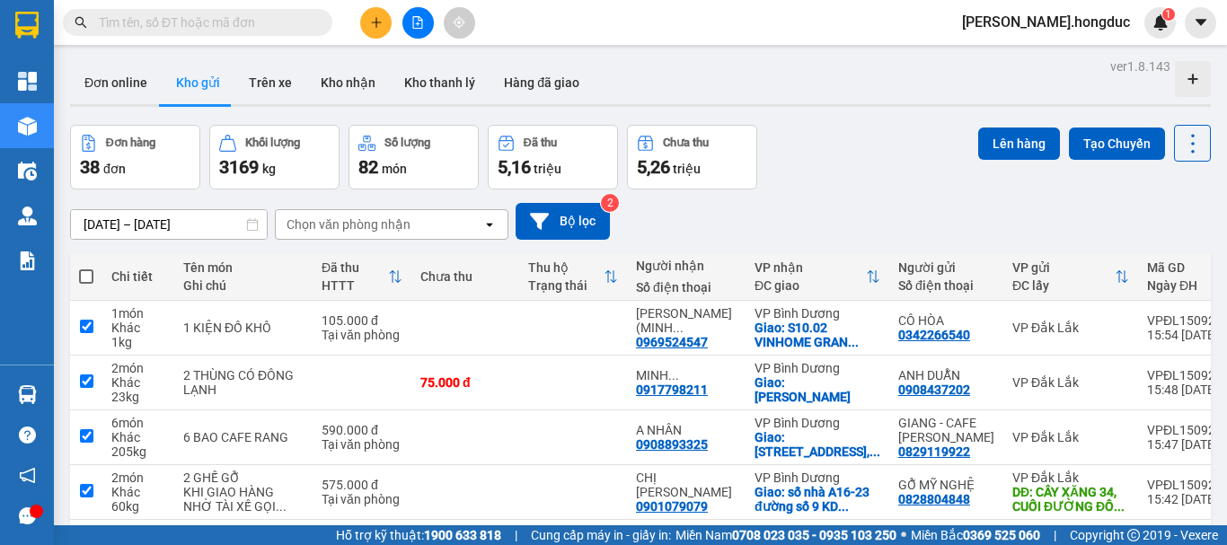
checkbox input "true"
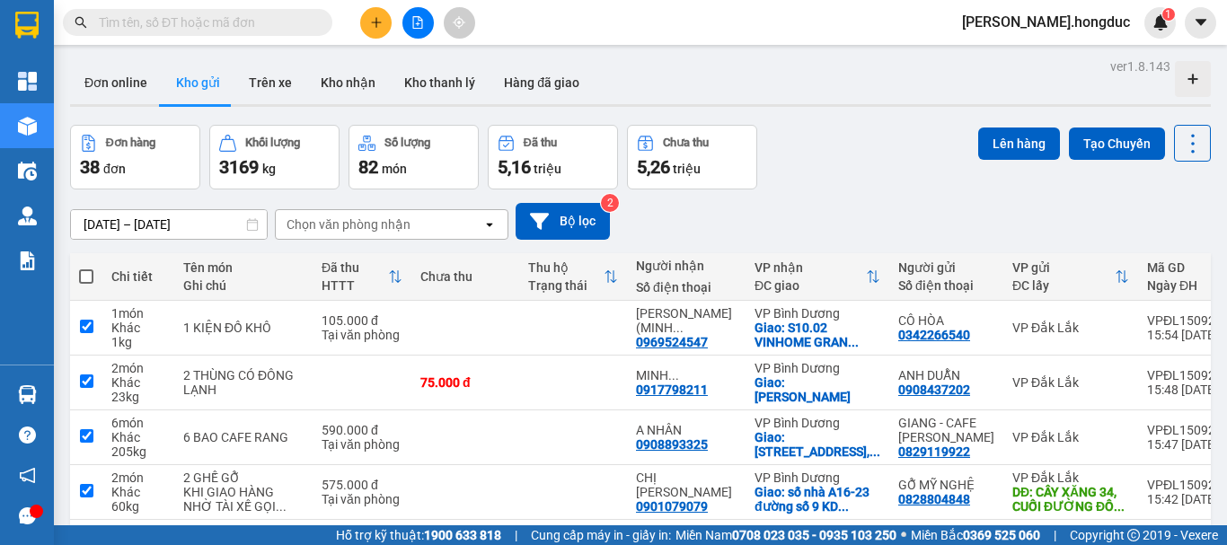
checkbox input "true"
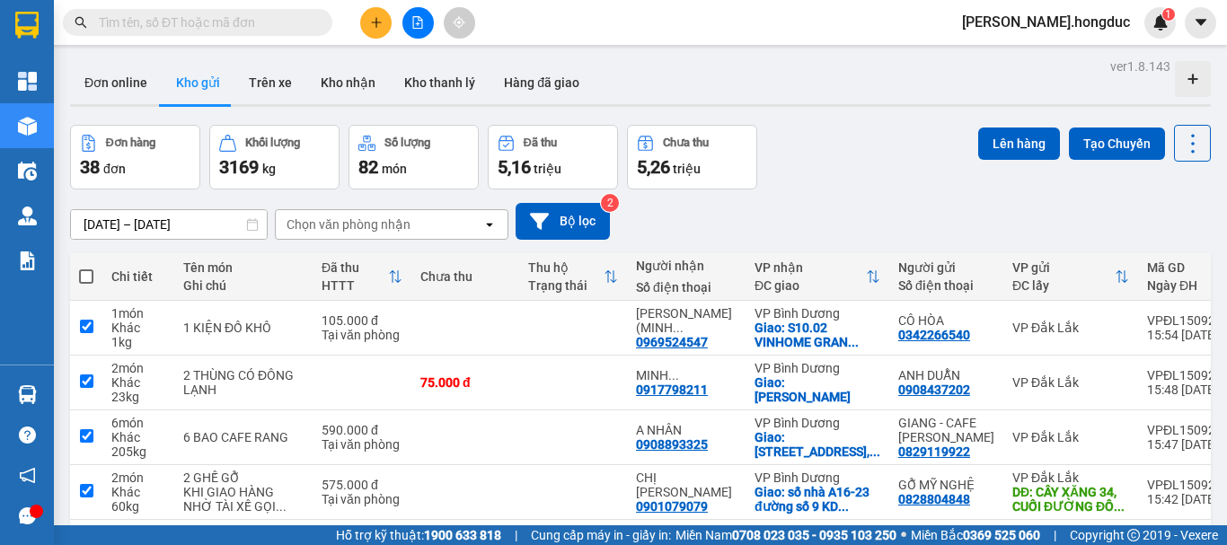
checkbox input "true"
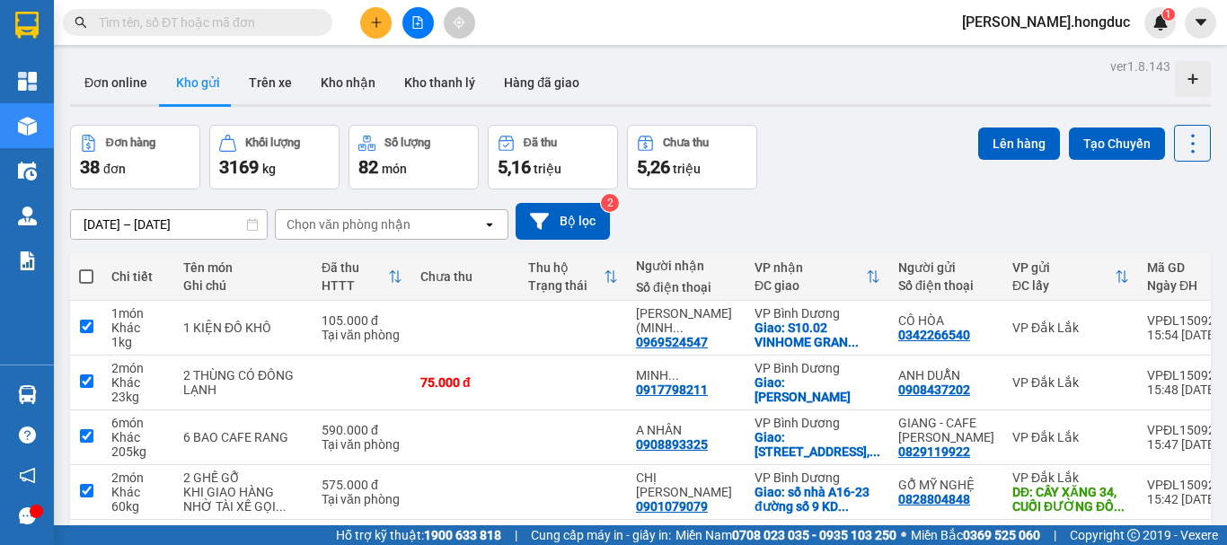
checkbox input "true"
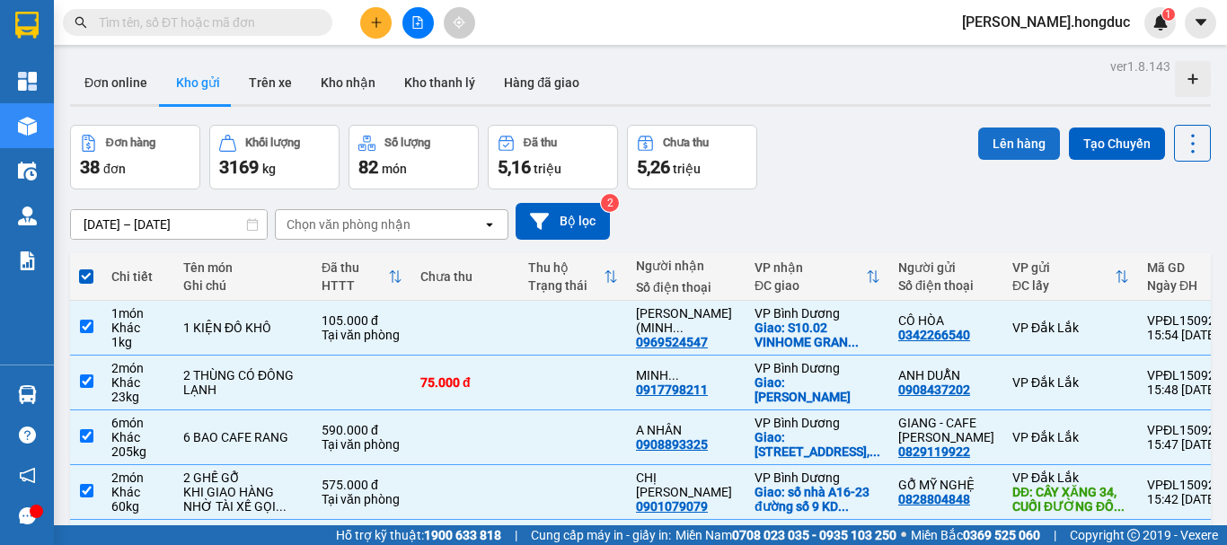
click at [1011, 139] on button "Lên hàng" at bounding box center [1019, 144] width 82 height 32
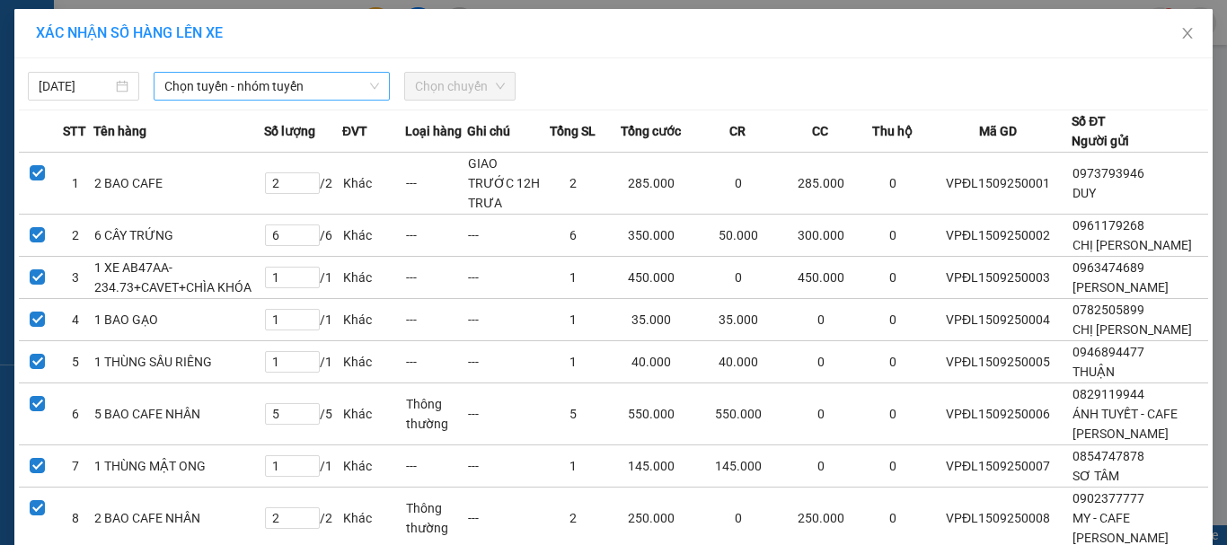
click at [369, 82] on icon "down" at bounding box center [374, 86] width 11 height 11
click at [305, 90] on span "Chọn tuyến - nhóm tuyến" at bounding box center [271, 86] width 215 height 27
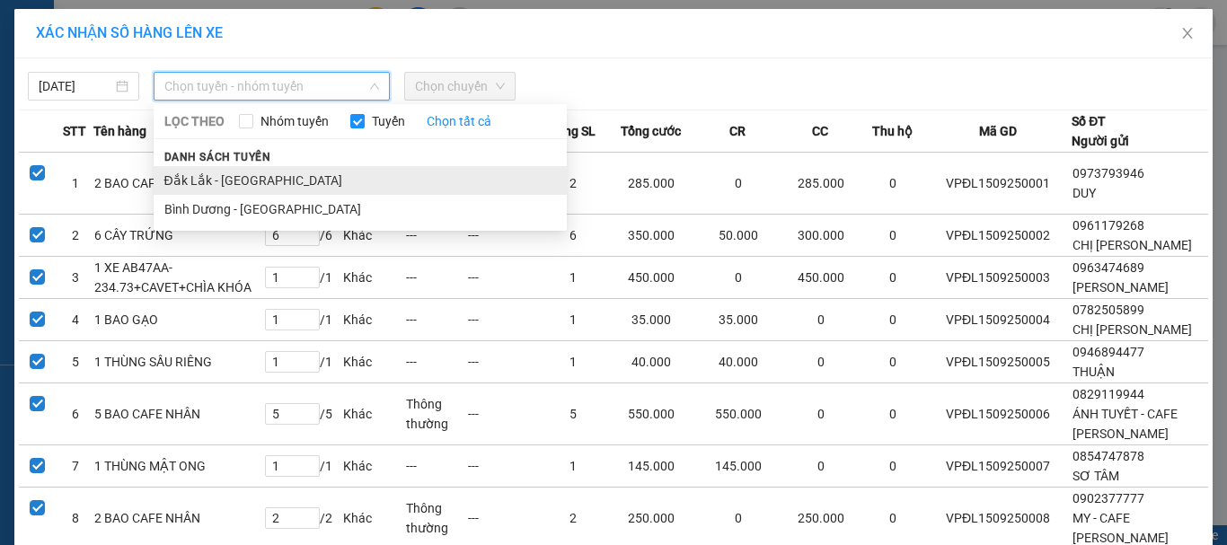
click at [236, 180] on li "Đắk Lắk - [GEOGRAPHIC_DATA]" at bounding box center [360, 180] width 413 height 29
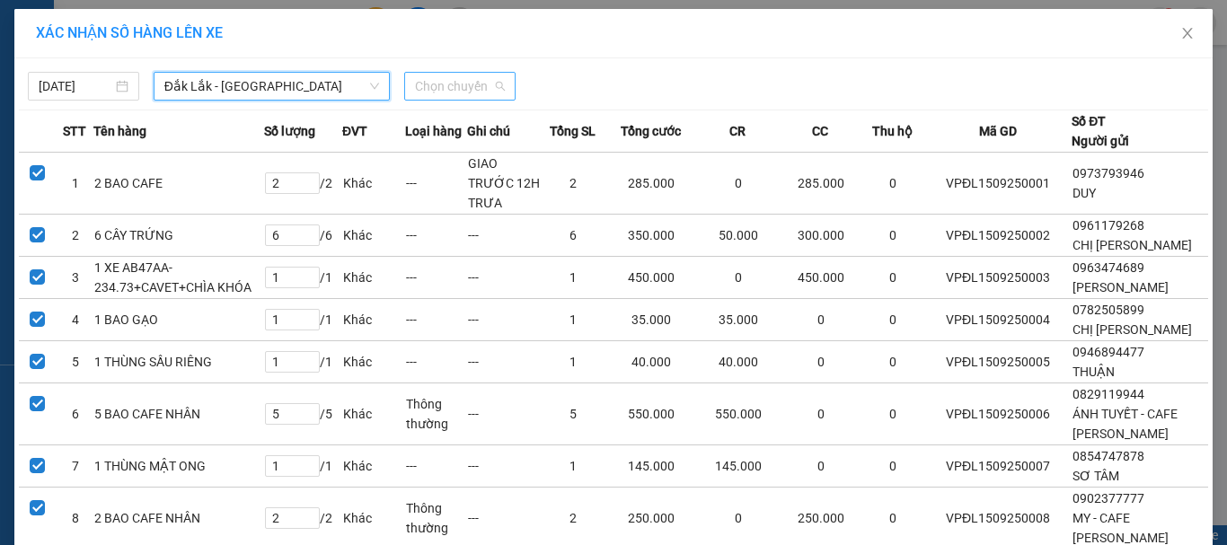
click at [426, 89] on span "Chọn chuyến" at bounding box center [460, 86] width 90 height 27
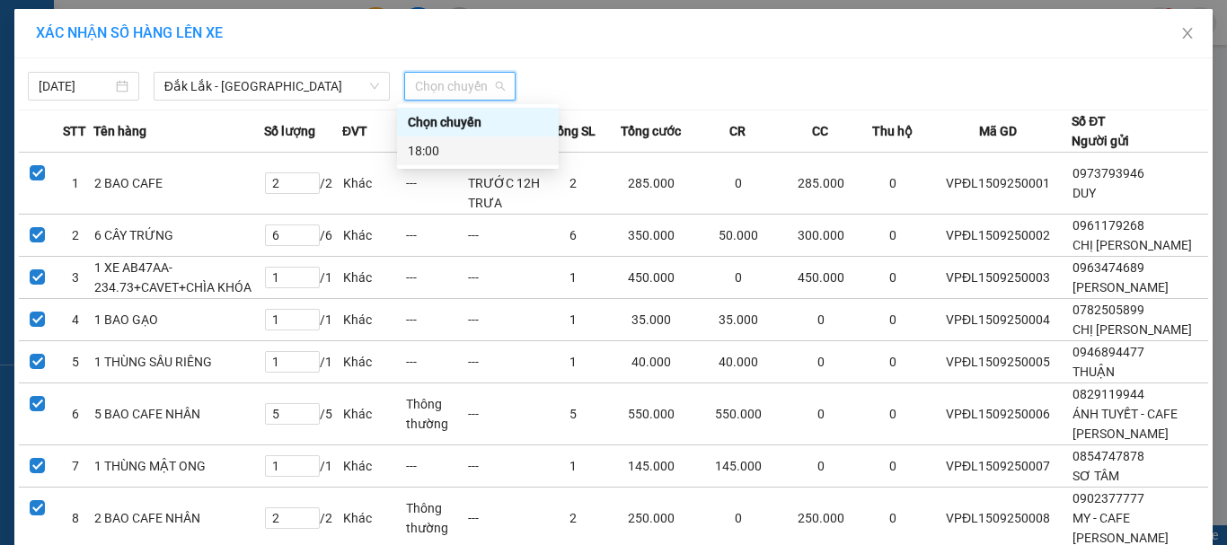
click at [429, 145] on div "18:00" at bounding box center [478, 151] width 140 height 20
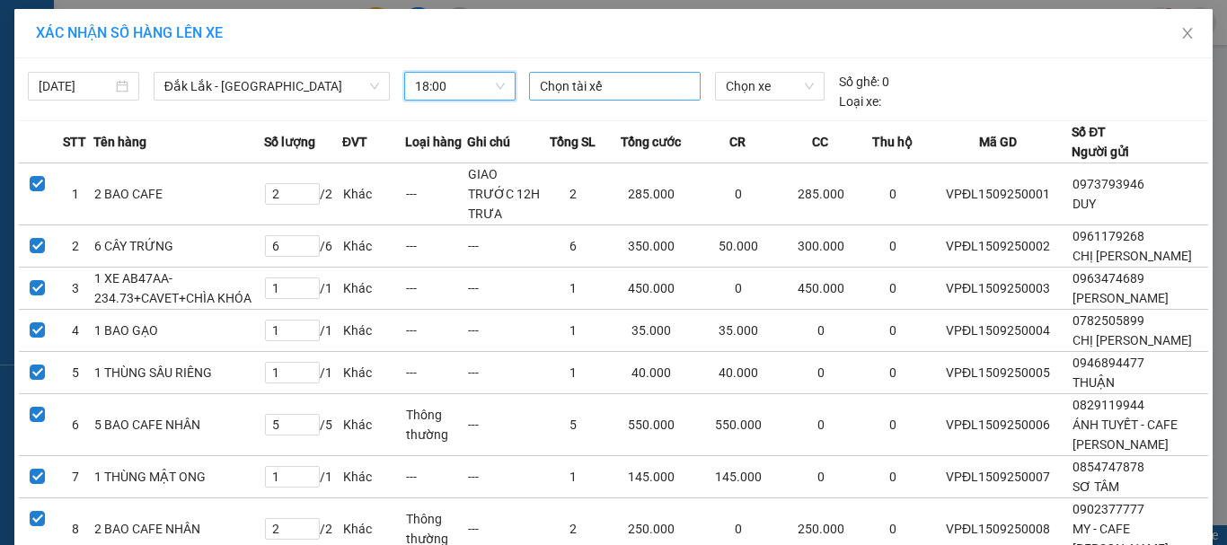
click at [586, 85] on div at bounding box center [615, 86] width 163 height 22
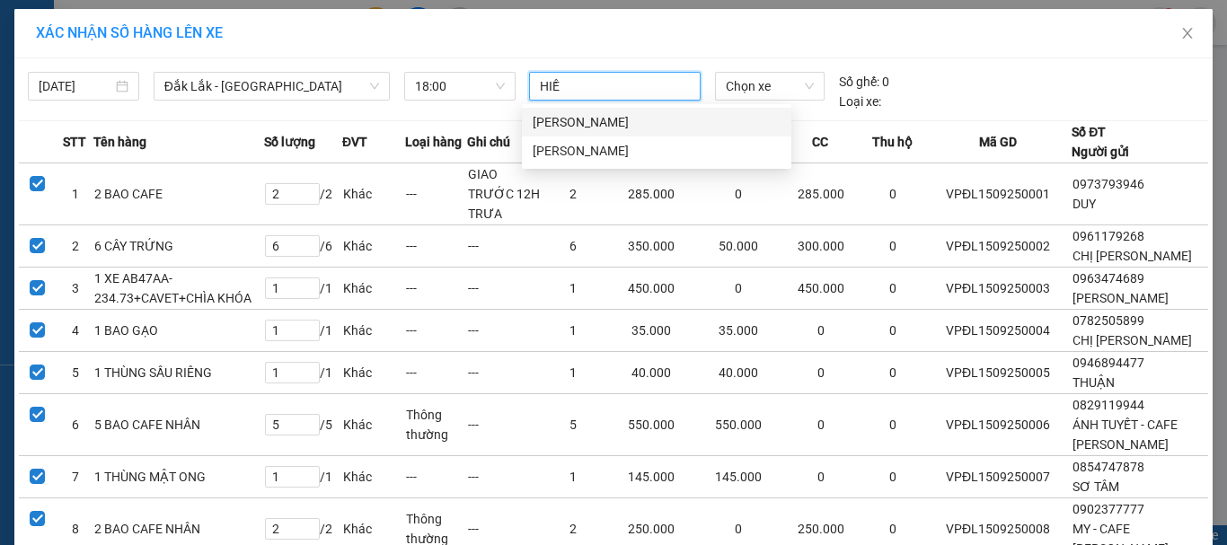
type input "HIỀN"
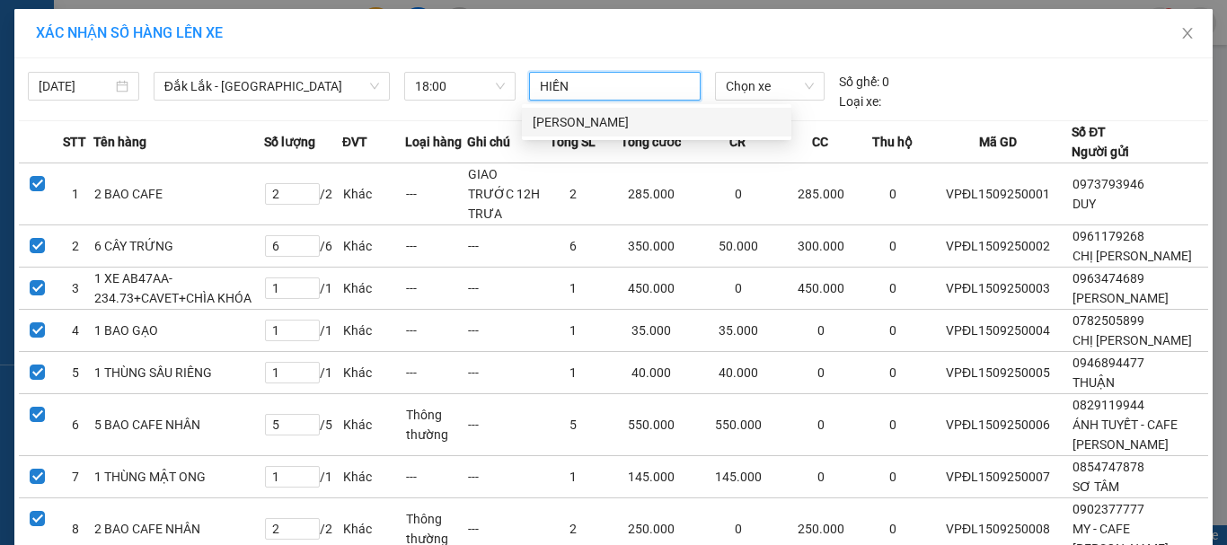
click at [587, 124] on div "[PERSON_NAME]" at bounding box center [657, 122] width 248 height 20
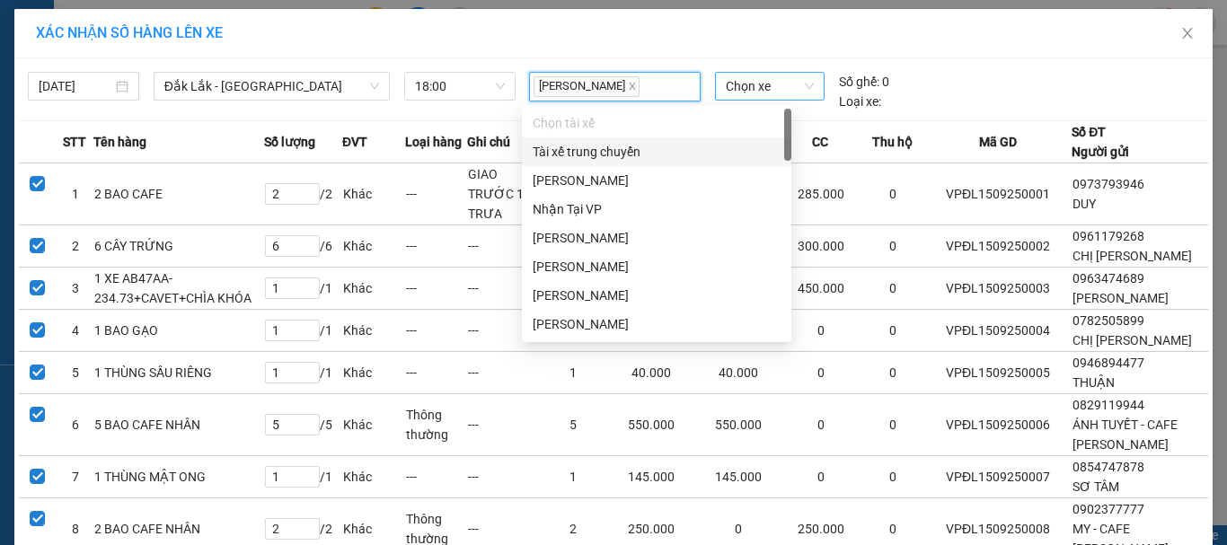
click at [738, 90] on span "Chọn xe" at bounding box center [770, 86] width 88 height 27
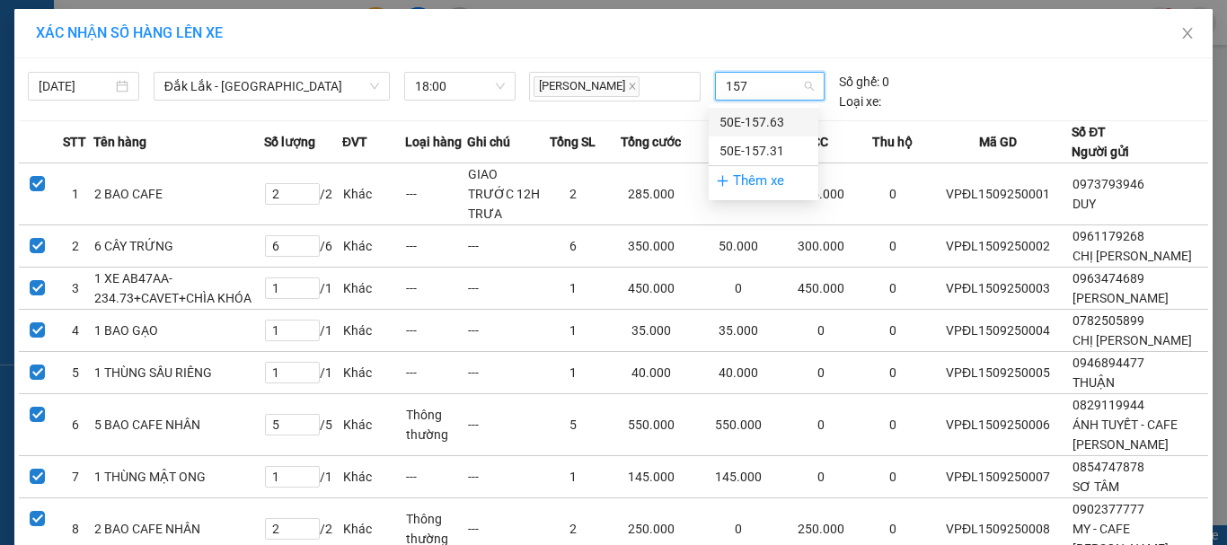
type input "1573"
click at [746, 114] on div "50E-157.31" at bounding box center [763, 122] width 88 height 20
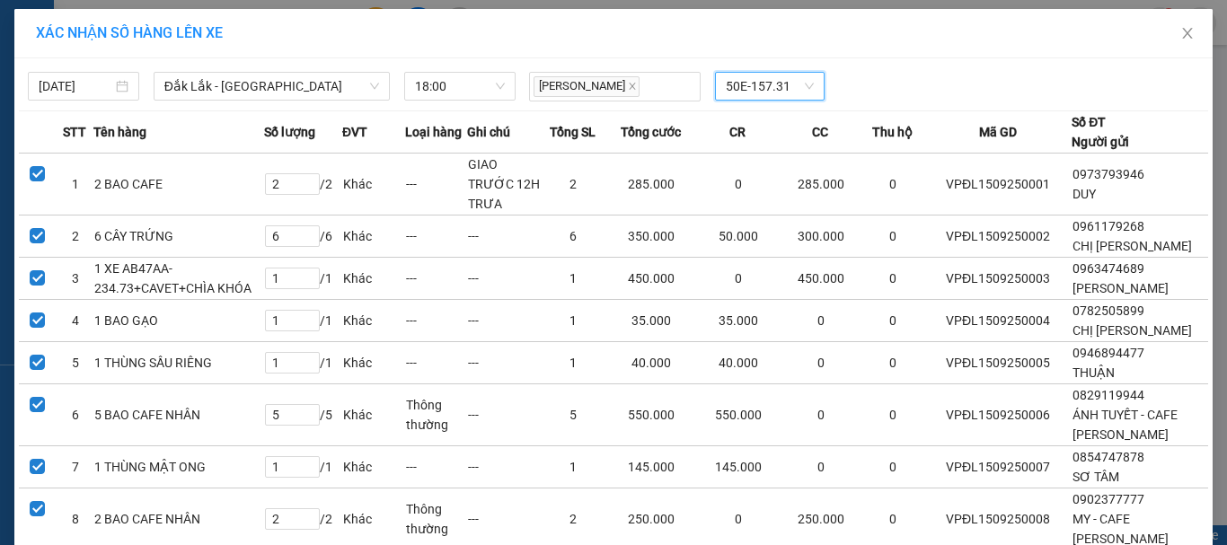
scroll to position [1690, 0]
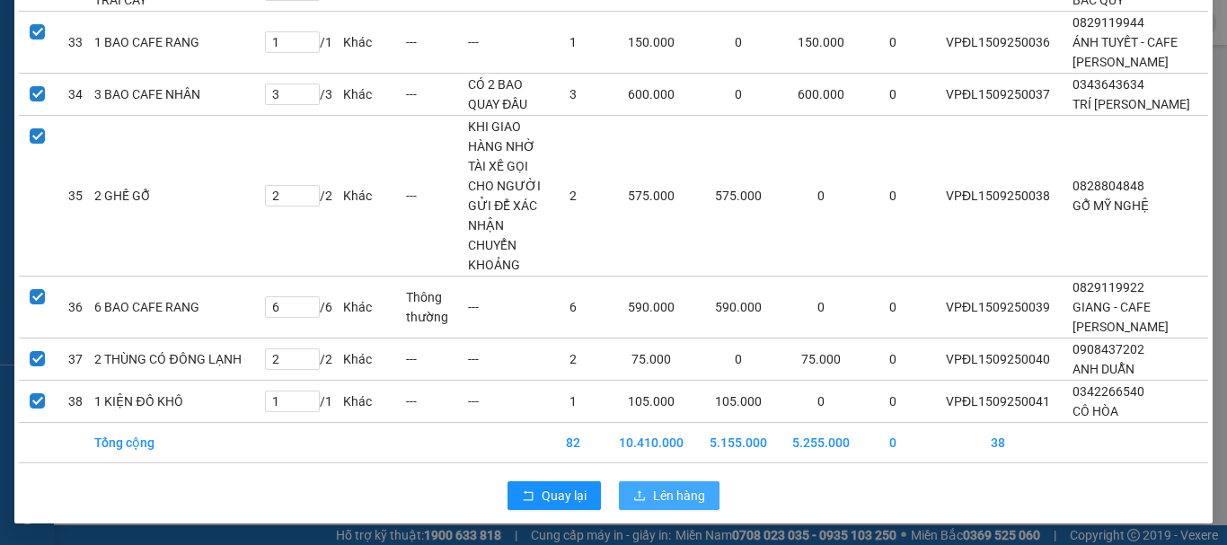
click at [664, 501] on span "Lên hàng" at bounding box center [679, 496] width 52 height 20
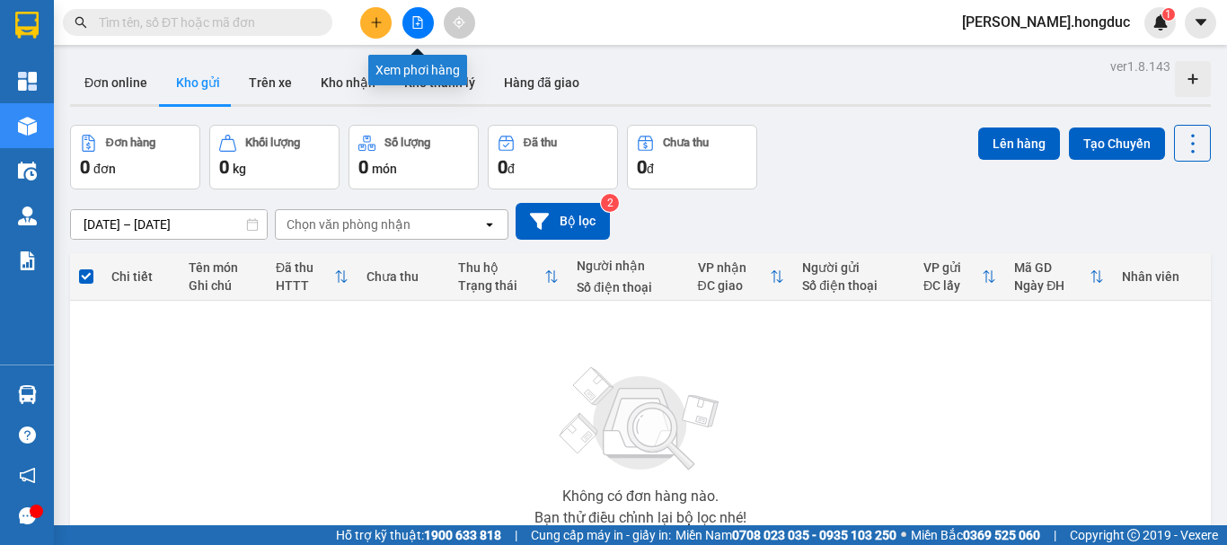
click at [420, 28] on icon "file-add" at bounding box center [418, 22] width 10 height 13
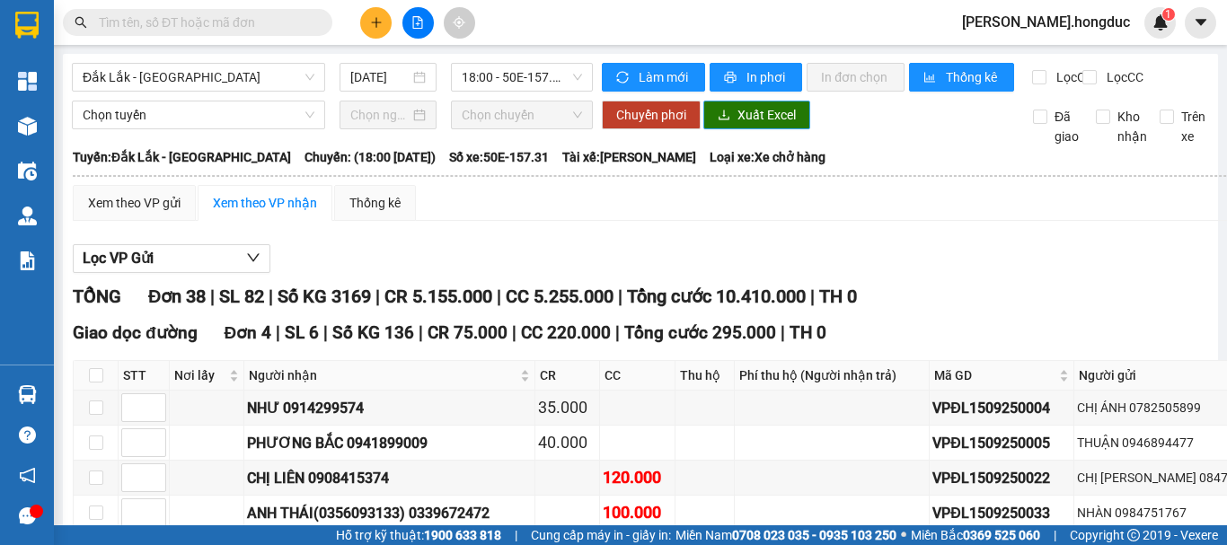
click at [758, 125] on span "Xuất Excel" at bounding box center [766, 115] width 58 height 20
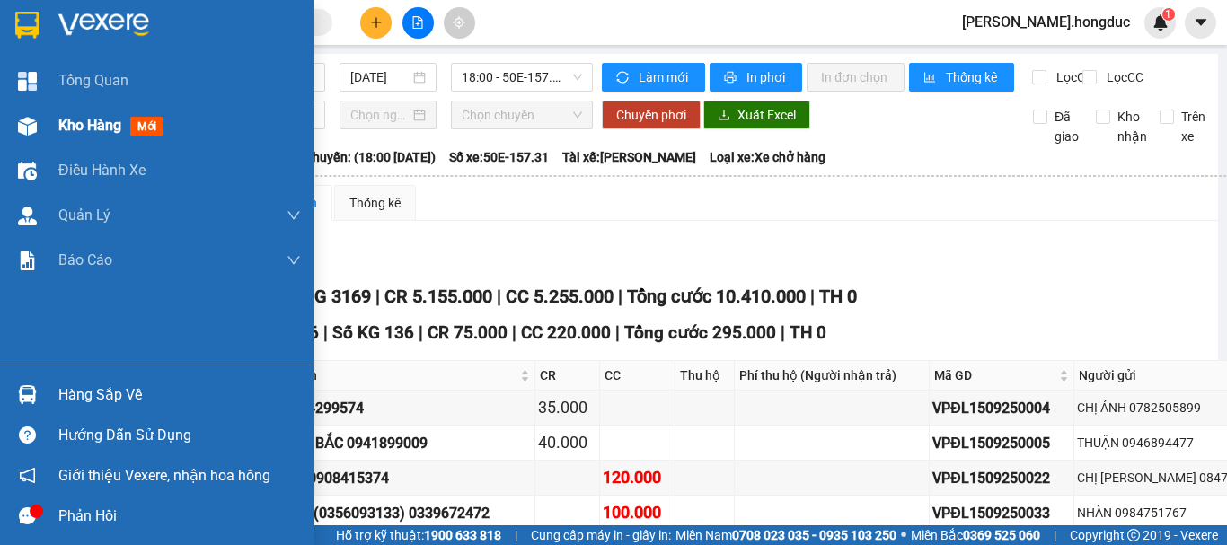
click at [58, 121] on span "Kho hàng" at bounding box center [89, 125] width 63 height 17
